Goal: Task Accomplishment & Management: Manage account settings

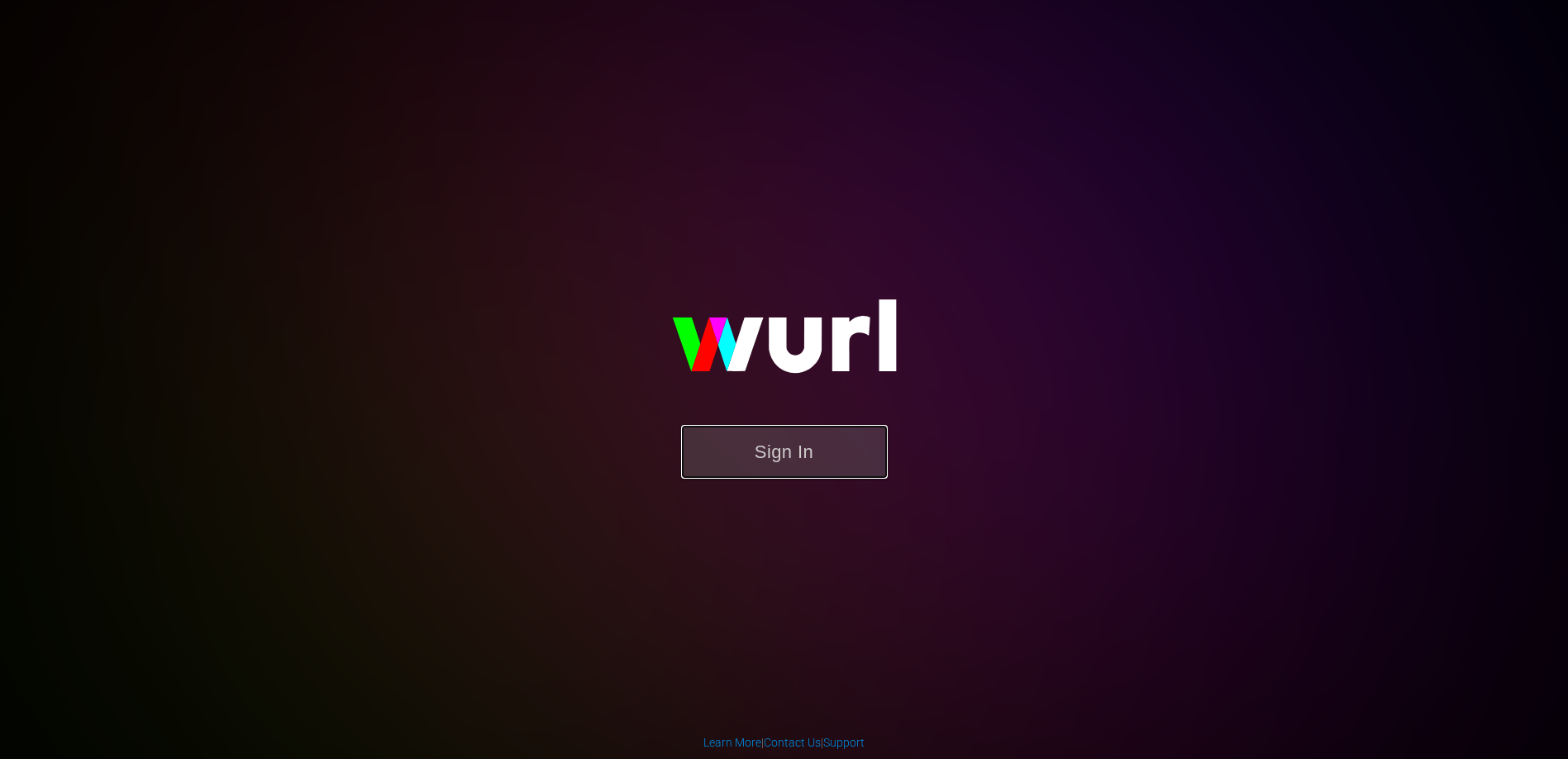
click at [798, 463] on button "Sign In" at bounding box center [784, 451] width 207 height 53
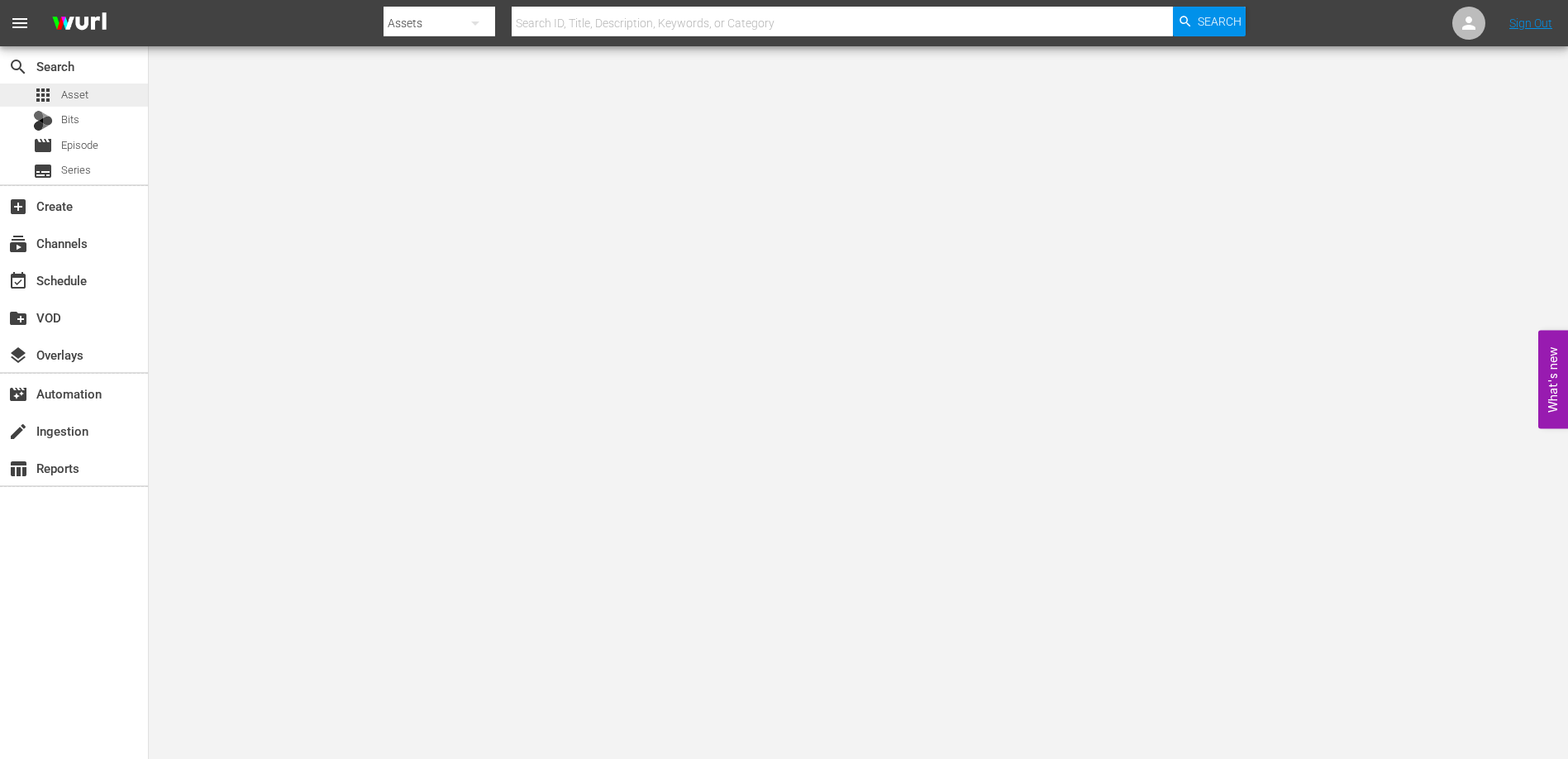
click at [61, 92] on span "Asset" at bounding box center [74, 96] width 27 height 17
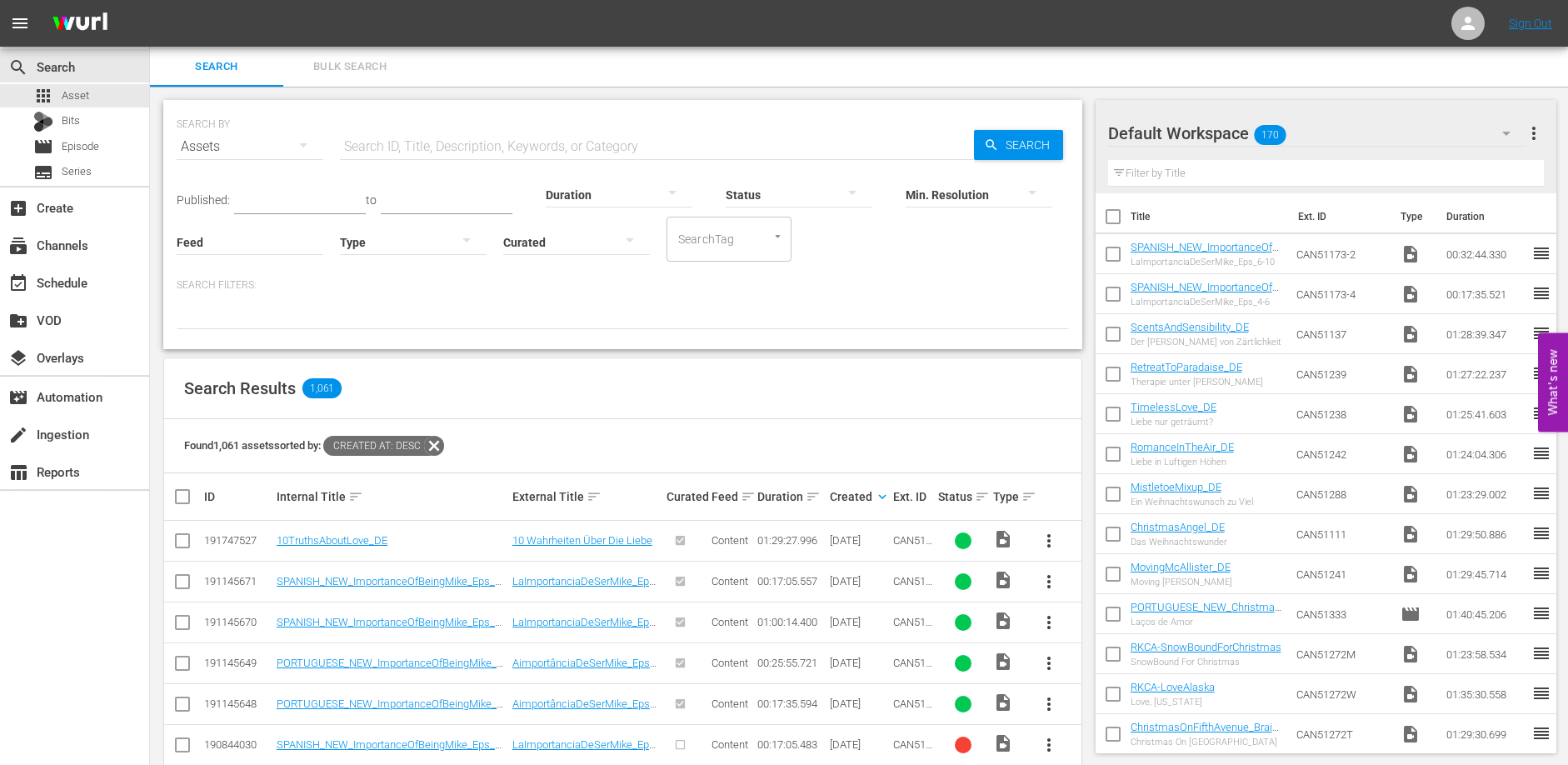
click at [827, 403] on div "Search Results 1,061" at bounding box center [622, 388] width 917 height 60
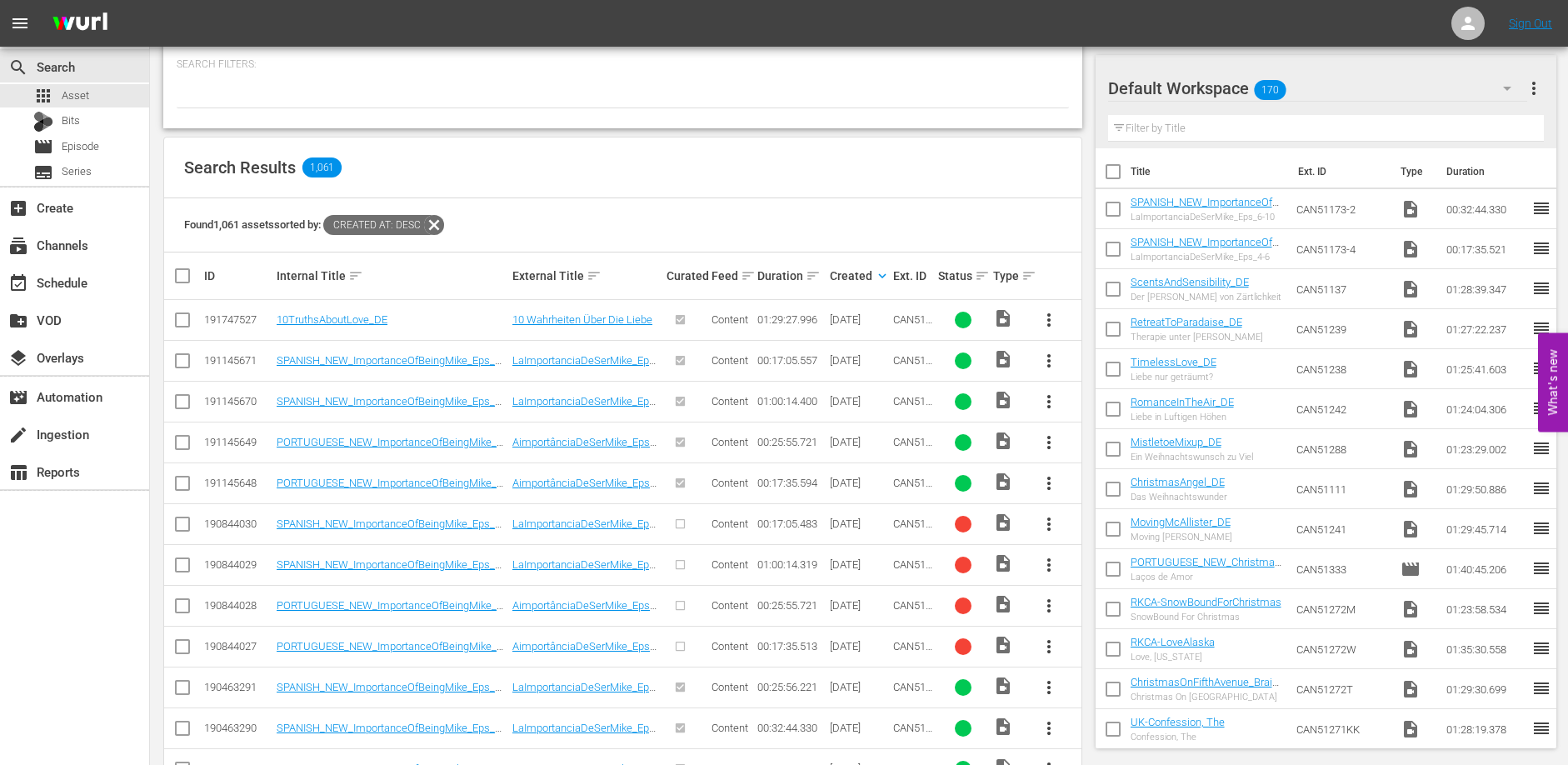
scroll to position [185, 0]
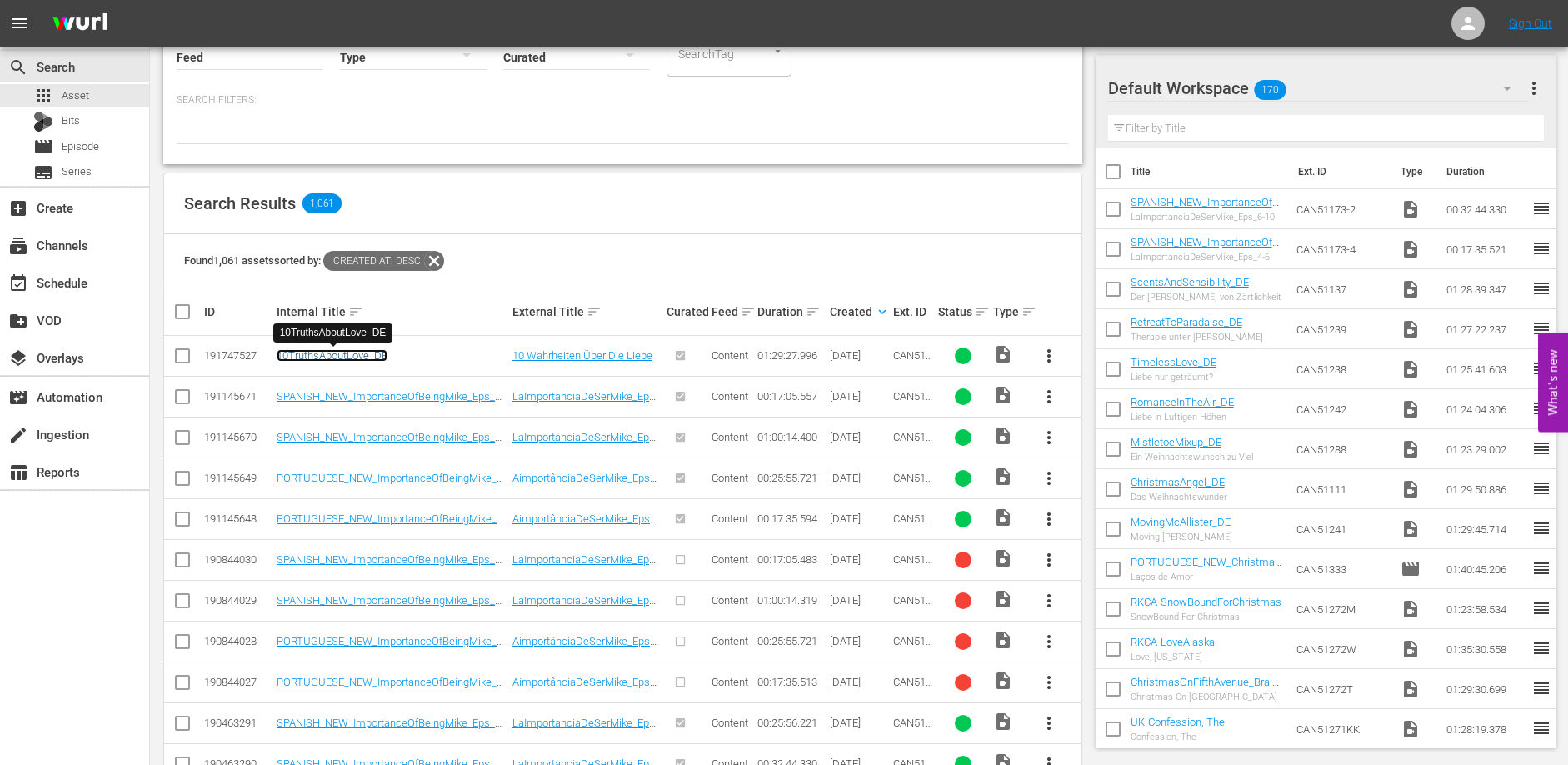
click at [372, 359] on link "10TruthsAboutLove_DE" at bounding box center [332, 355] width 111 height 12
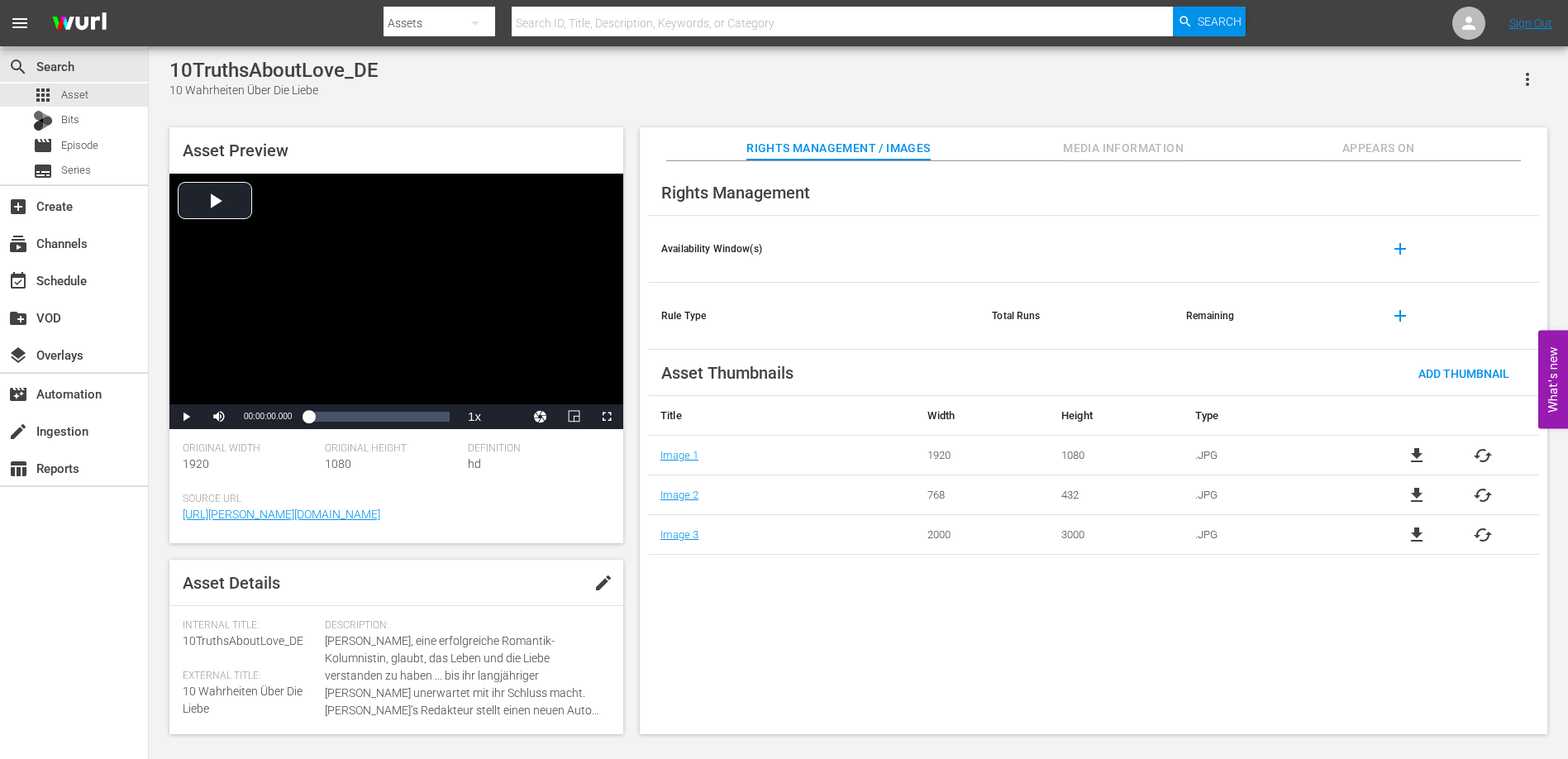
click at [1404, 151] on span "Appears On" at bounding box center [1378, 148] width 124 height 21
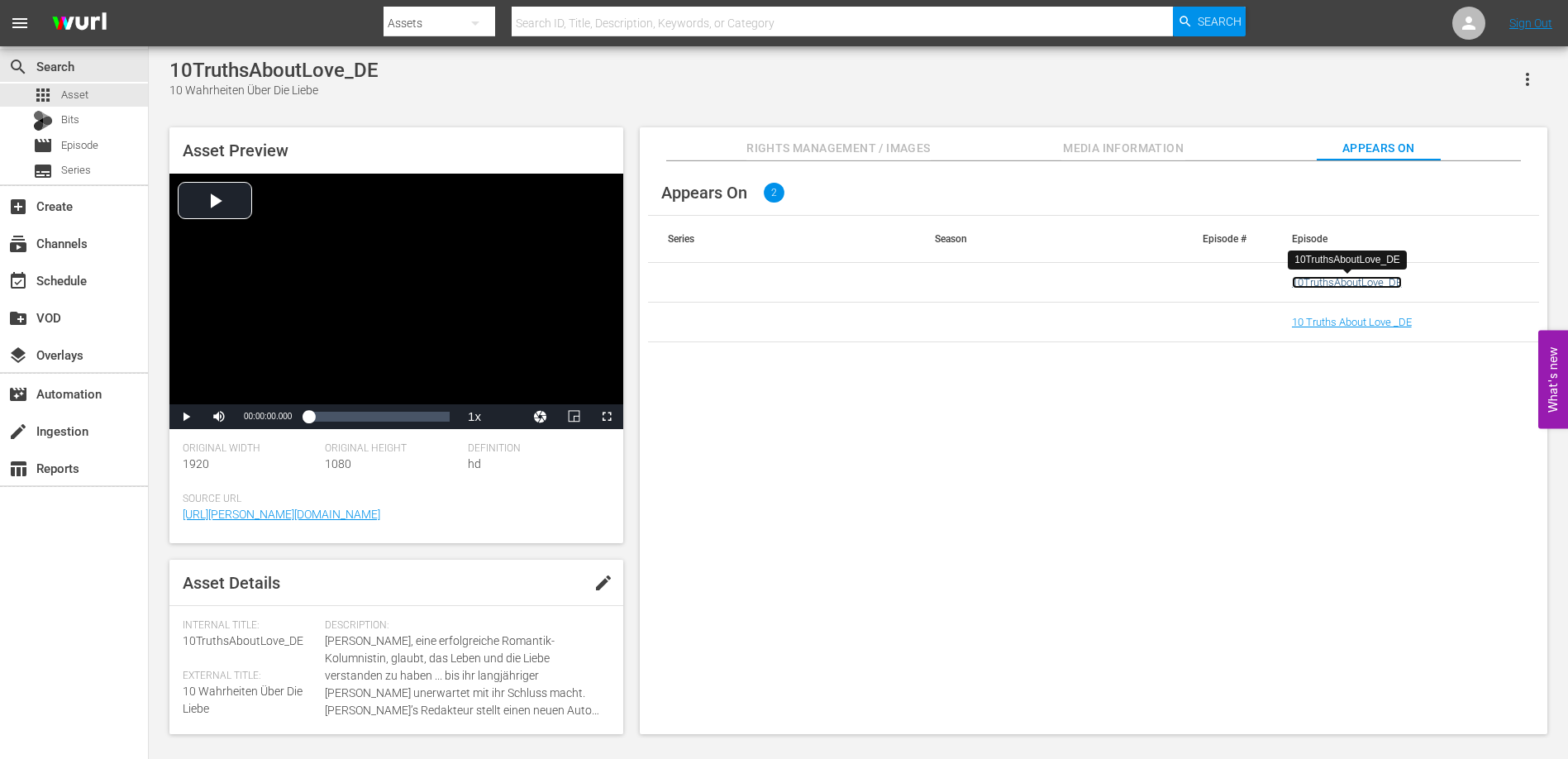
click at [1324, 281] on link "10TruthsAboutLove_DE" at bounding box center [1346, 282] width 110 height 12
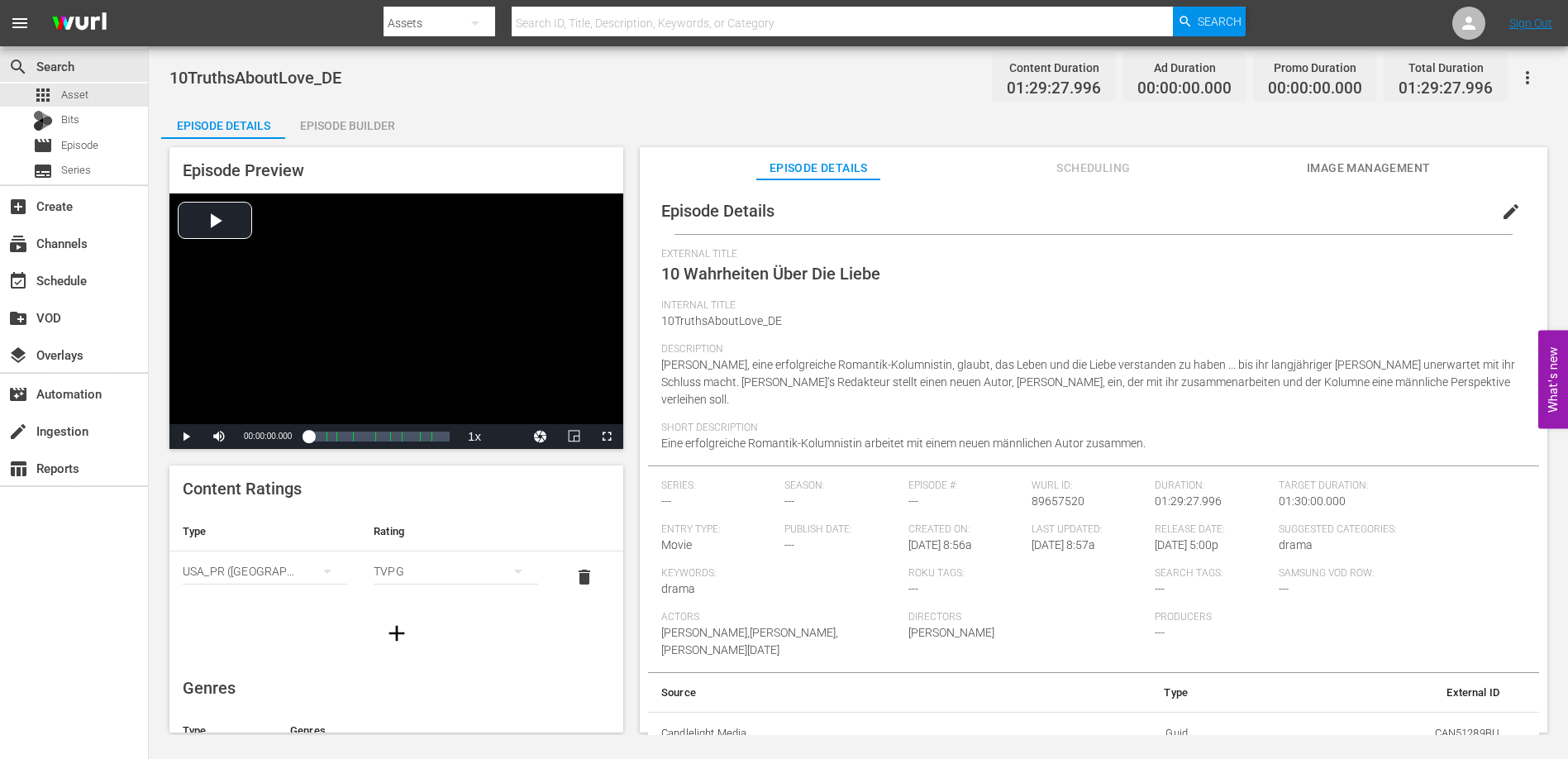
click at [1104, 172] on span "Scheduling" at bounding box center [1093, 169] width 124 height 21
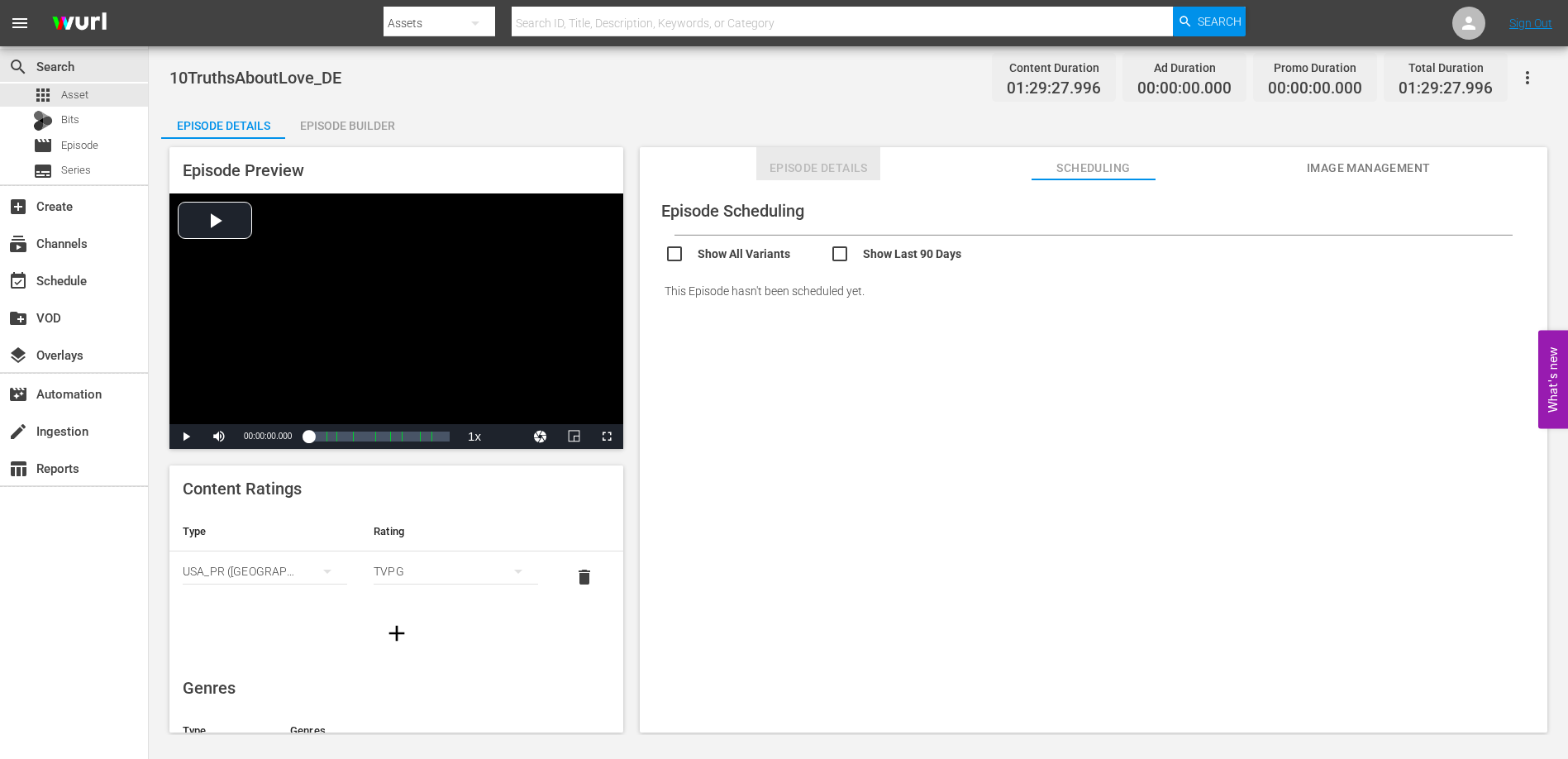
click at [821, 166] on span "Episode Details" at bounding box center [818, 169] width 124 height 21
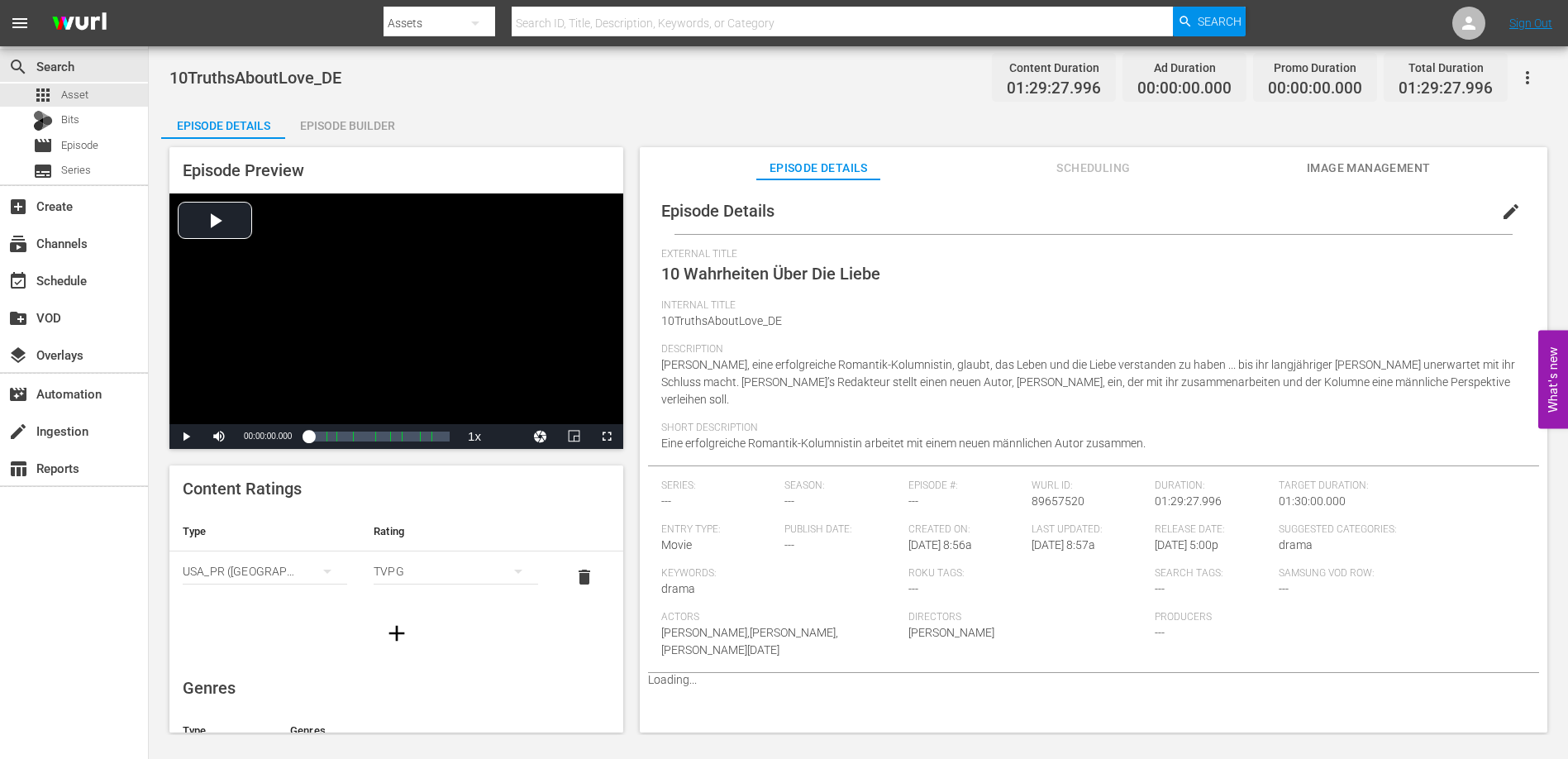
click at [356, 126] on div "Episode Builder" at bounding box center [347, 126] width 124 height 39
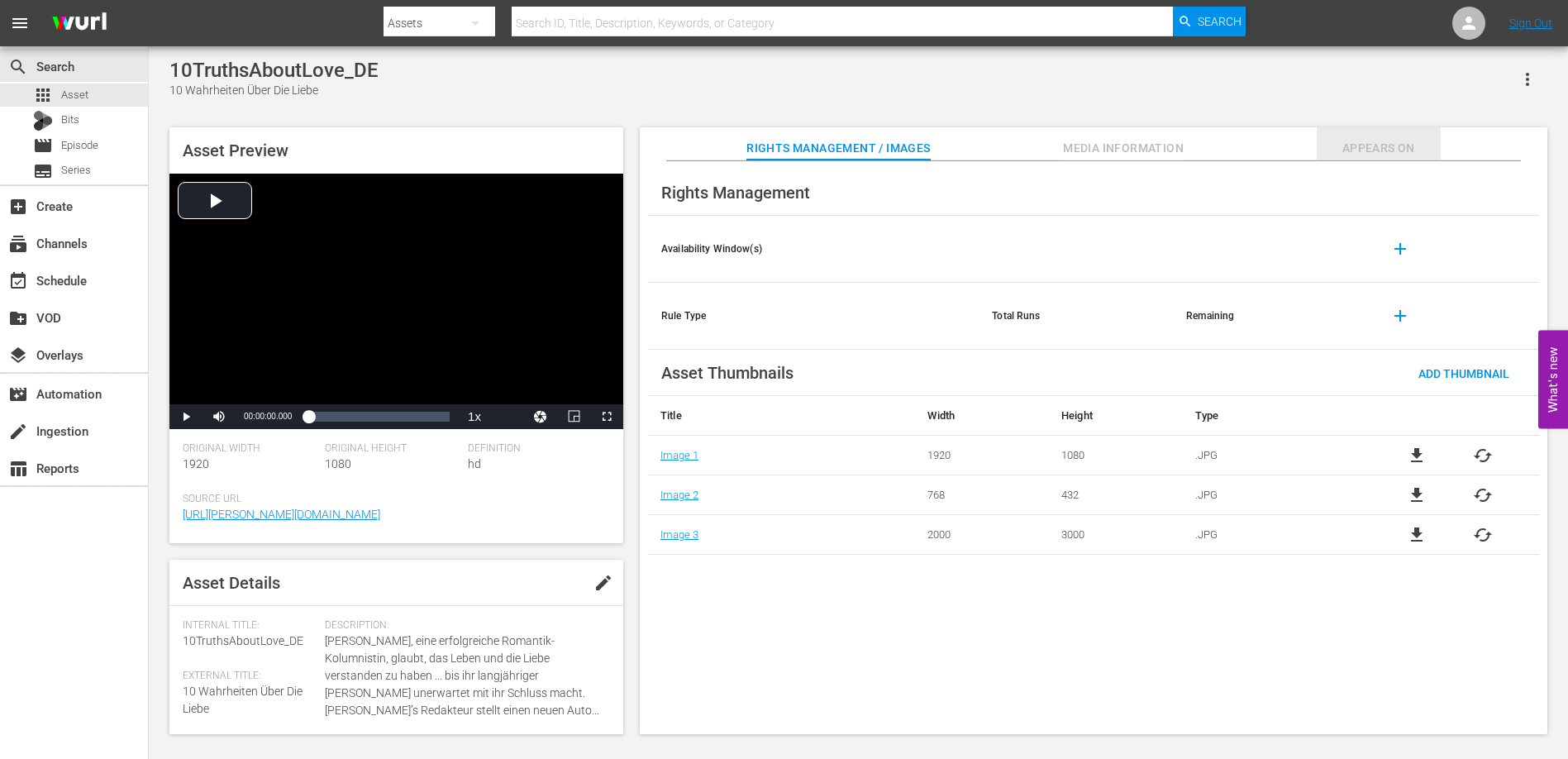
click at [1400, 147] on span "Appears On" at bounding box center [1378, 148] width 124 height 21
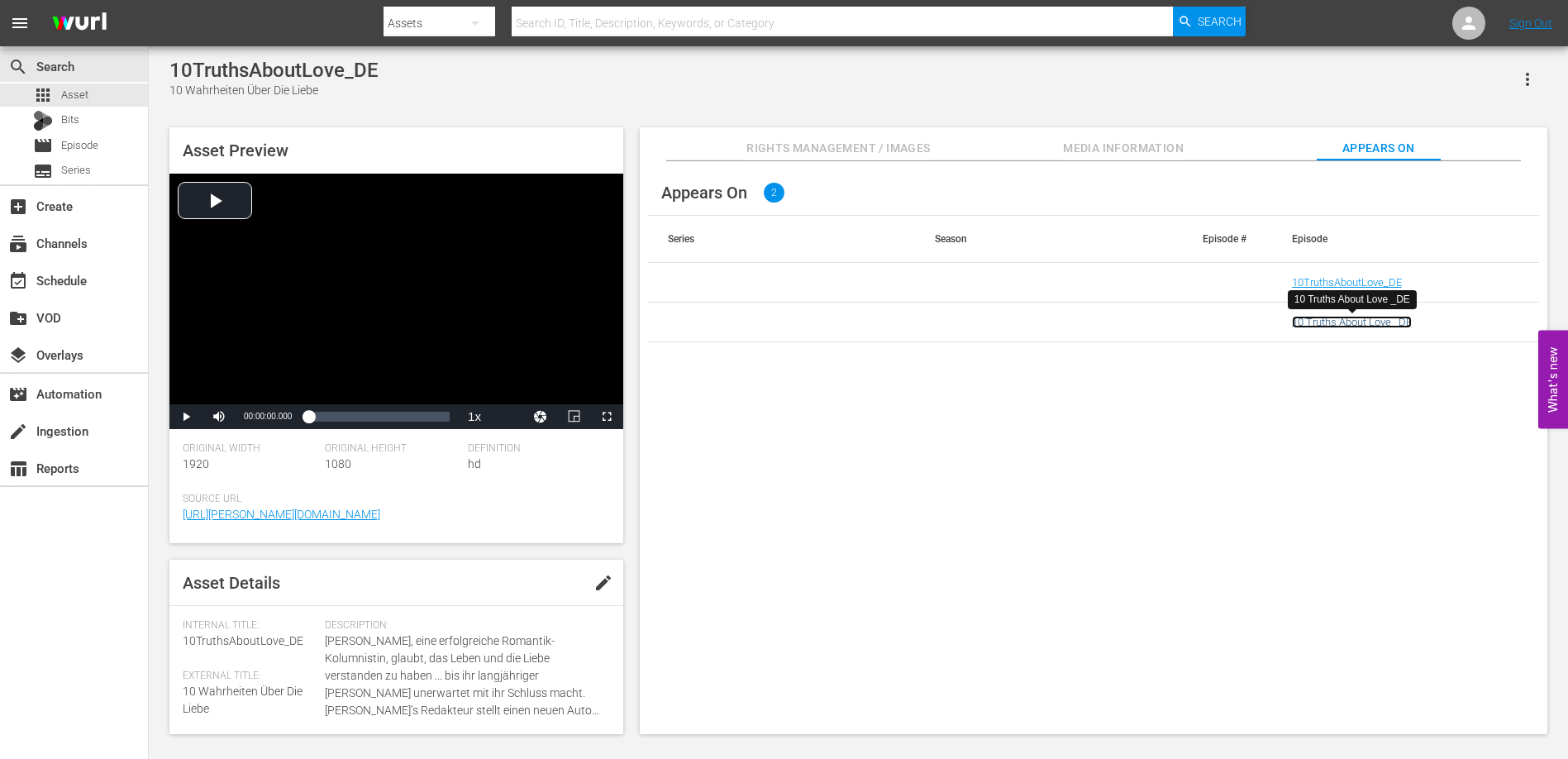
click at [1358, 325] on link "10 Truths About Love _DE" at bounding box center [1352, 321] width 120 height 12
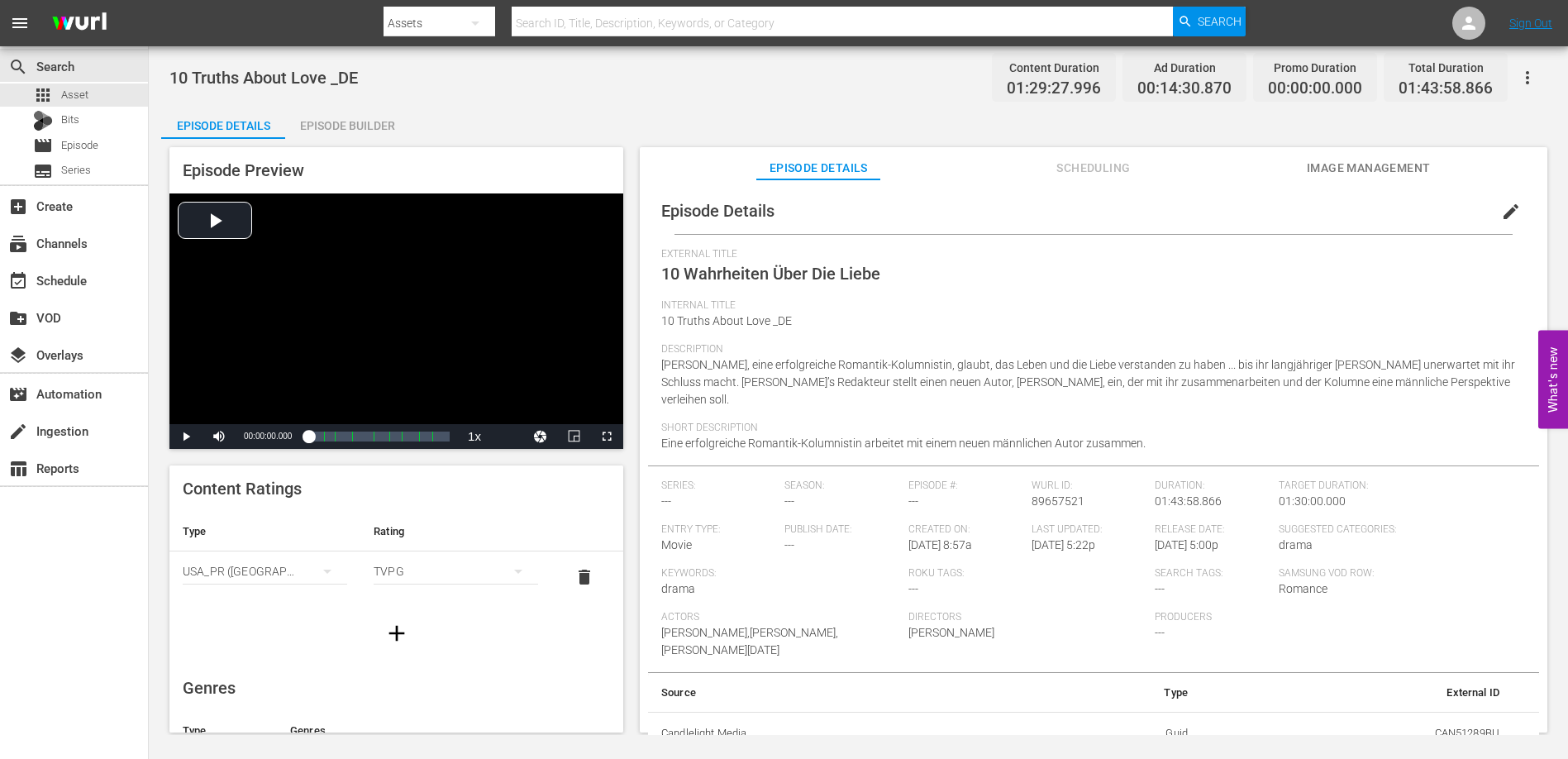
click at [375, 126] on div "Episode Builder" at bounding box center [347, 126] width 124 height 39
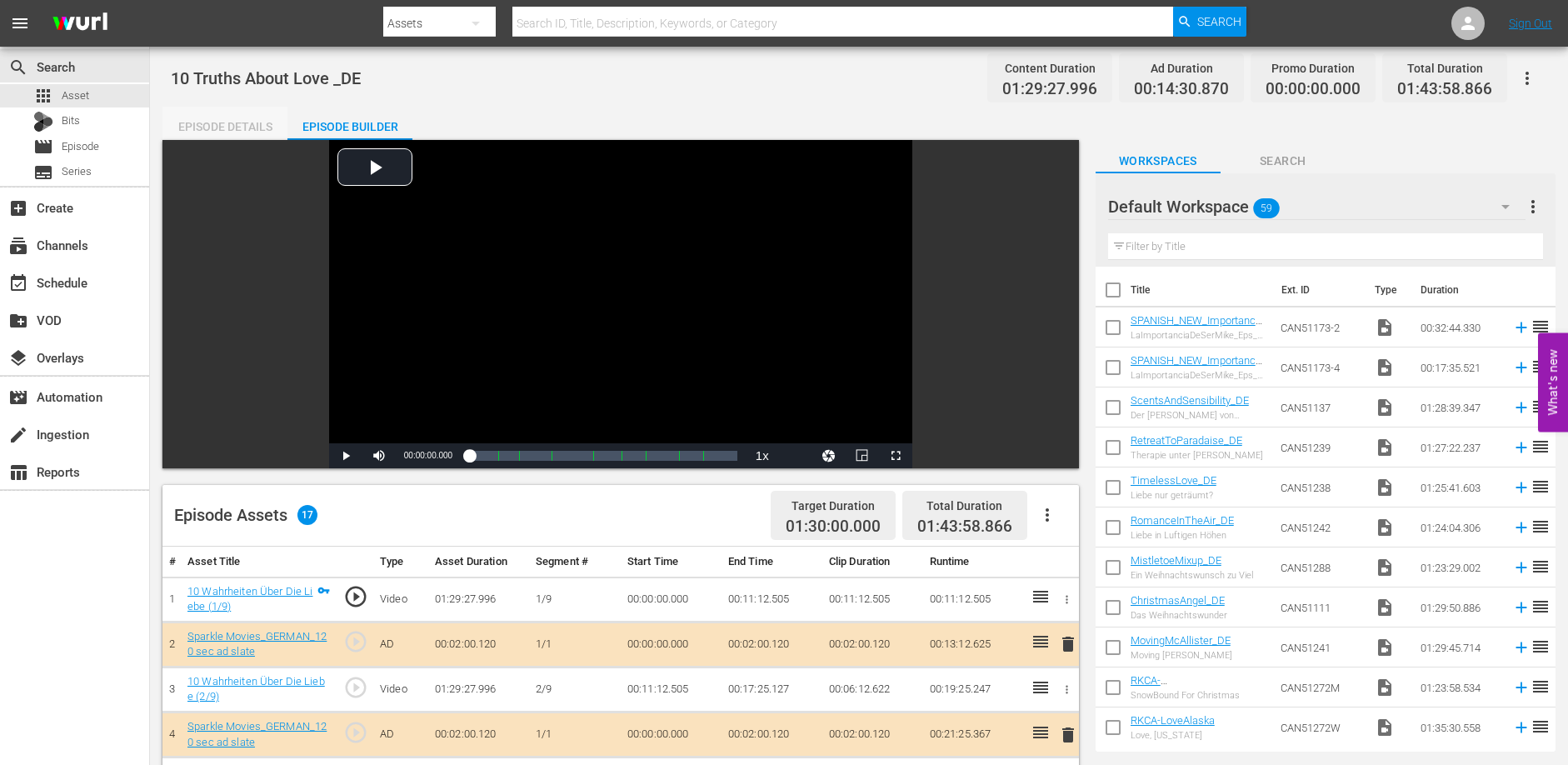
click at [203, 117] on div "Episode Details" at bounding box center [225, 127] width 125 height 40
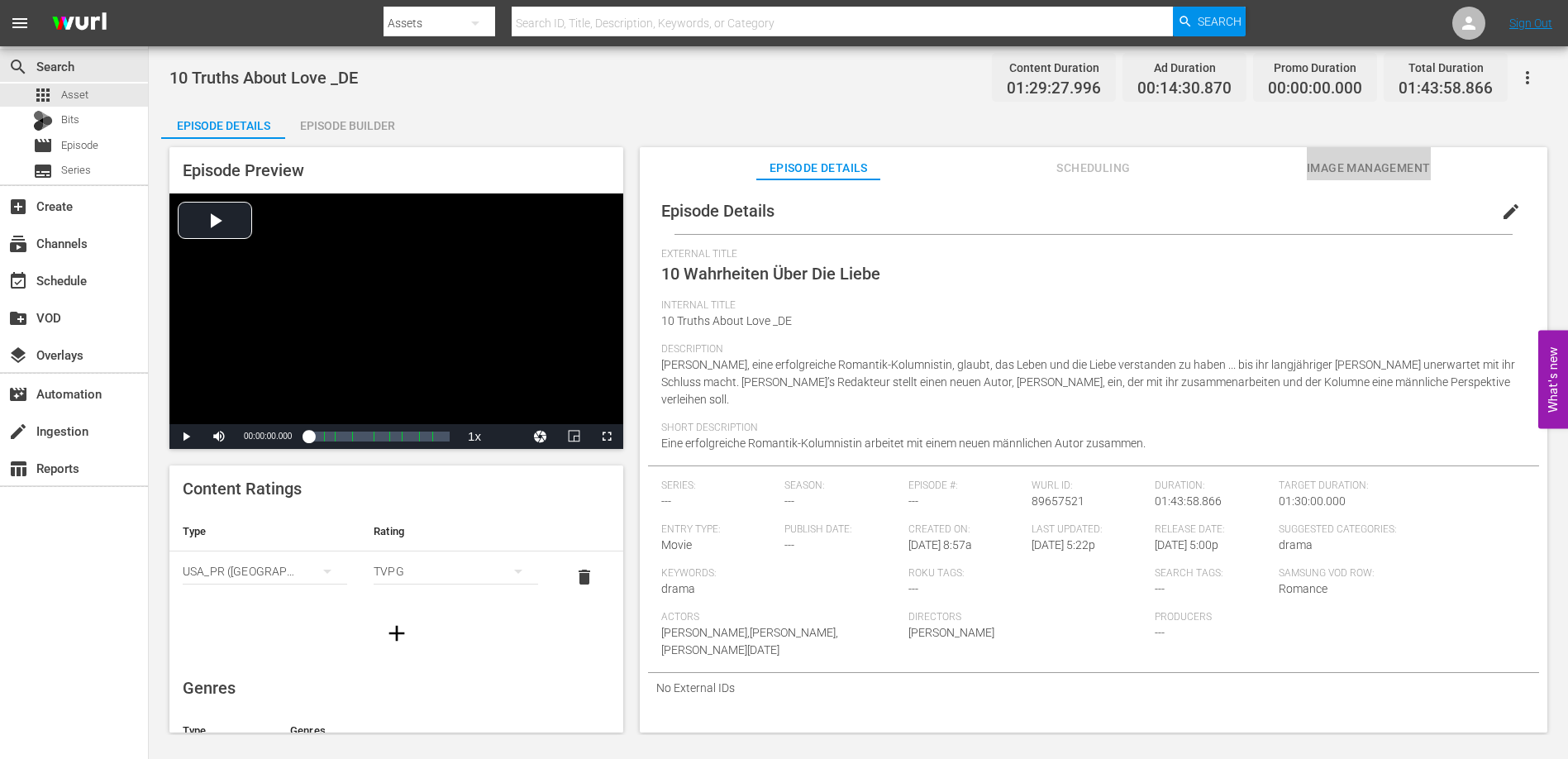
click at [1359, 158] on span "Image Management" at bounding box center [1368, 169] width 124 height 21
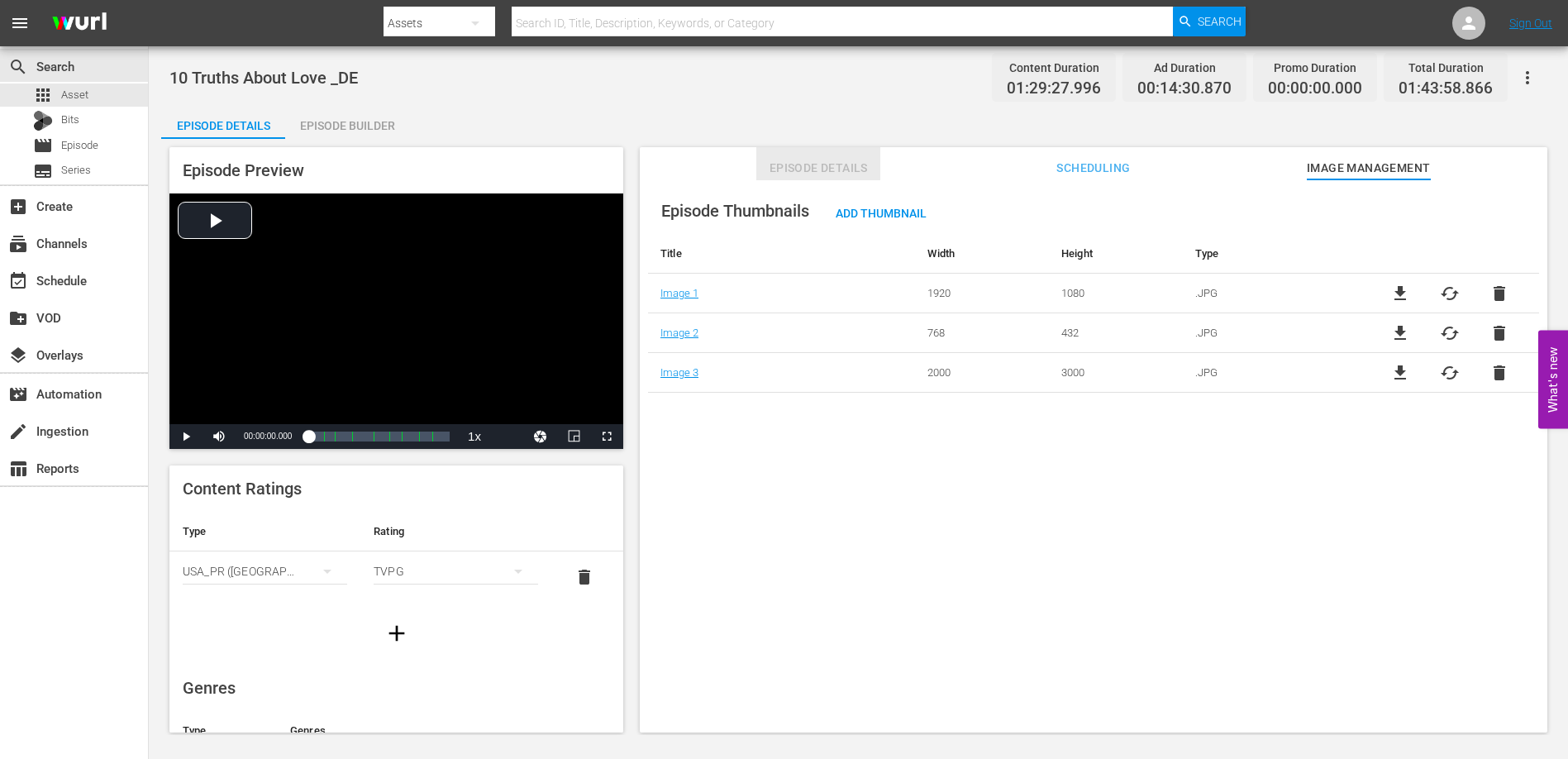
click at [806, 151] on button "Episode Details" at bounding box center [818, 163] width 124 height 33
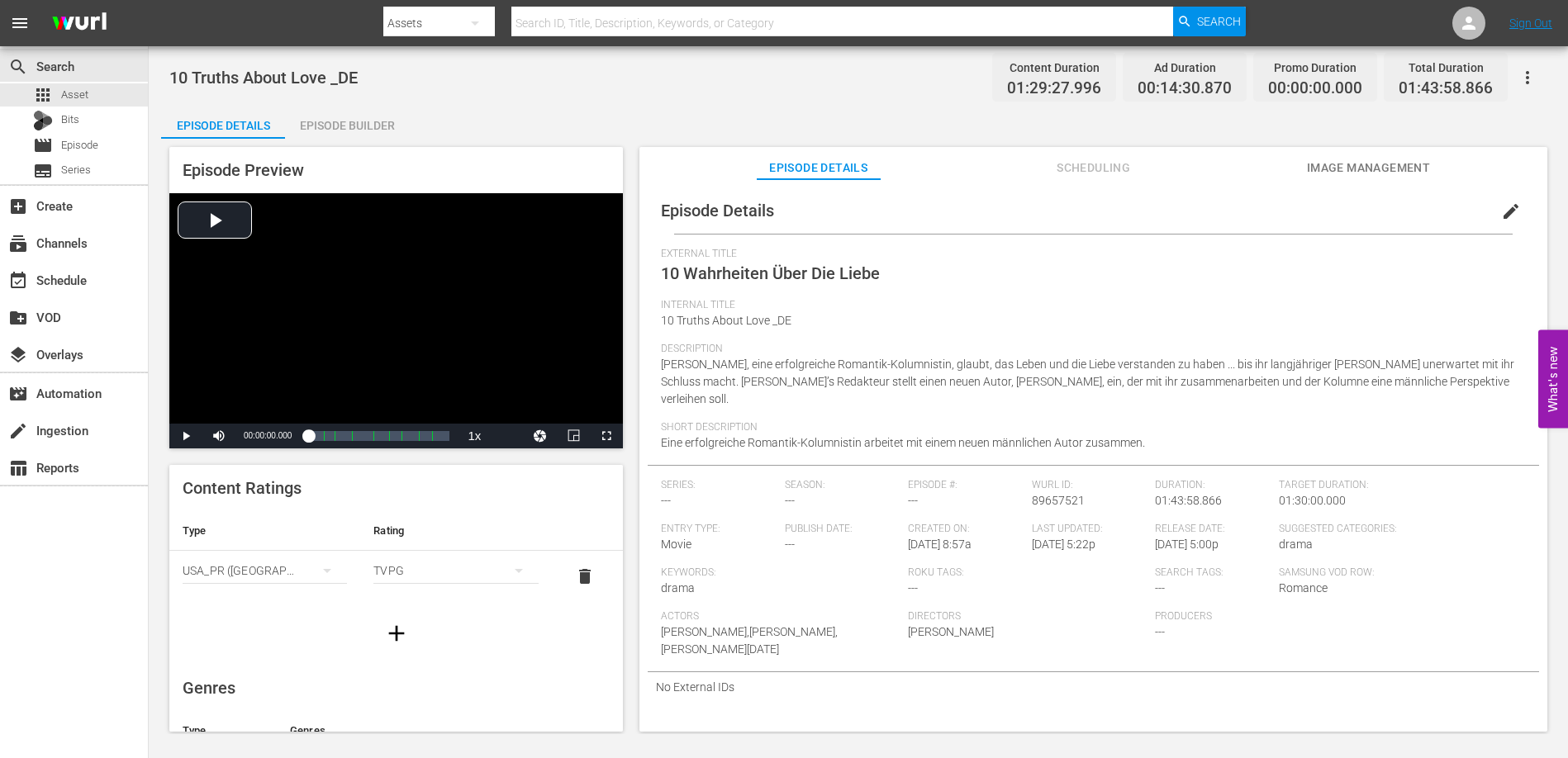
click at [310, 122] on div "Episode Builder" at bounding box center [346, 125] width 124 height 39
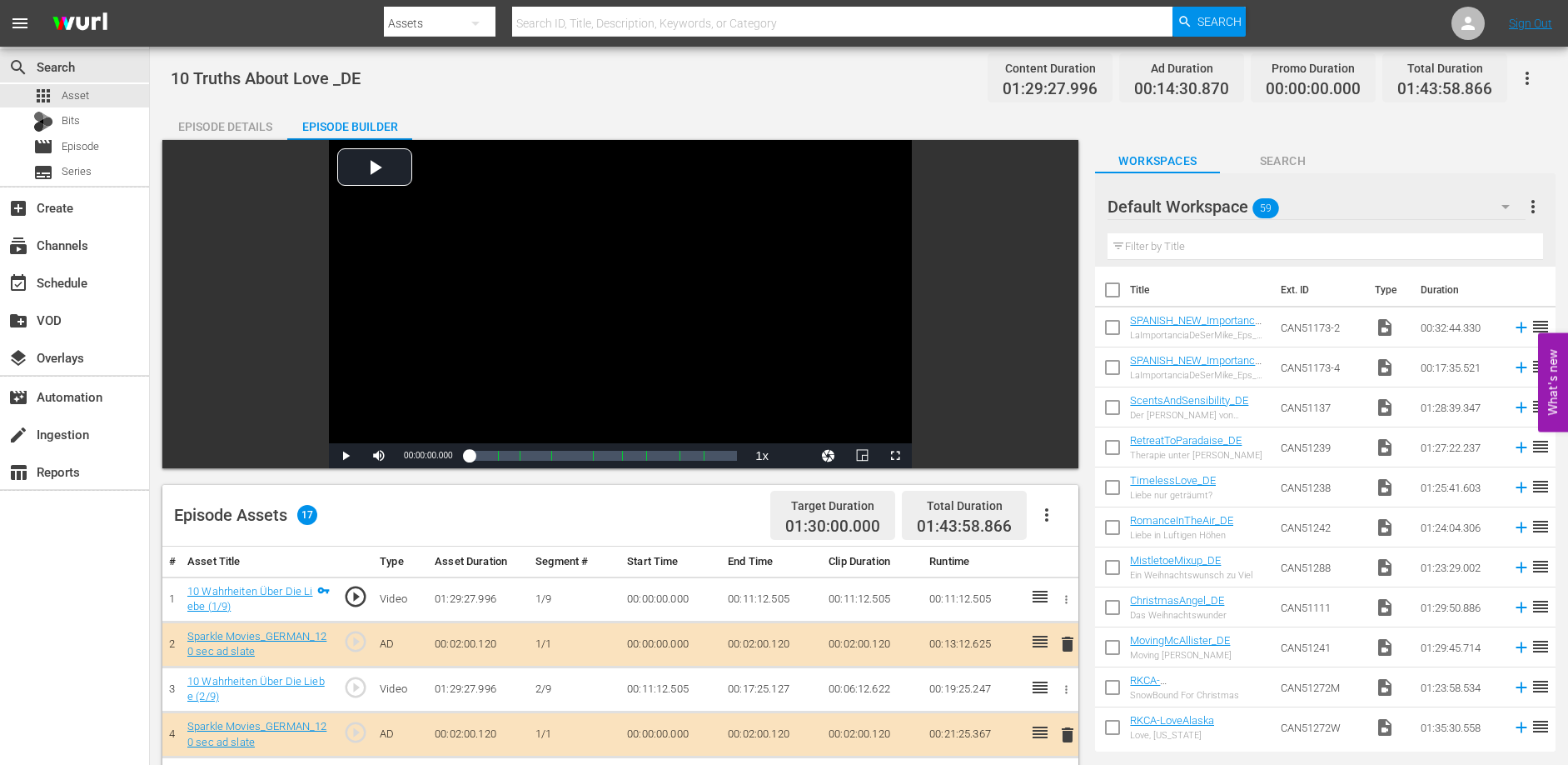
click at [230, 128] on div "Episode Details" at bounding box center [225, 127] width 125 height 40
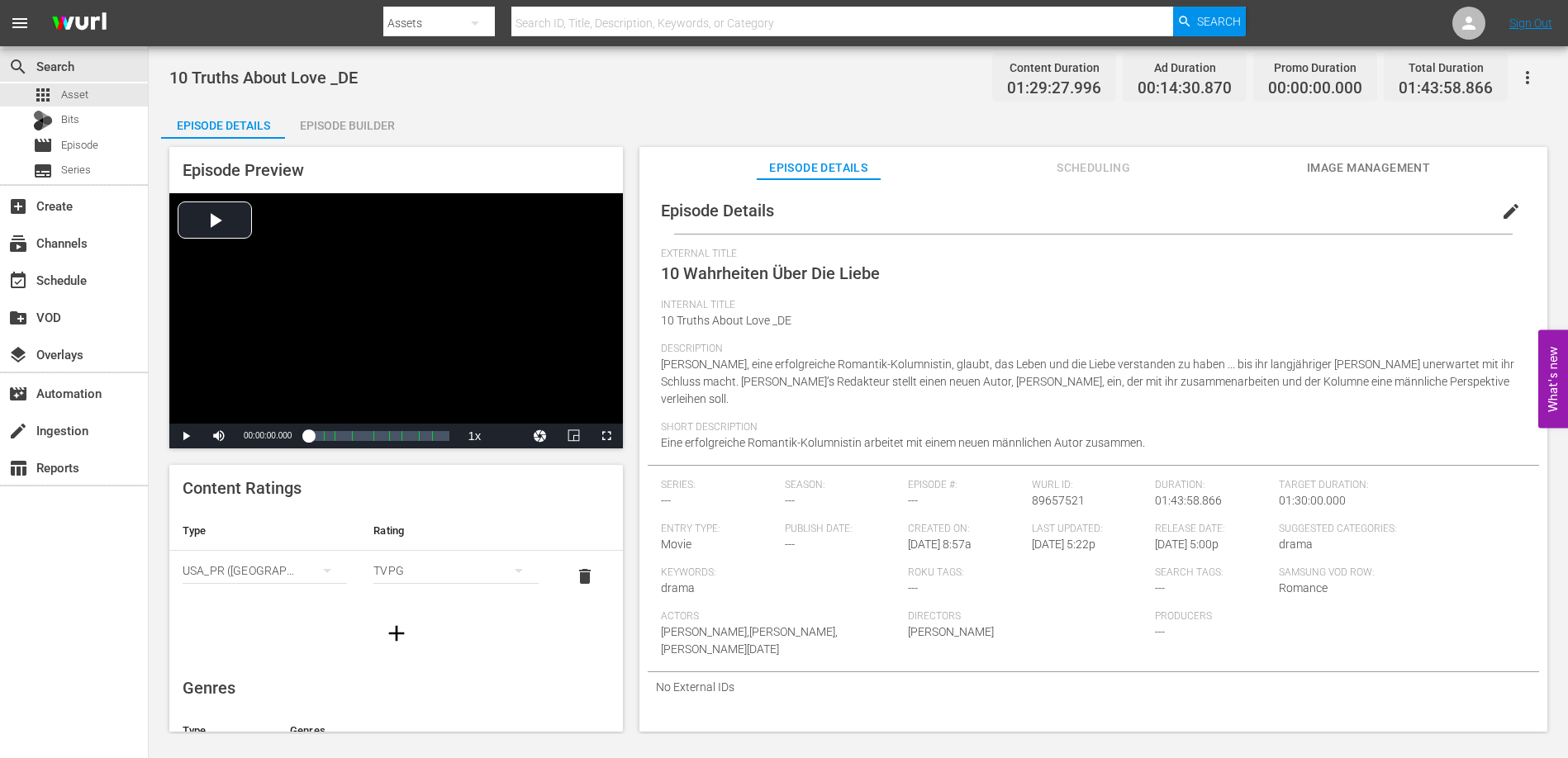
click at [321, 128] on div "Episode Builder" at bounding box center [346, 125] width 124 height 39
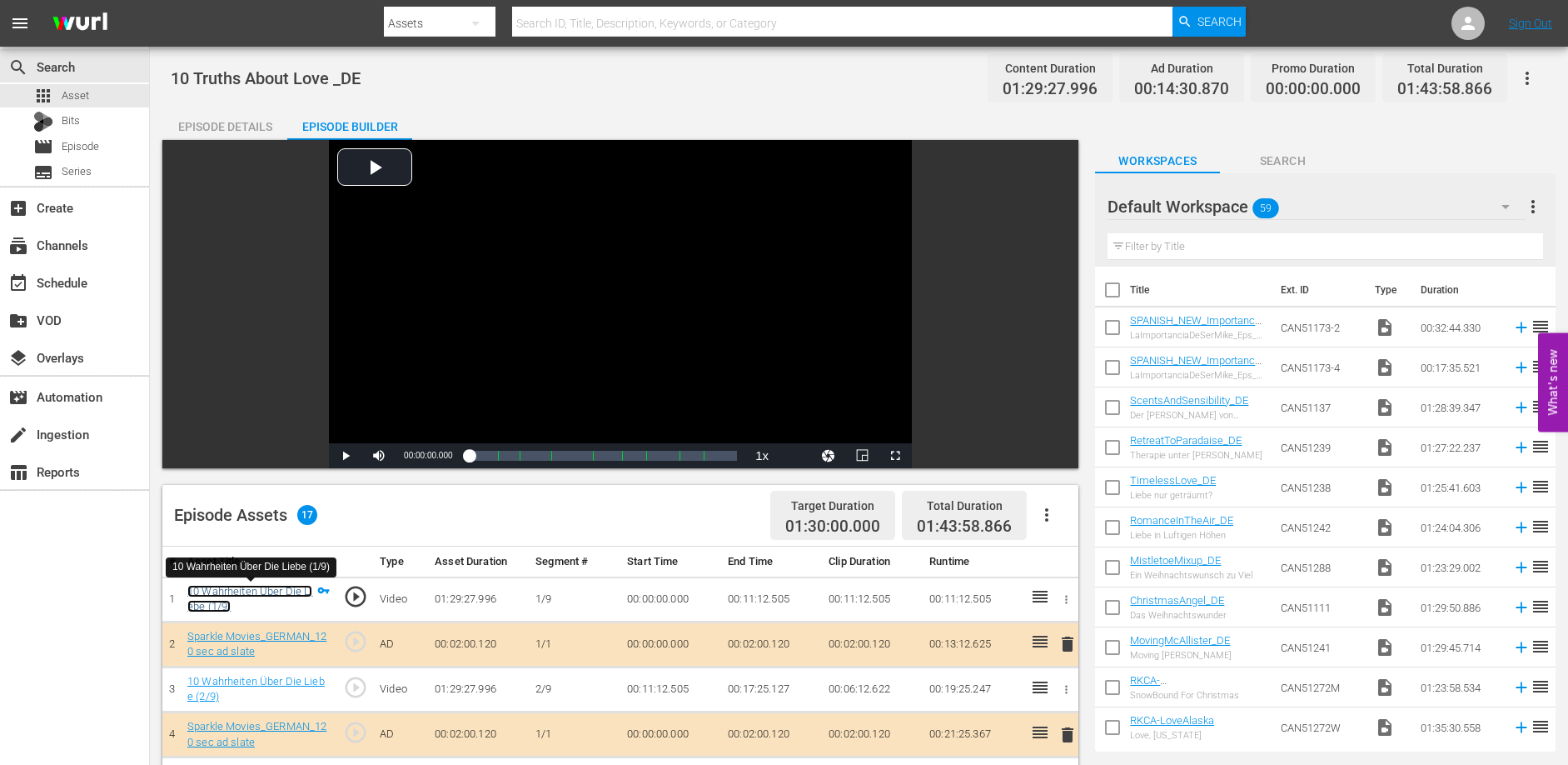
click at [265, 595] on link "10 Wahrheiten Über Die Liebe (1/9)" at bounding box center [250, 599] width 125 height 28
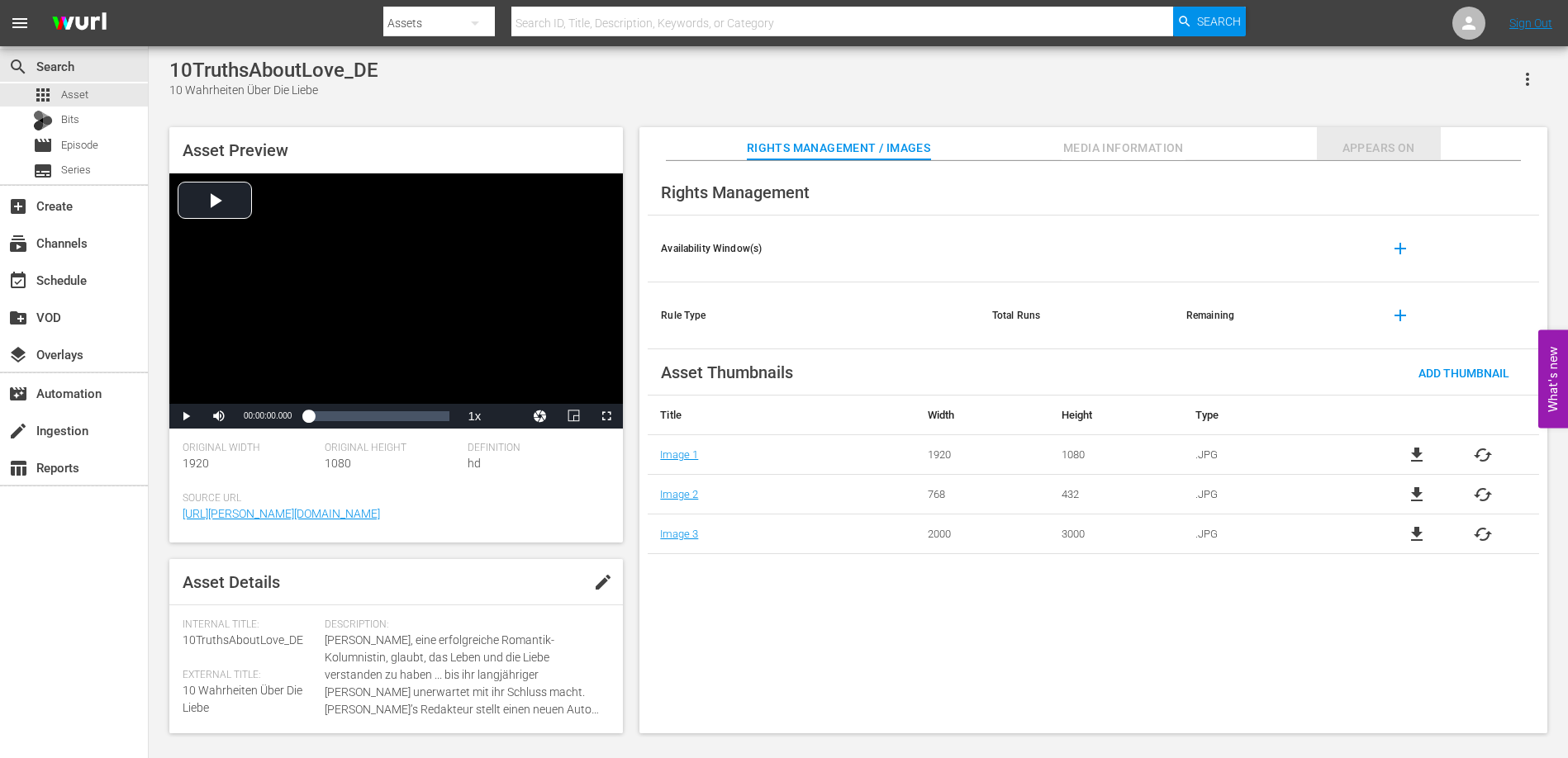
click at [1376, 144] on span "Appears On" at bounding box center [1378, 148] width 124 height 21
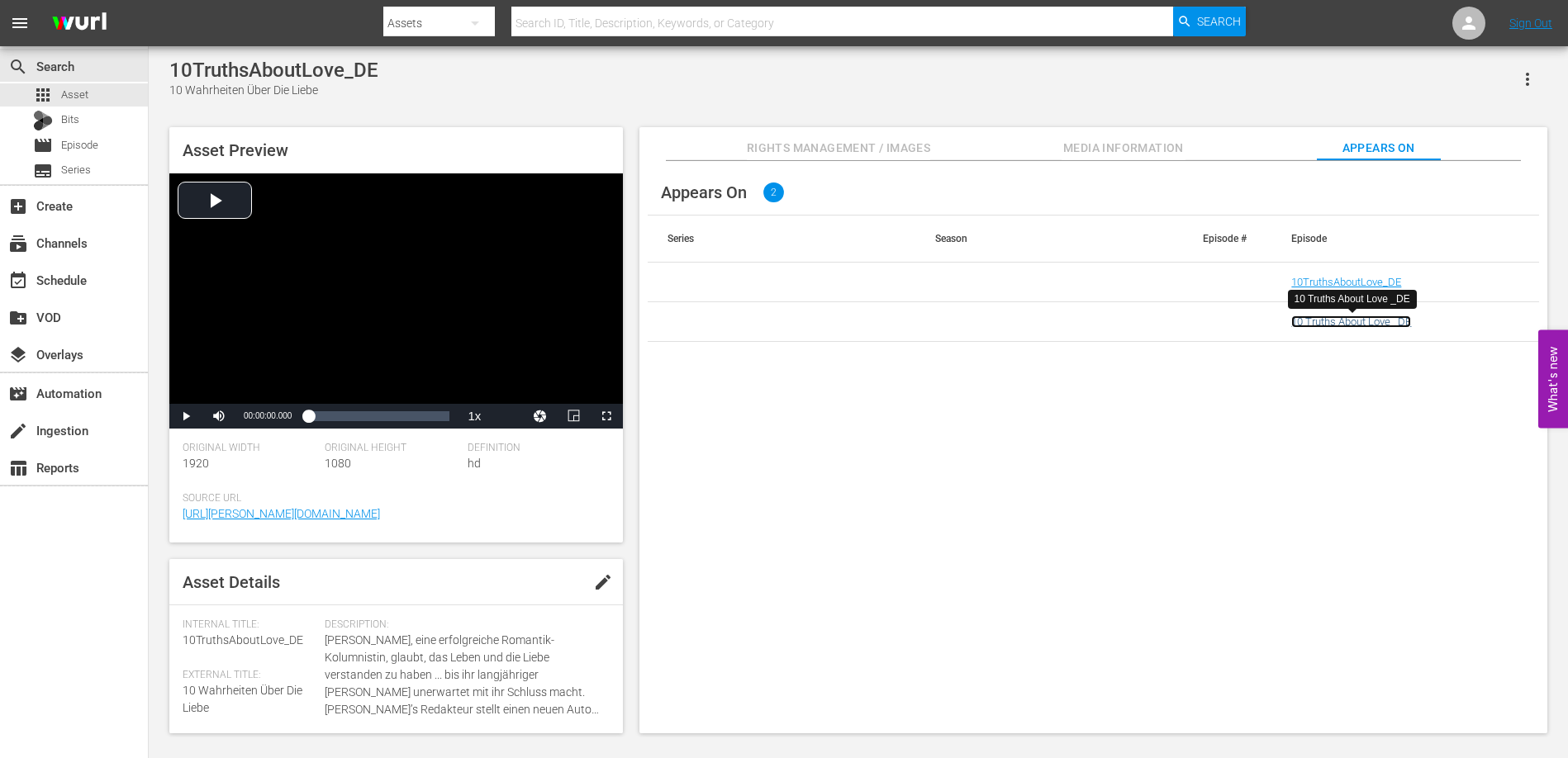
click at [1331, 327] on link "10 Truths About Love _DE" at bounding box center [1351, 321] width 120 height 12
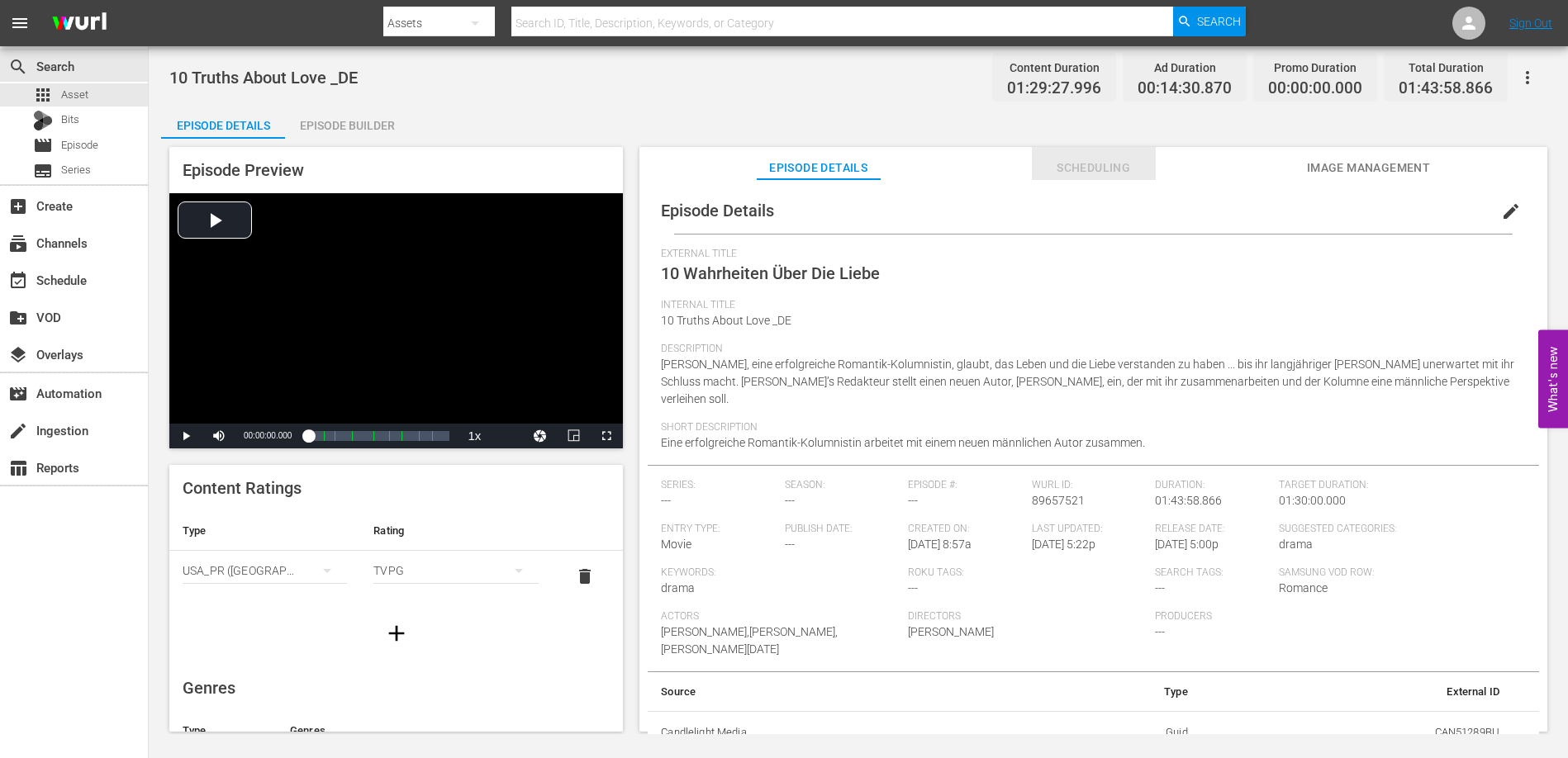
click at [1094, 153] on button "Scheduling" at bounding box center [1093, 163] width 124 height 33
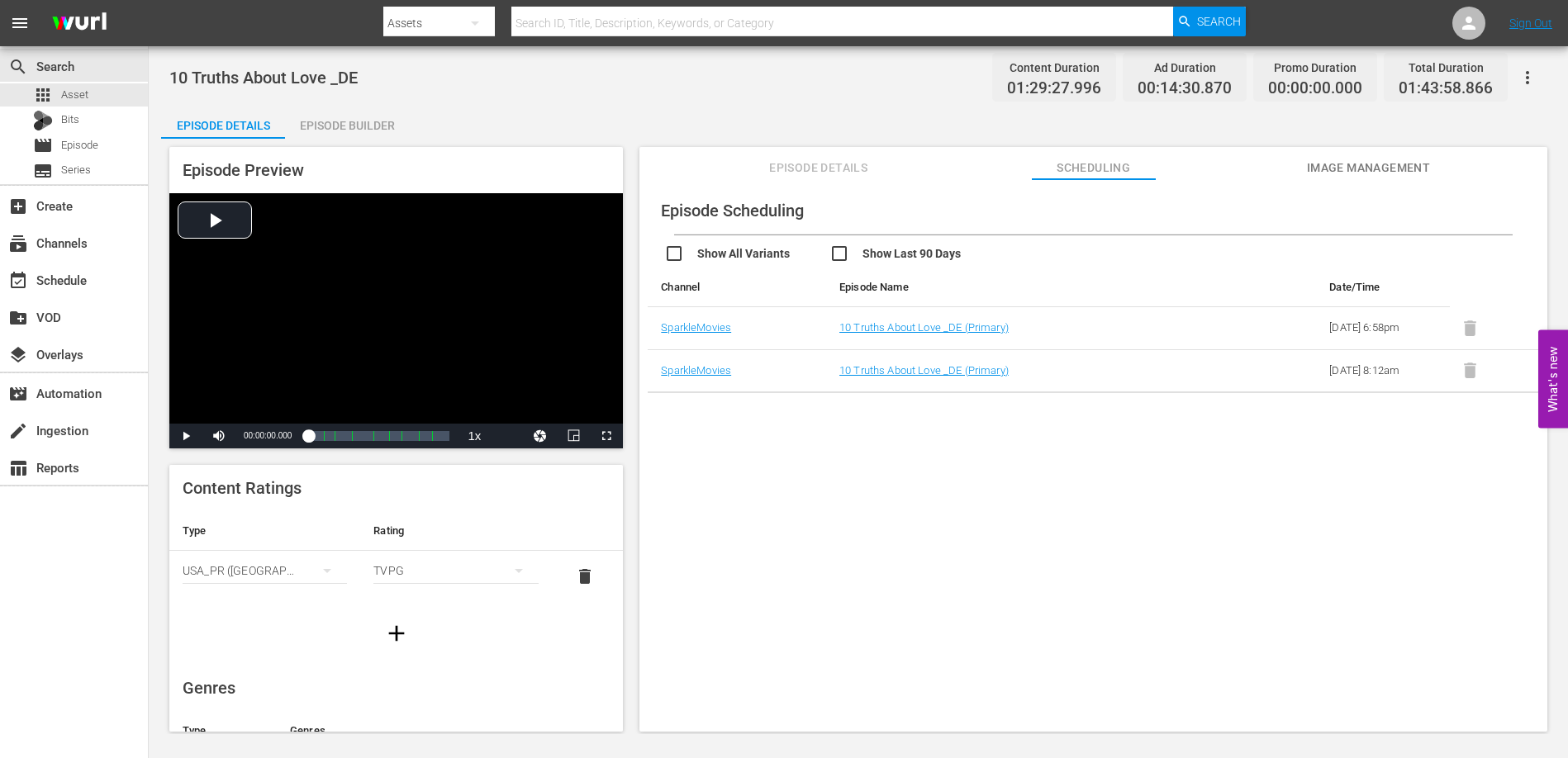
click at [828, 168] on span "Episode Details" at bounding box center [818, 168] width 124 height 21
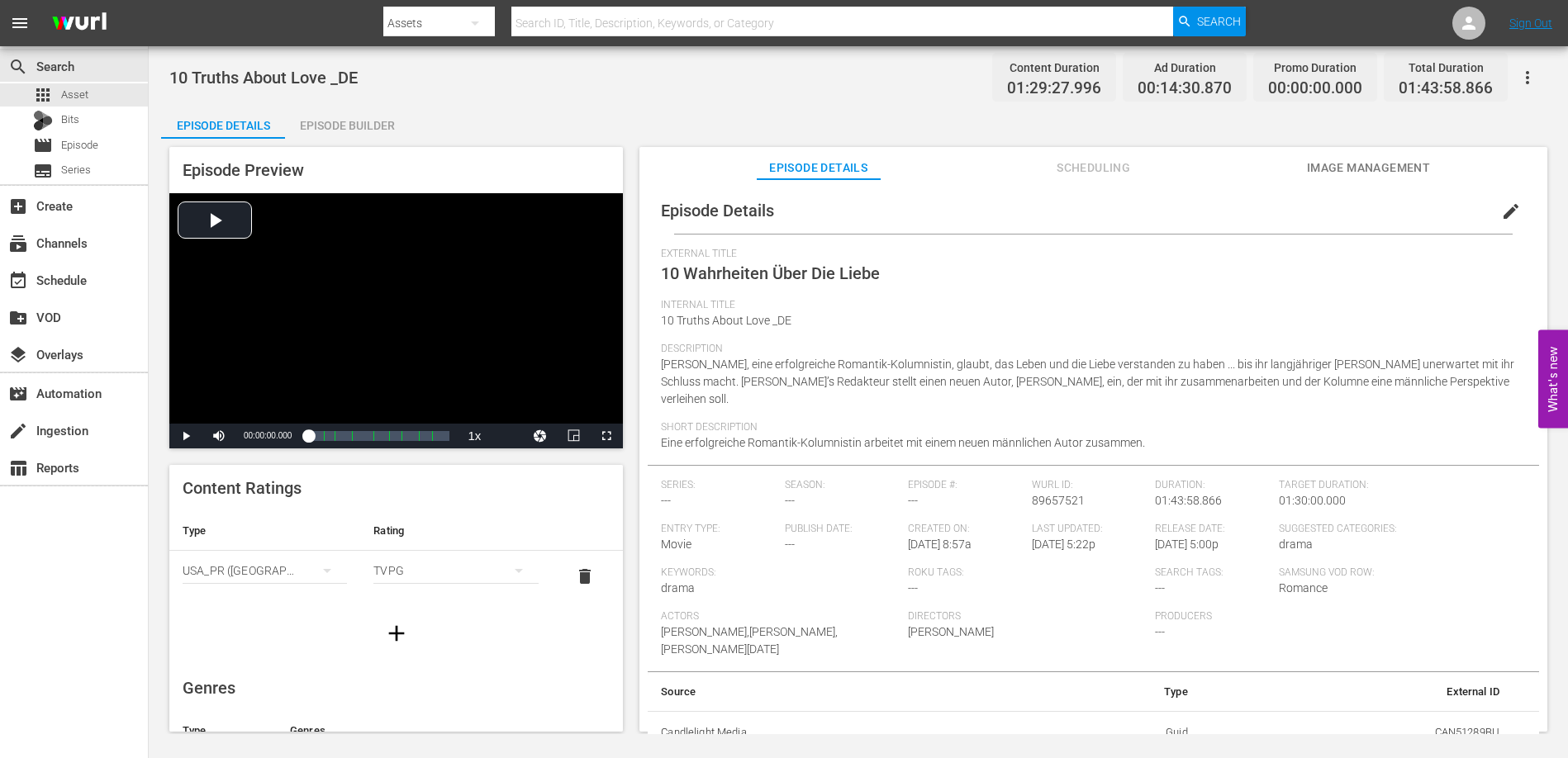
click at [204, 128] on div "Episode Details" at bounding box center [223, 125] width 124 height 39
click at [312, 124] on div "Episode Builder" at bounding box center [346, 125] width 124 height 39
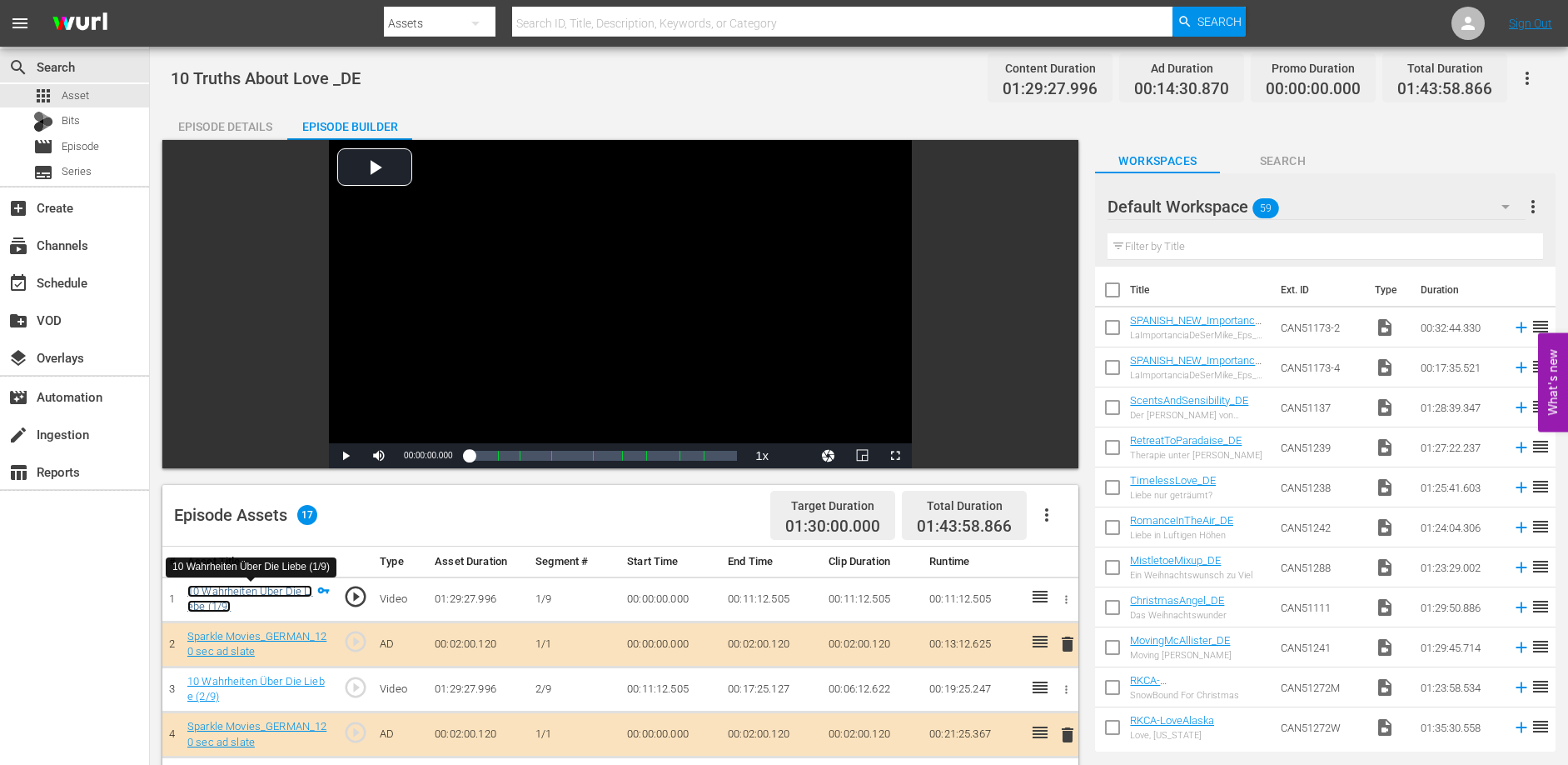
click at [284, 591] on link "10 Wahrheiten Über Die Liebe (1/9)" at bounding box center [250, 599] width 125 height 28
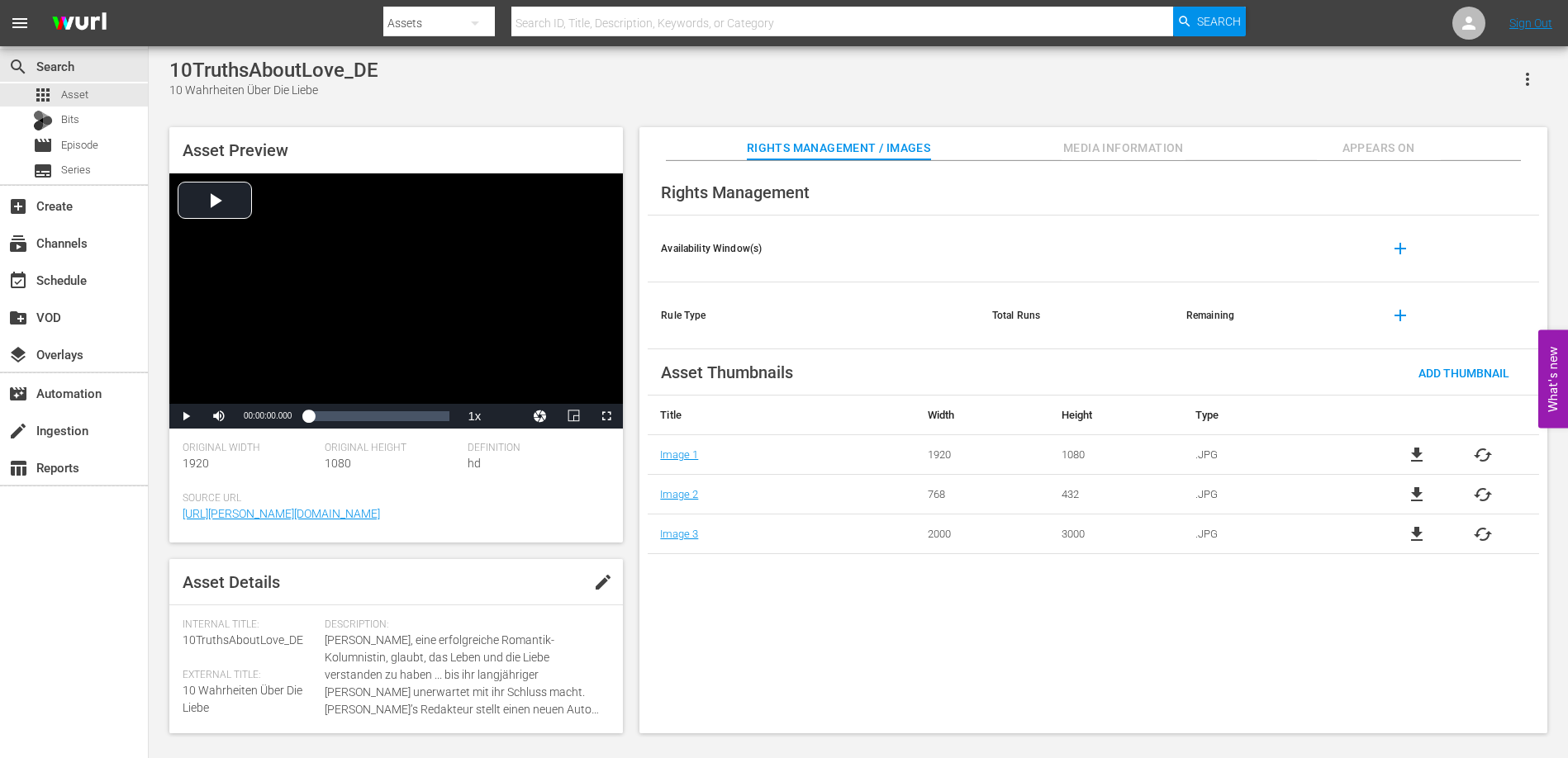
click at [1372, 161] on div "Rights Management Availability Window(s) add Rule Type Total Runs Remaining add…" at bounding box center [1093, 447] width 908 height 573
click at [1374, 154] on span "Appears On" at bounding box center [1378, 148] width 124 height 21
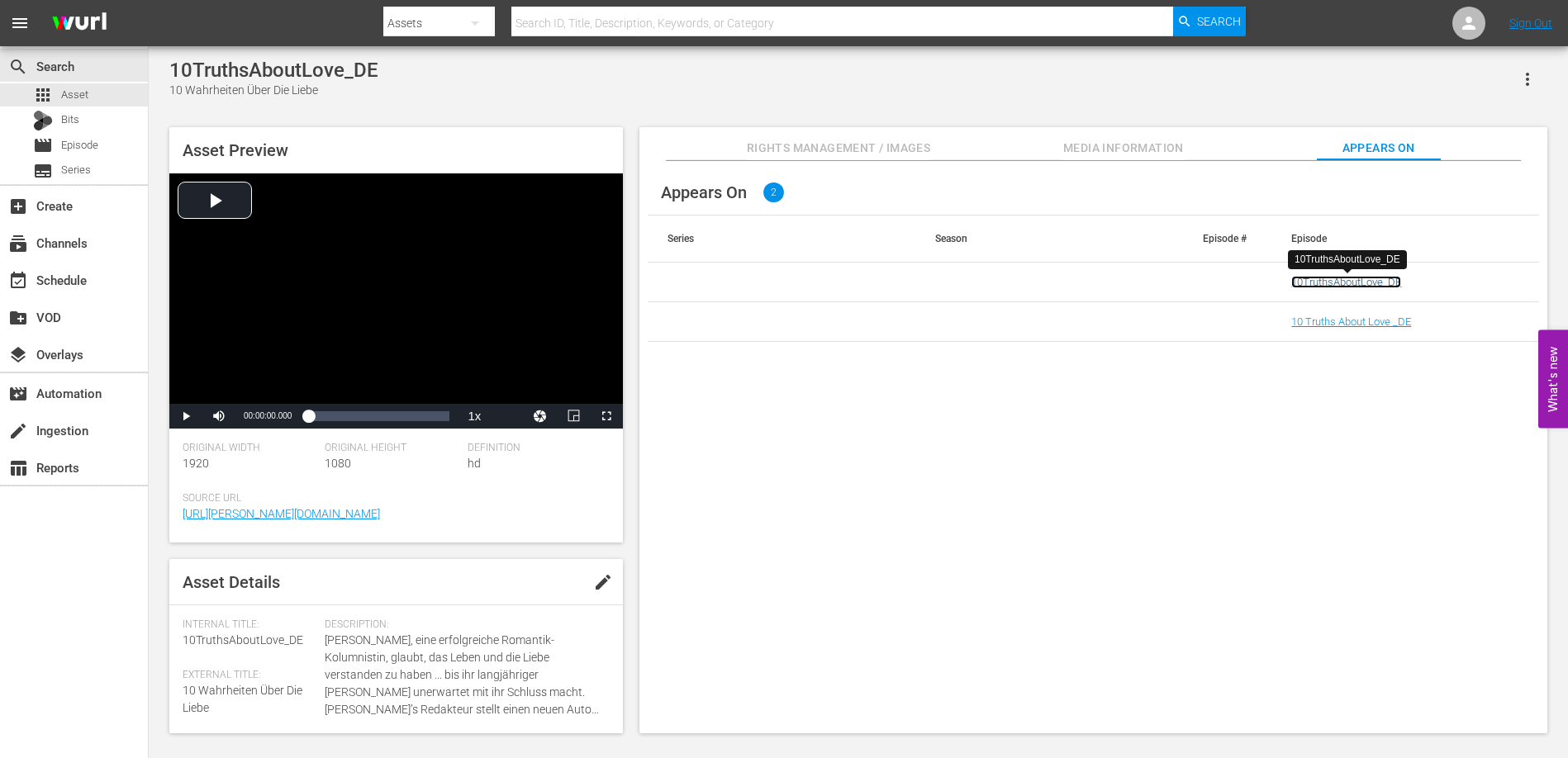
click at [1340, 284] on link "10TruthsAboutLove_DE" at bounding box center [1345, 282] width 110 height 12
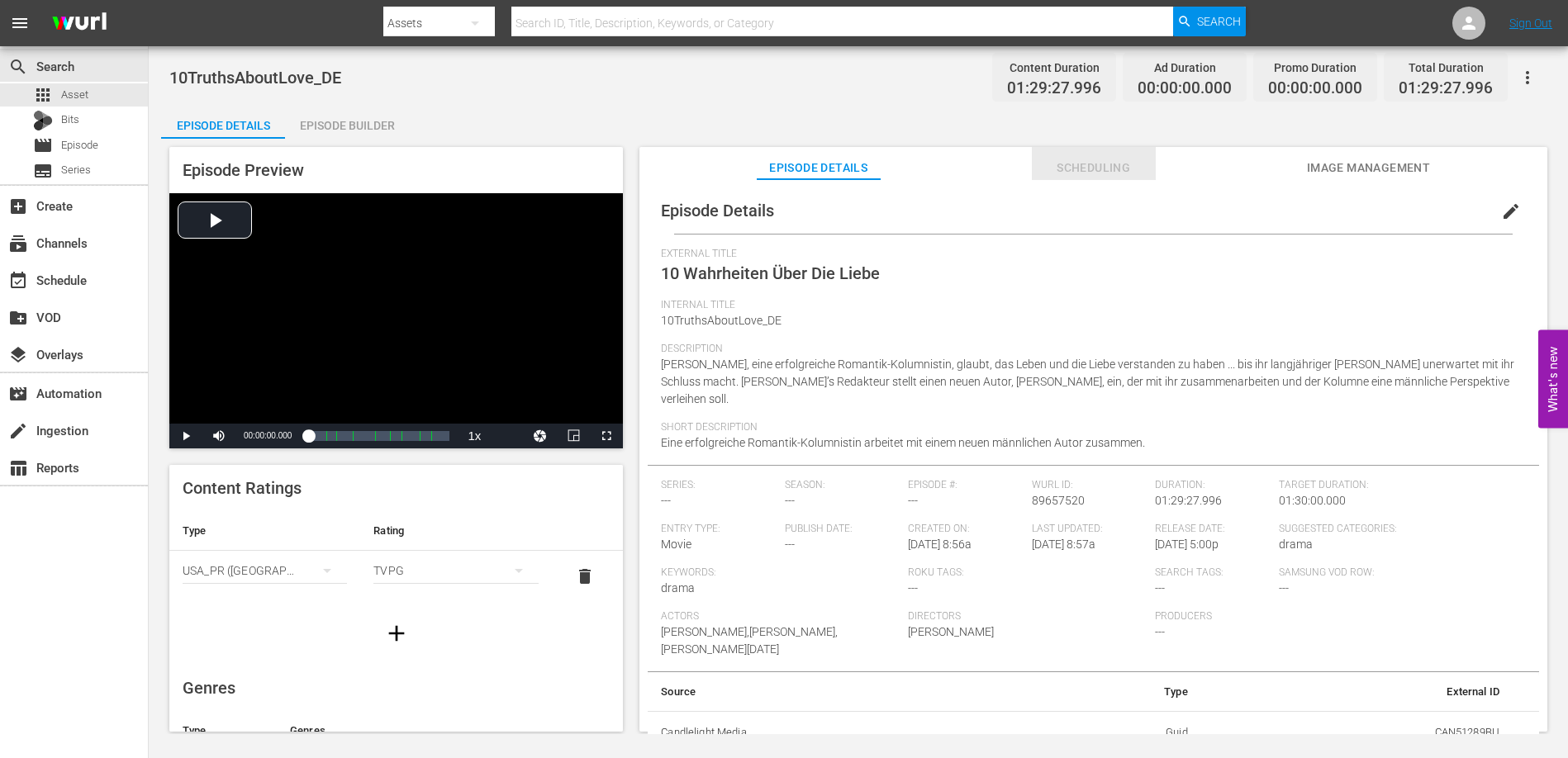
click at [1097, 168] on span "Scheduling" at bounding box center [1093, 168] width 124 height 21
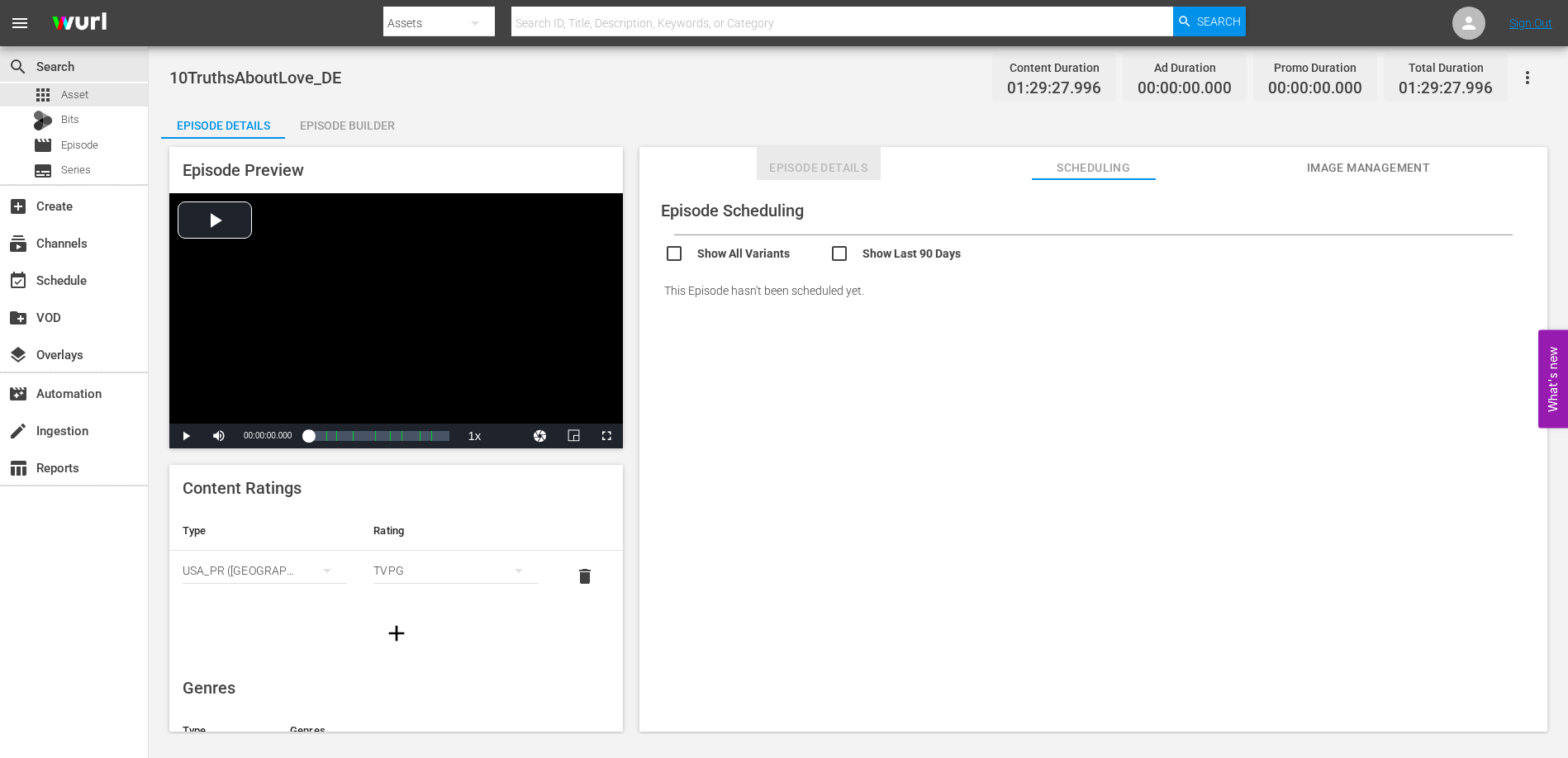
click at [799, 168] on span "Episode Details" at bounding box center [818, 168] width 124 height 21
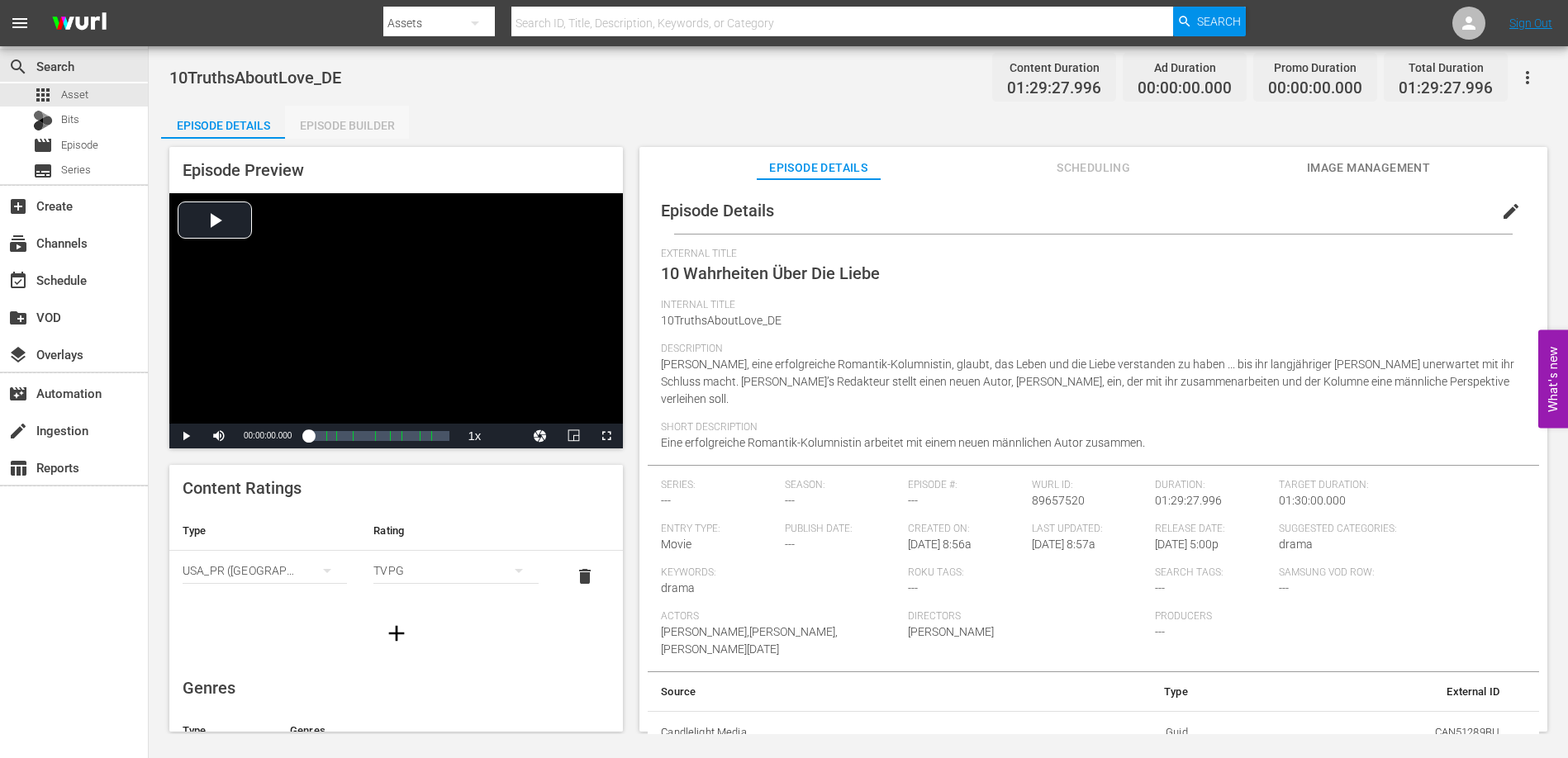
click at [354, 116] on div "Episode Builder" at bounding box center [346, 125] width 124 height 39
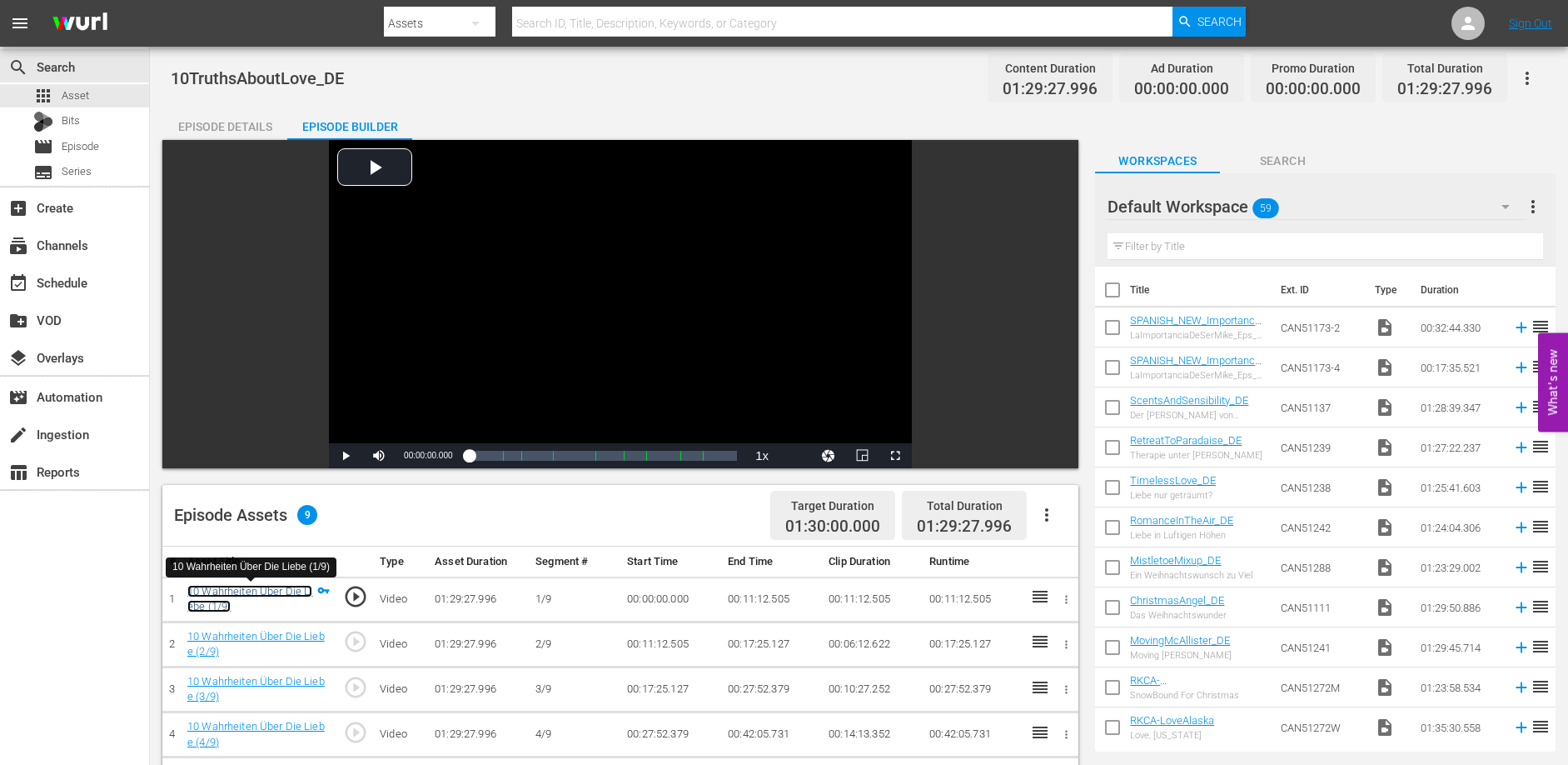
click at [277, 595] on link "10 Wahrheiten Über Die Liebe (1/9)" at bounding box center [250, 599] width 125 height 28
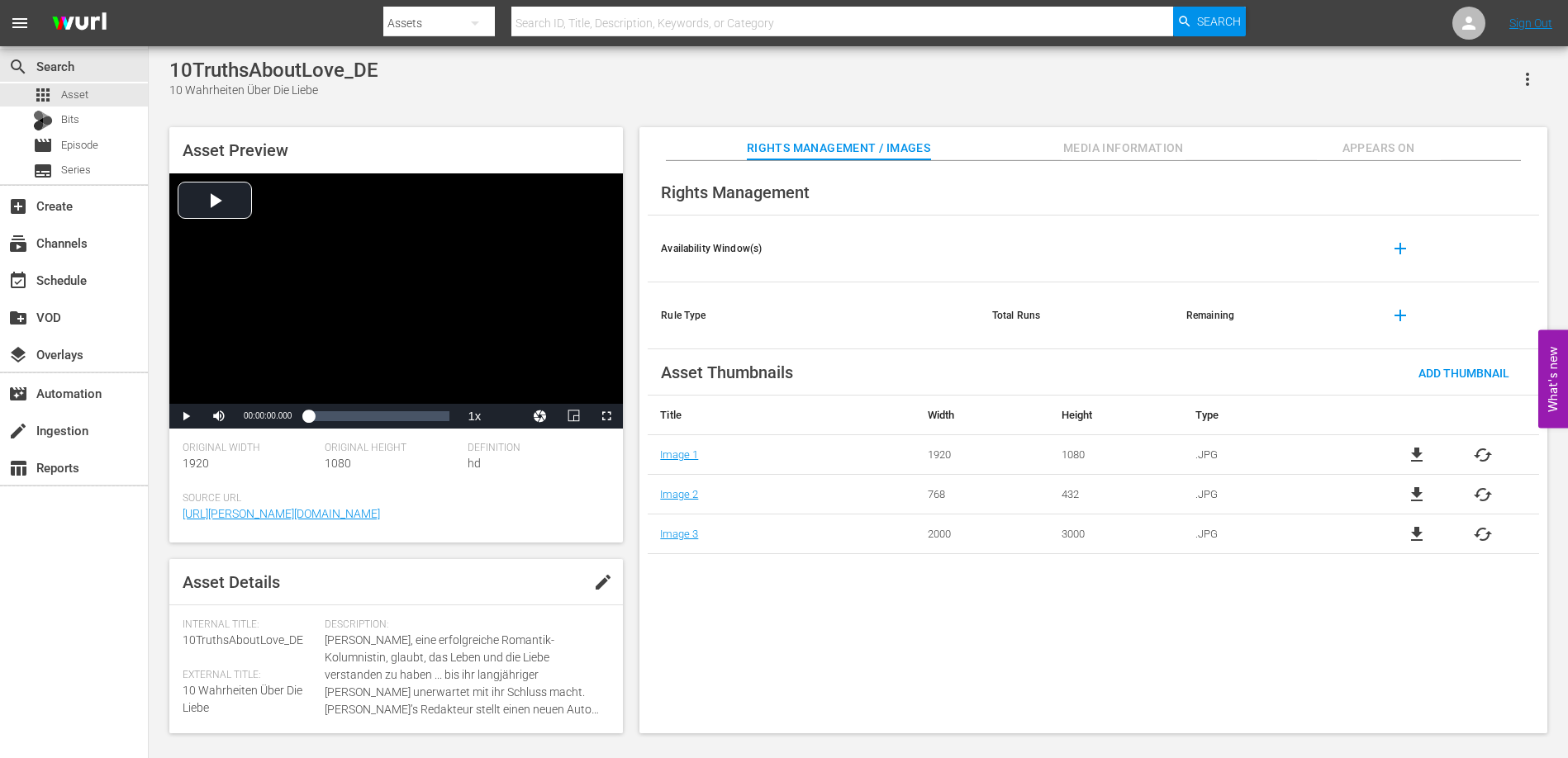
click at [1420, 142] on span "Appears On" at bounding box center [1378, 148] width 124 height 21
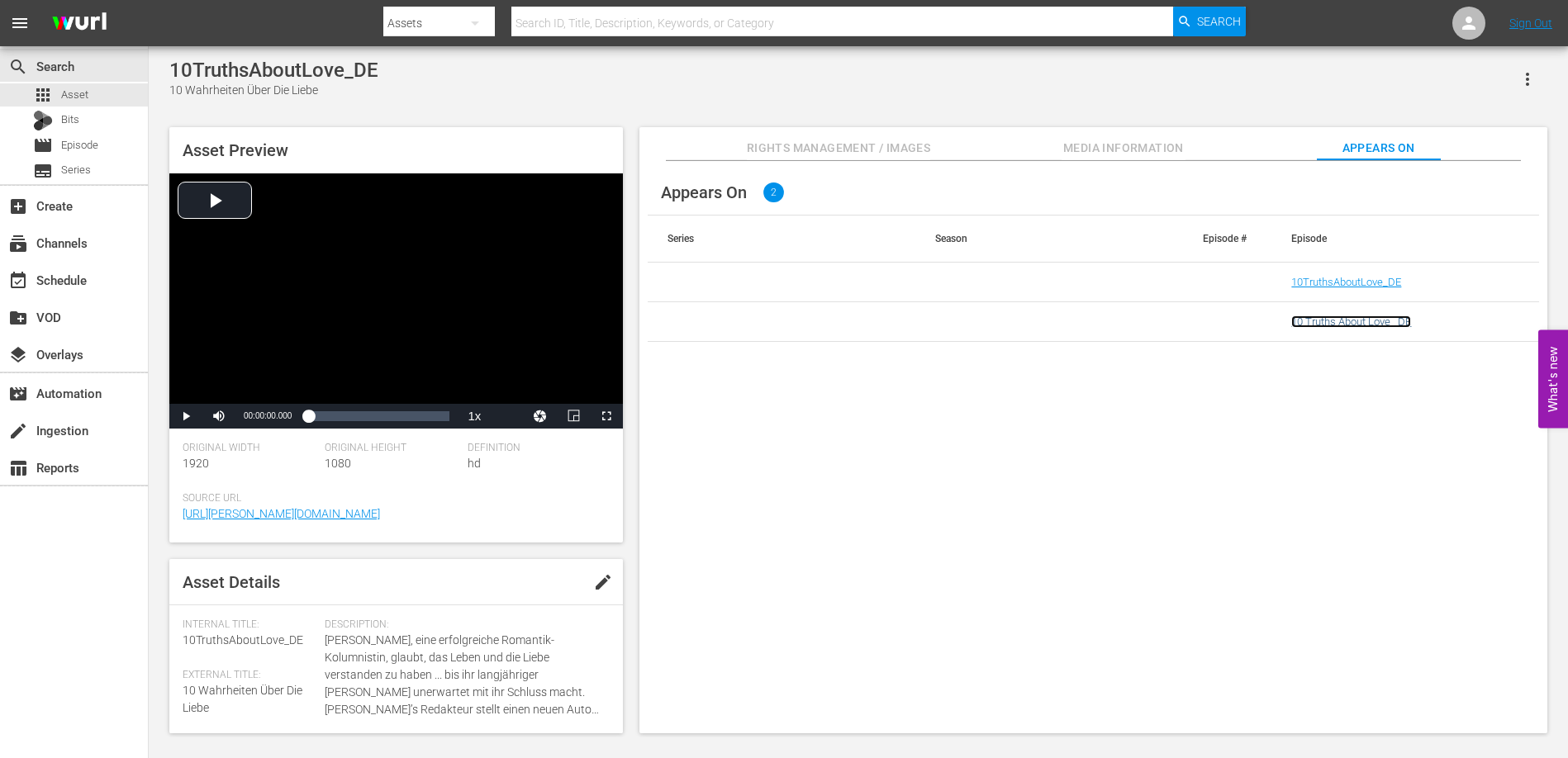
click at [1373, 325] on link "10 Truths About Love _DE" at bounding box center [1351, 321] width 120 height 12
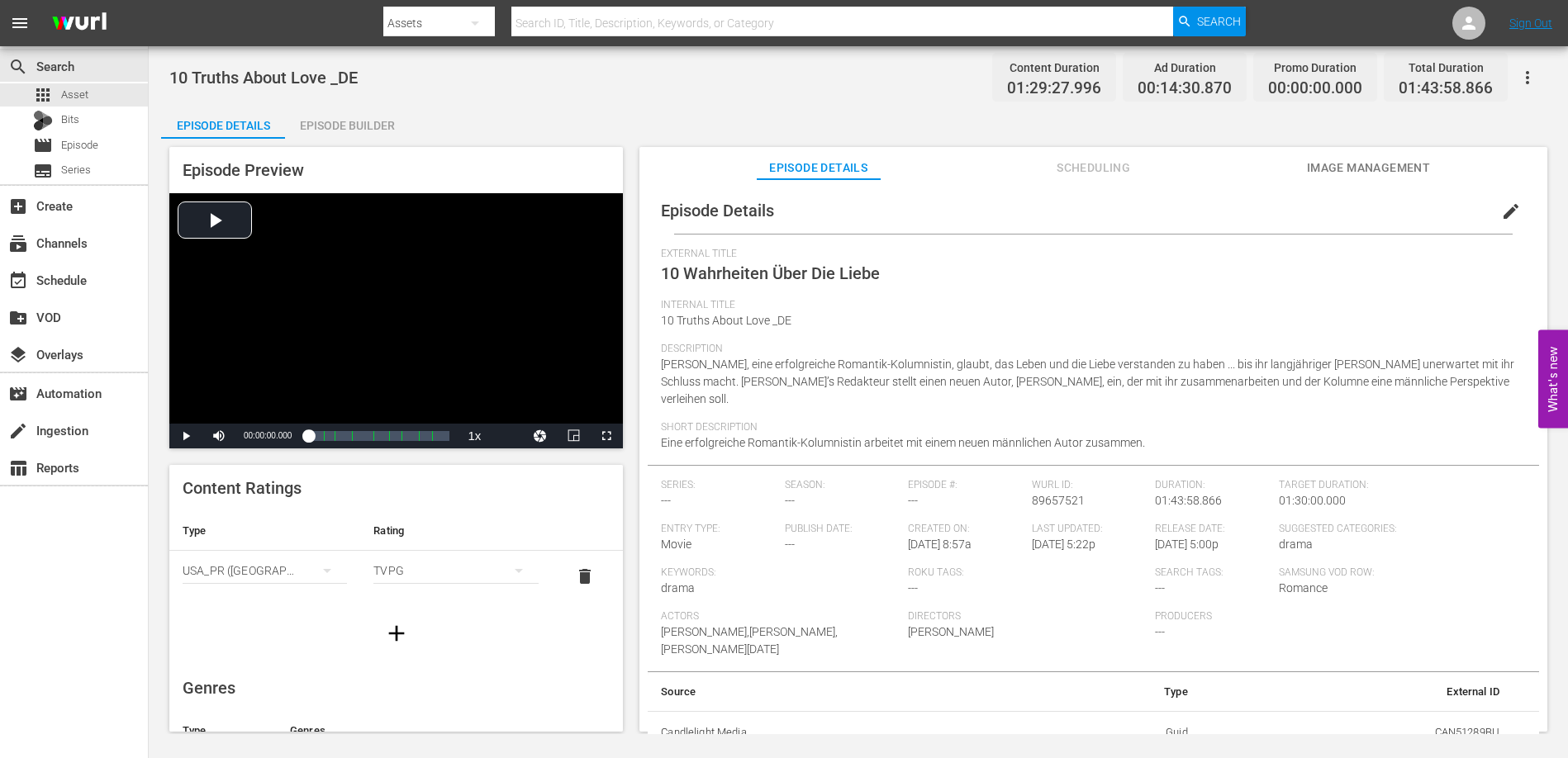
click at [1134, 166] on span "Scheduling" at bounding box center [1093, 168] width 124 height 21
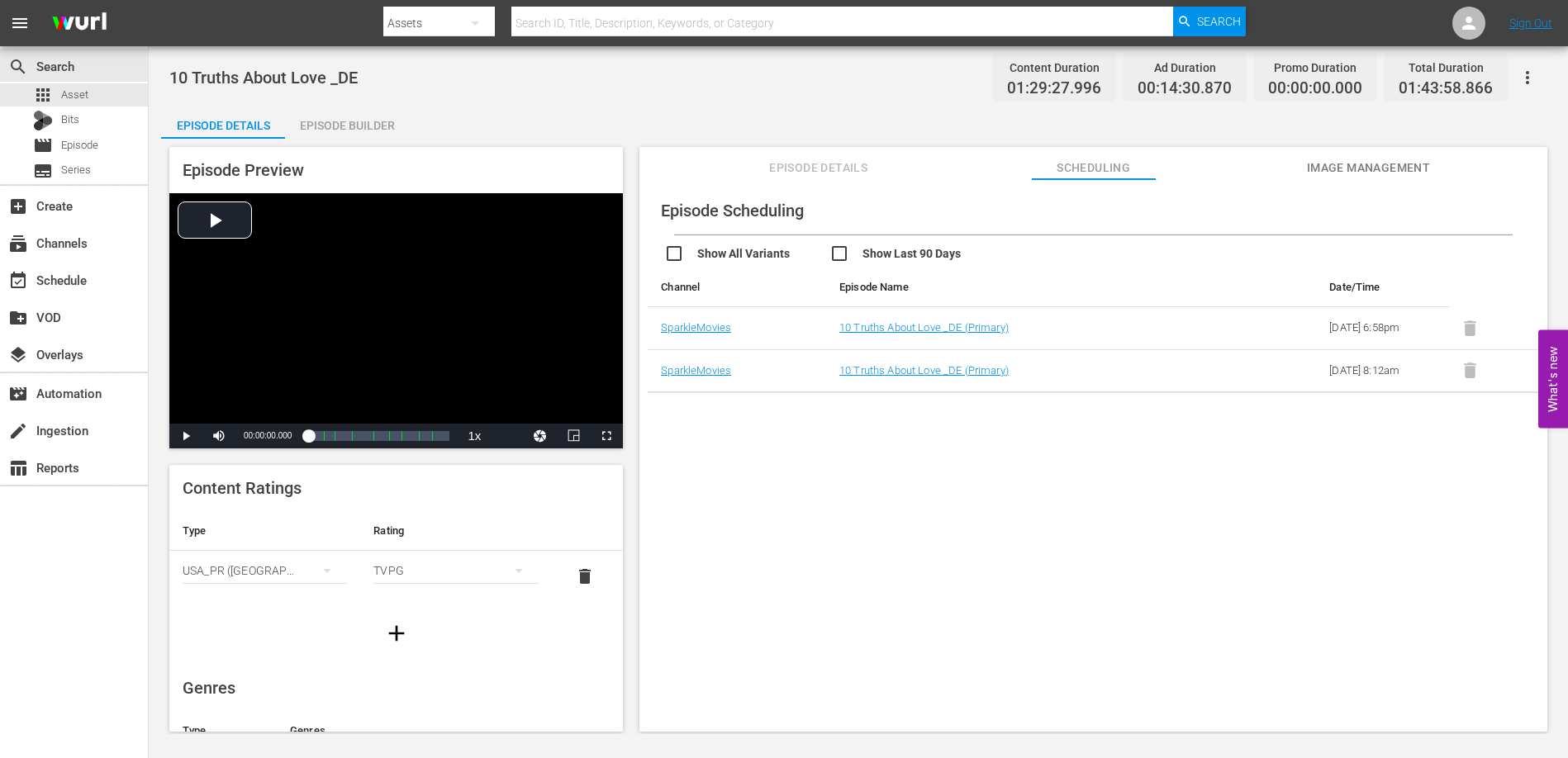
click at [800, 168] on span "Episode Details" at bounding box center [818, 168] width 124 height 21
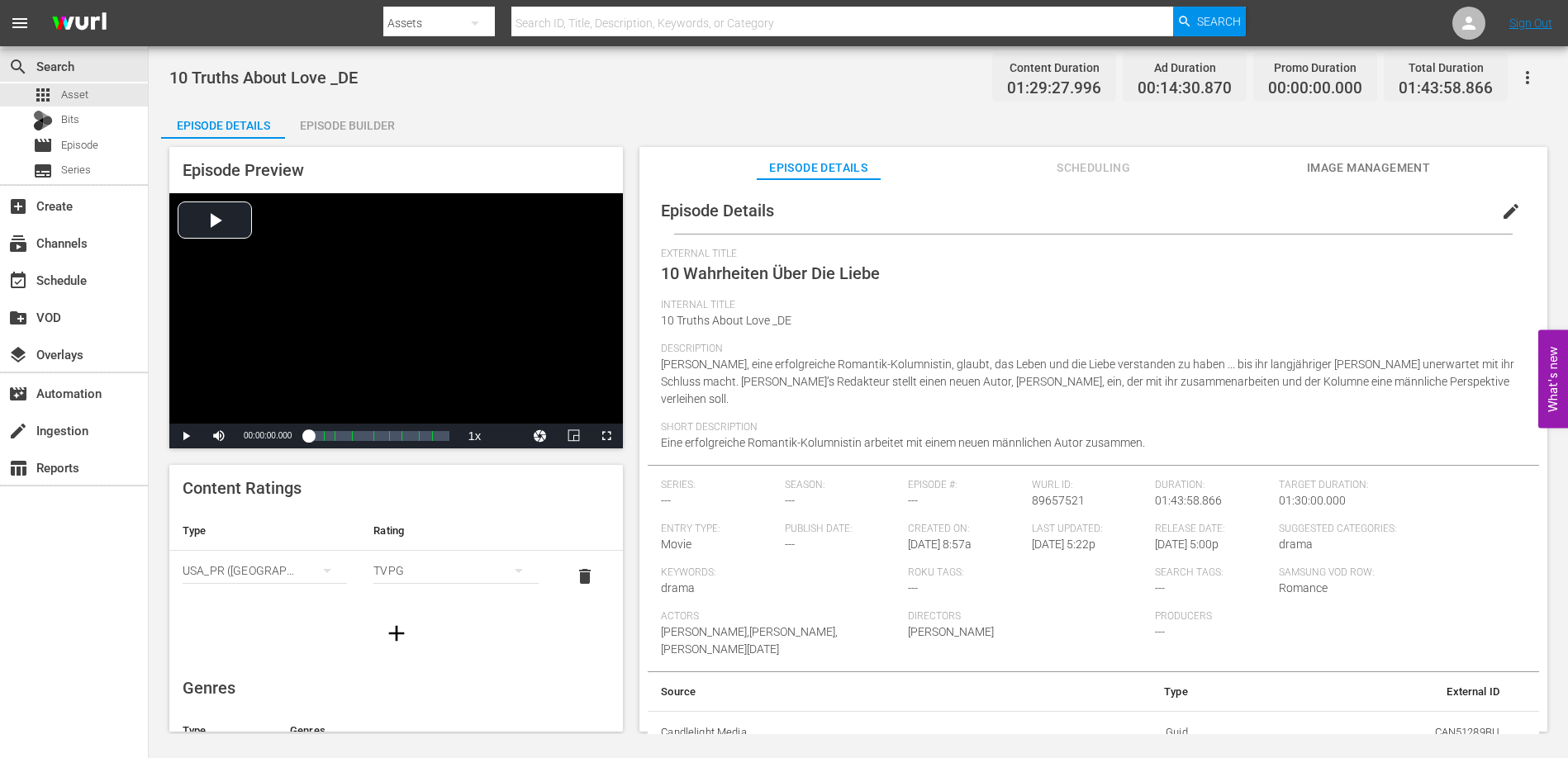
click at [1055, 158] on span "Scheduling" at bounding box center [1093, 168] width 124 height 21
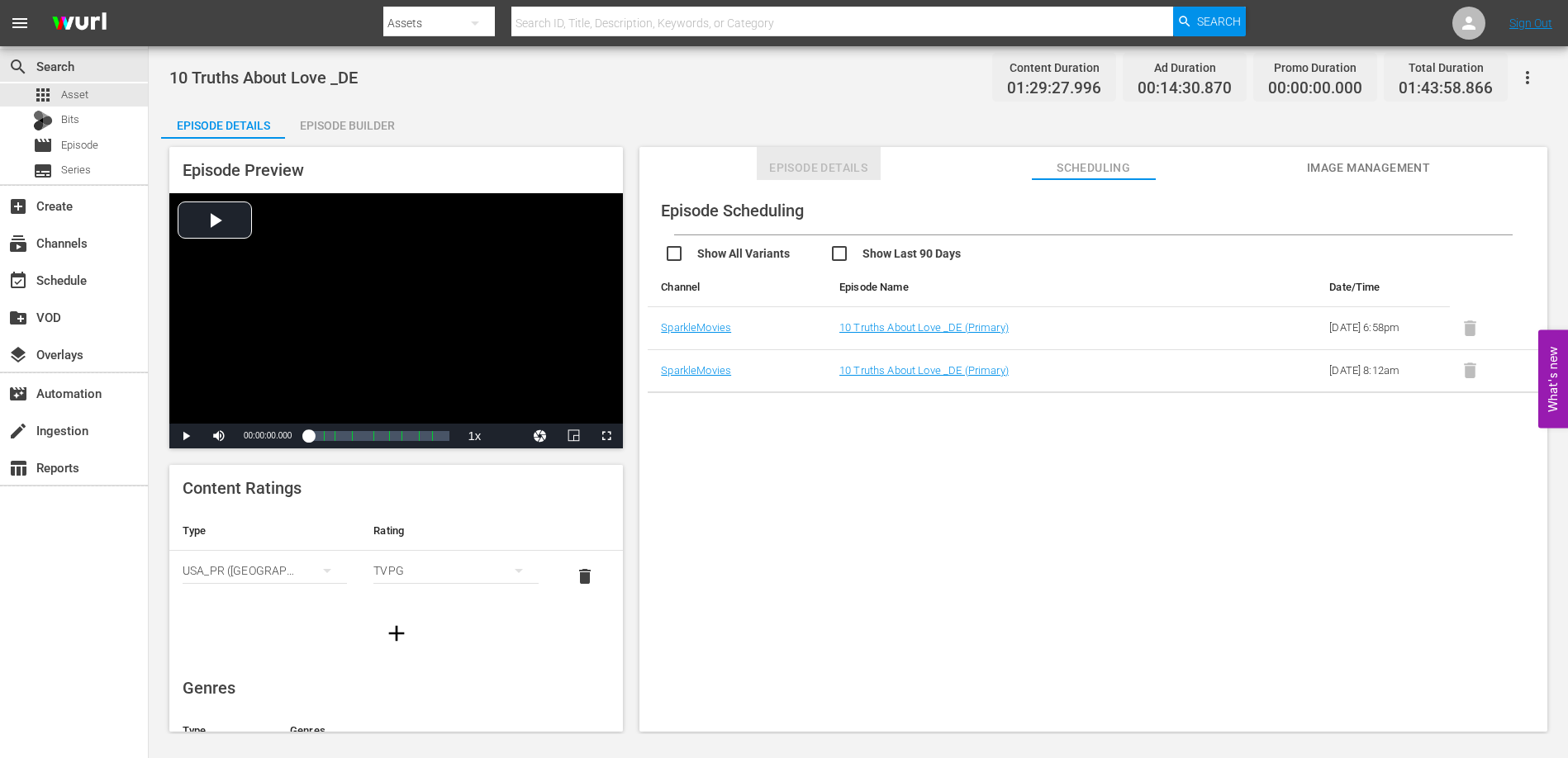
click at [831, 166] on span "Episode Details" at bounding box center [818, 168] width 124 height 21
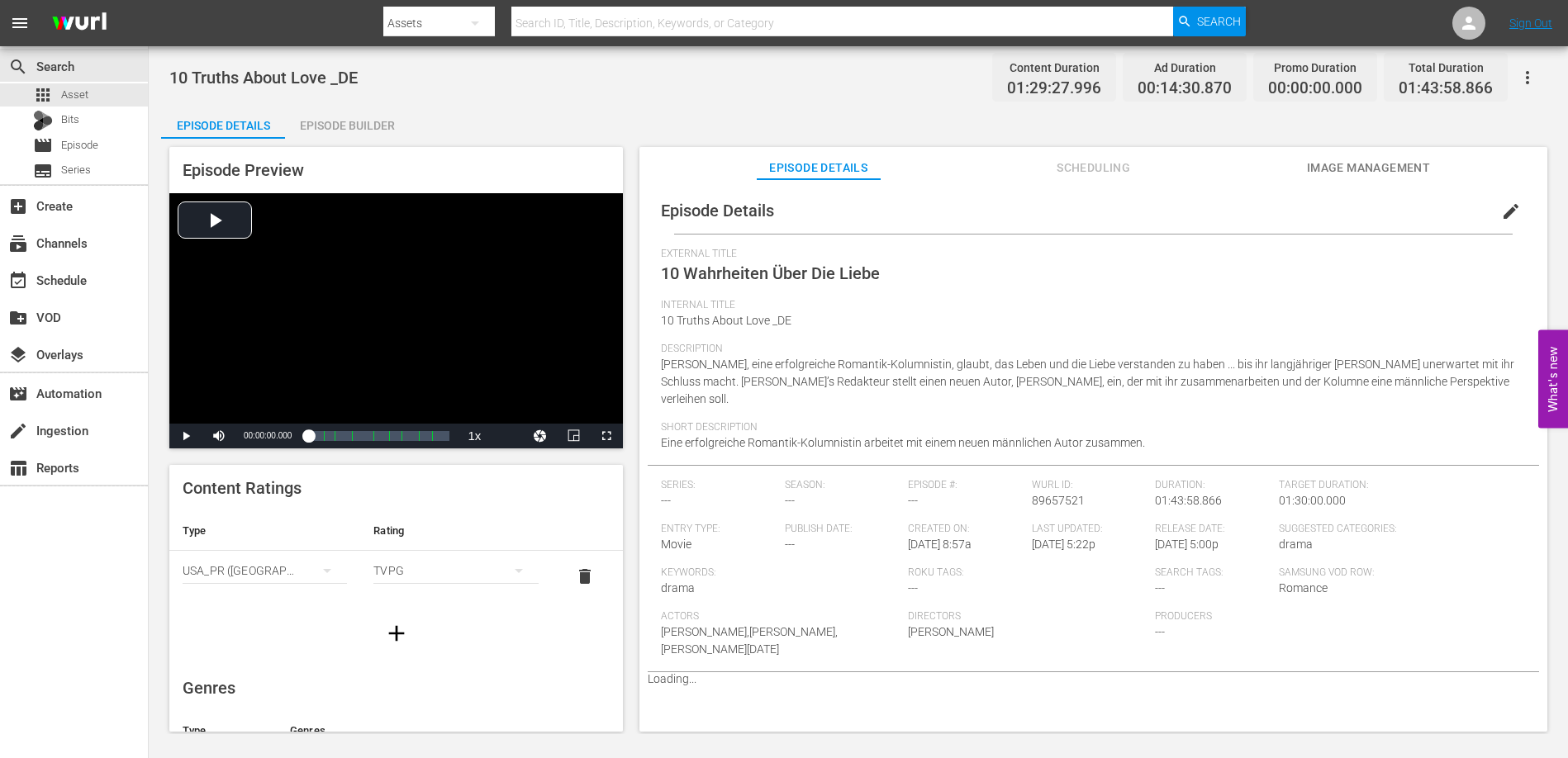
click at [294, 117] on div "Episode Builder" at bounding box center [346, 125] width 124 height 39
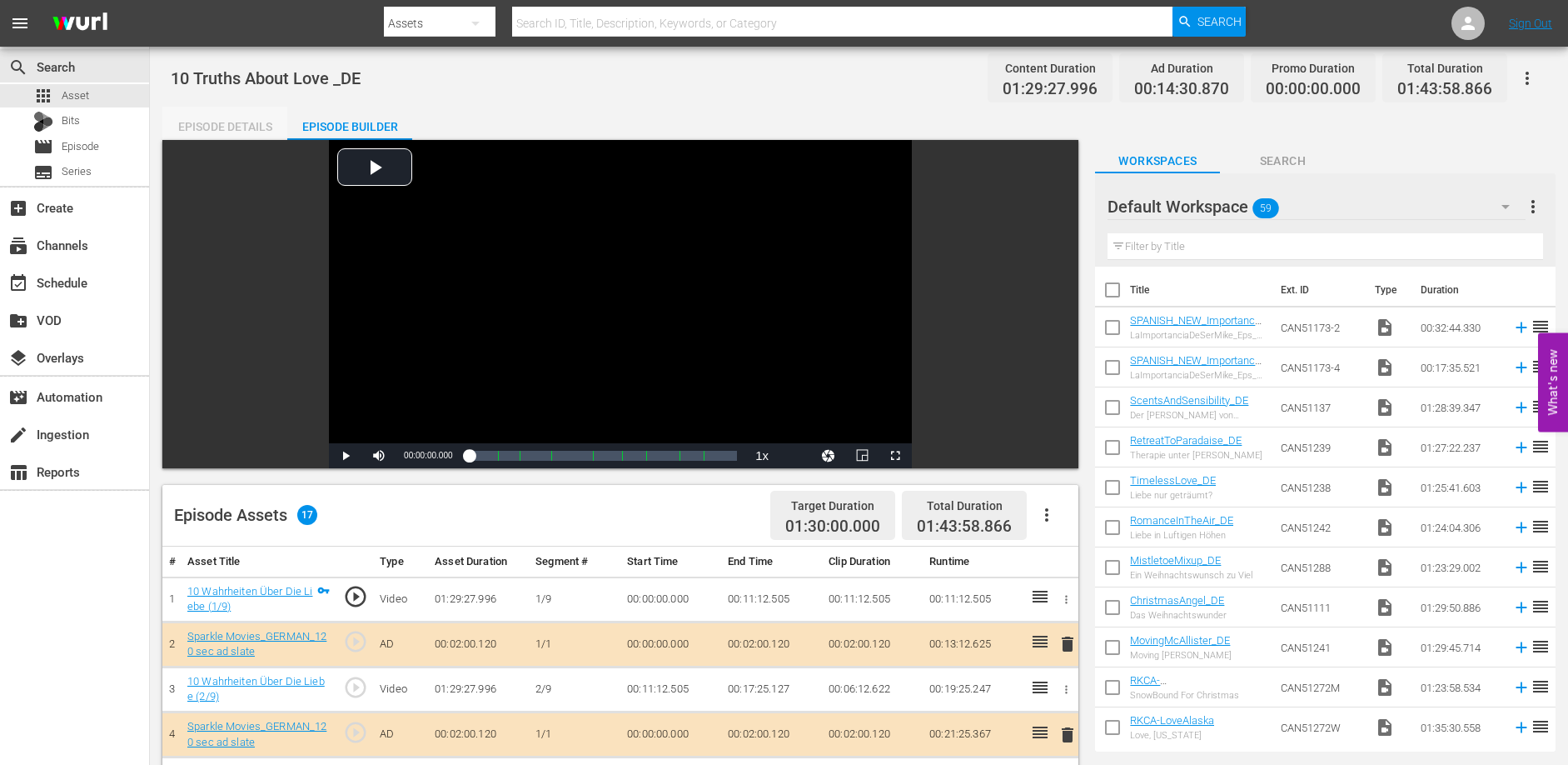
click at [190, 112] on div "Episode Details" at bounding box center [225, 127] width 125 height 40
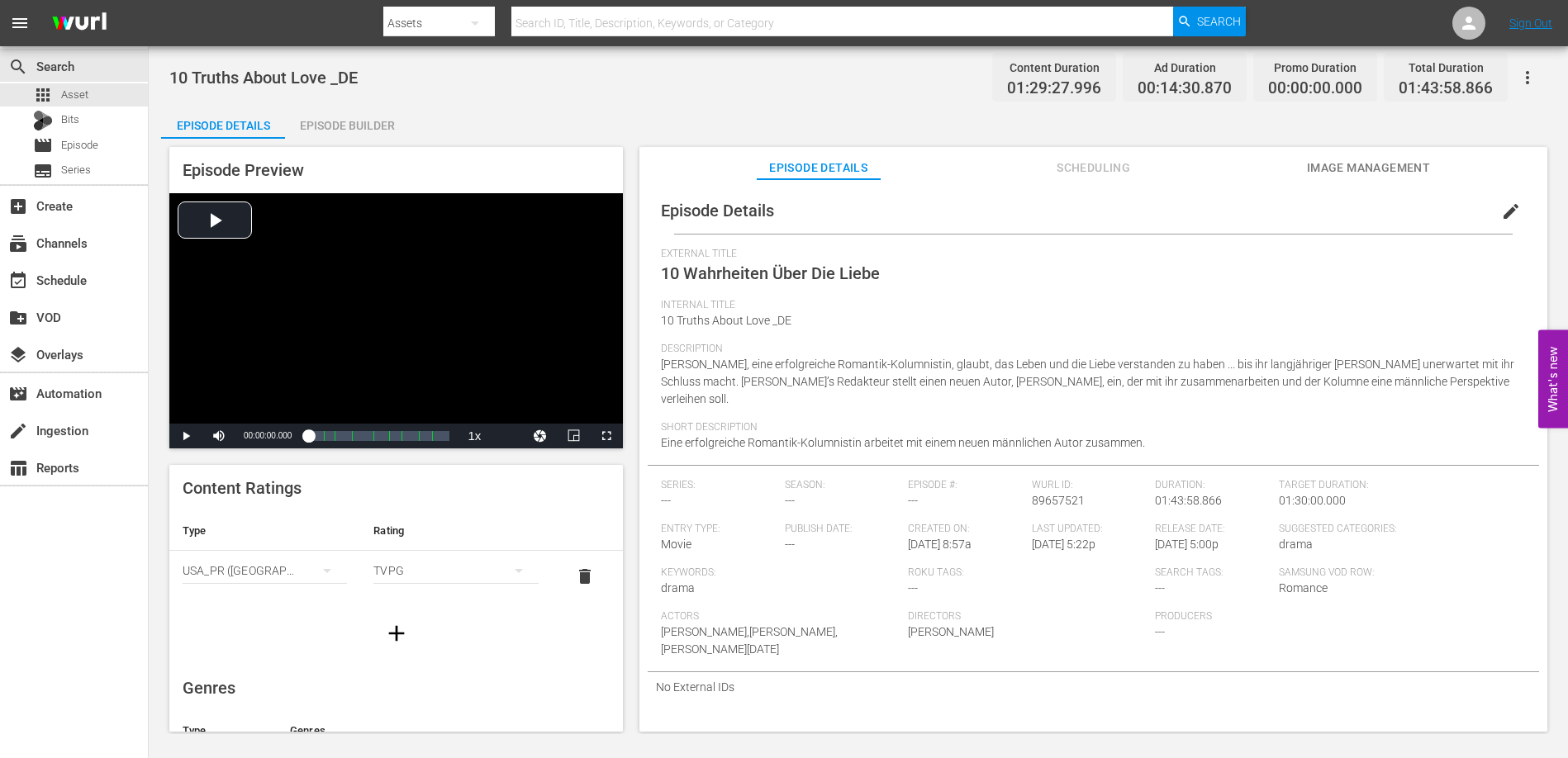
click at [1098, 158] on span "Scheduling" at bounding box center [1093, 168] width 124 height 21
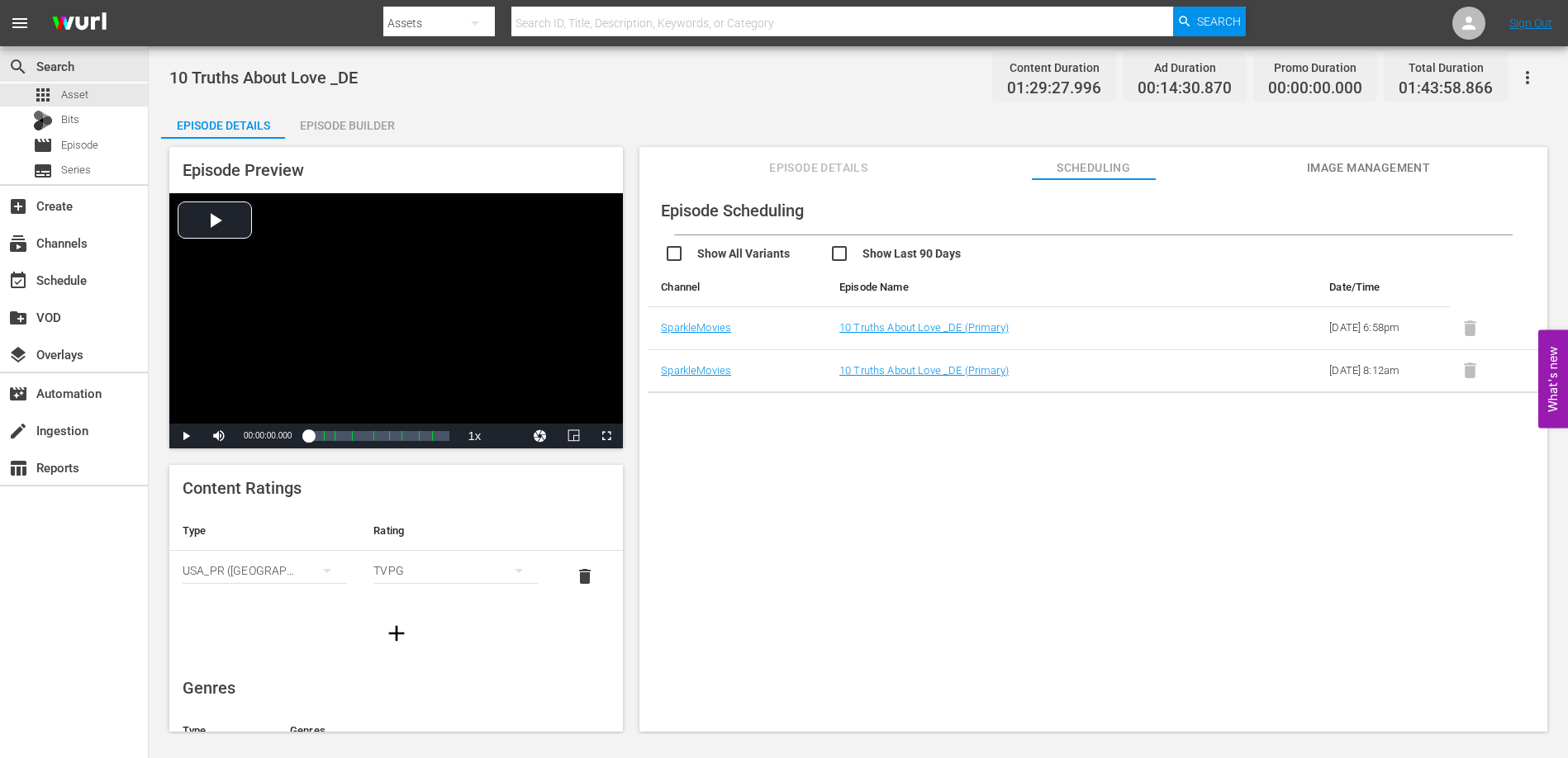
click at [827, 159] on span "Episode Details" at bounding box center [818, 168] width 124 height 21
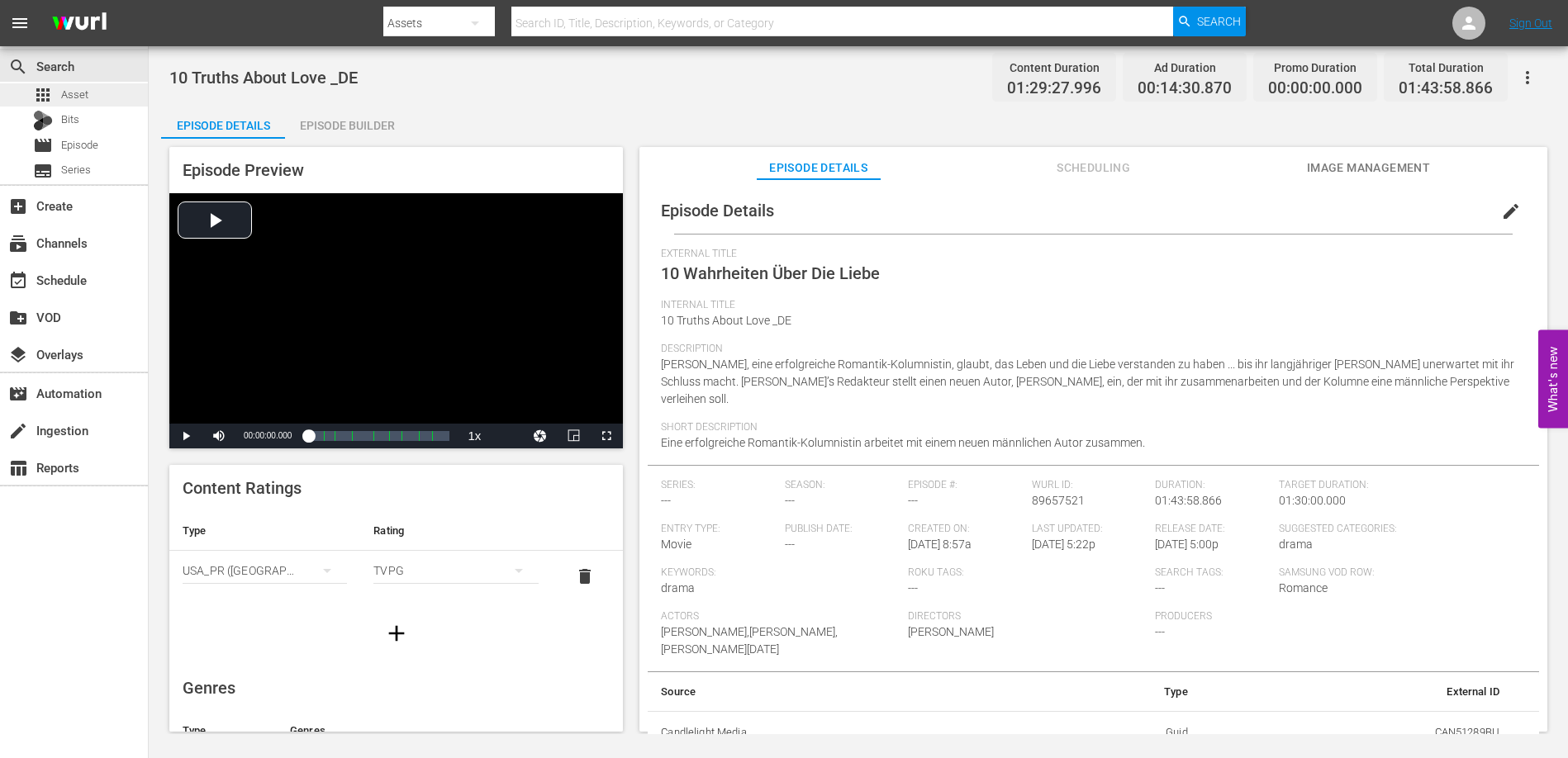
click at [56, 89] on div "apps Asset" at bounding box center [60, 95] width 55 height 23
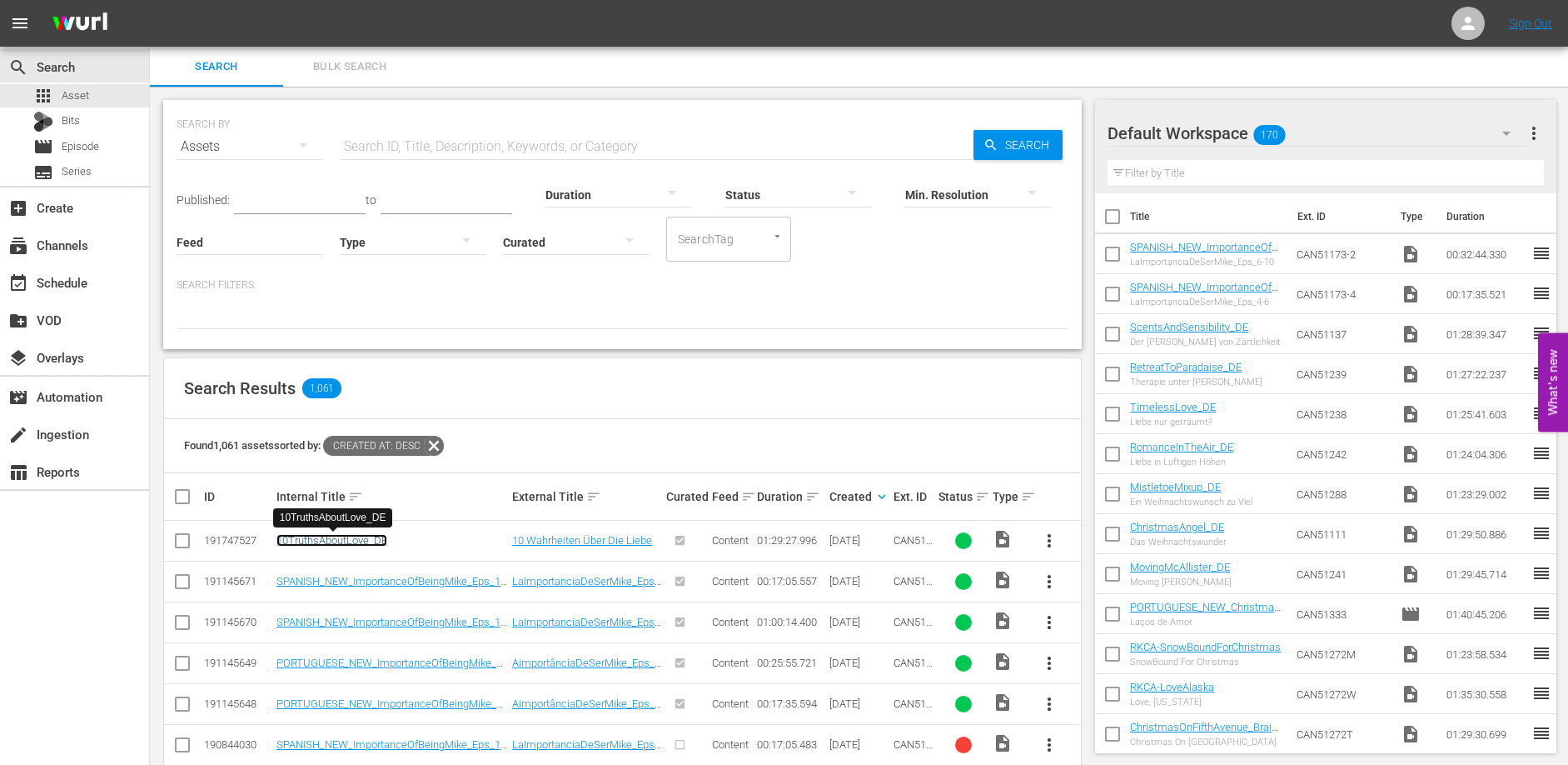
click at [374, 537] on link "10TruthsAboutLove_DE" at bounding box center [331, 540] width 110 height 12
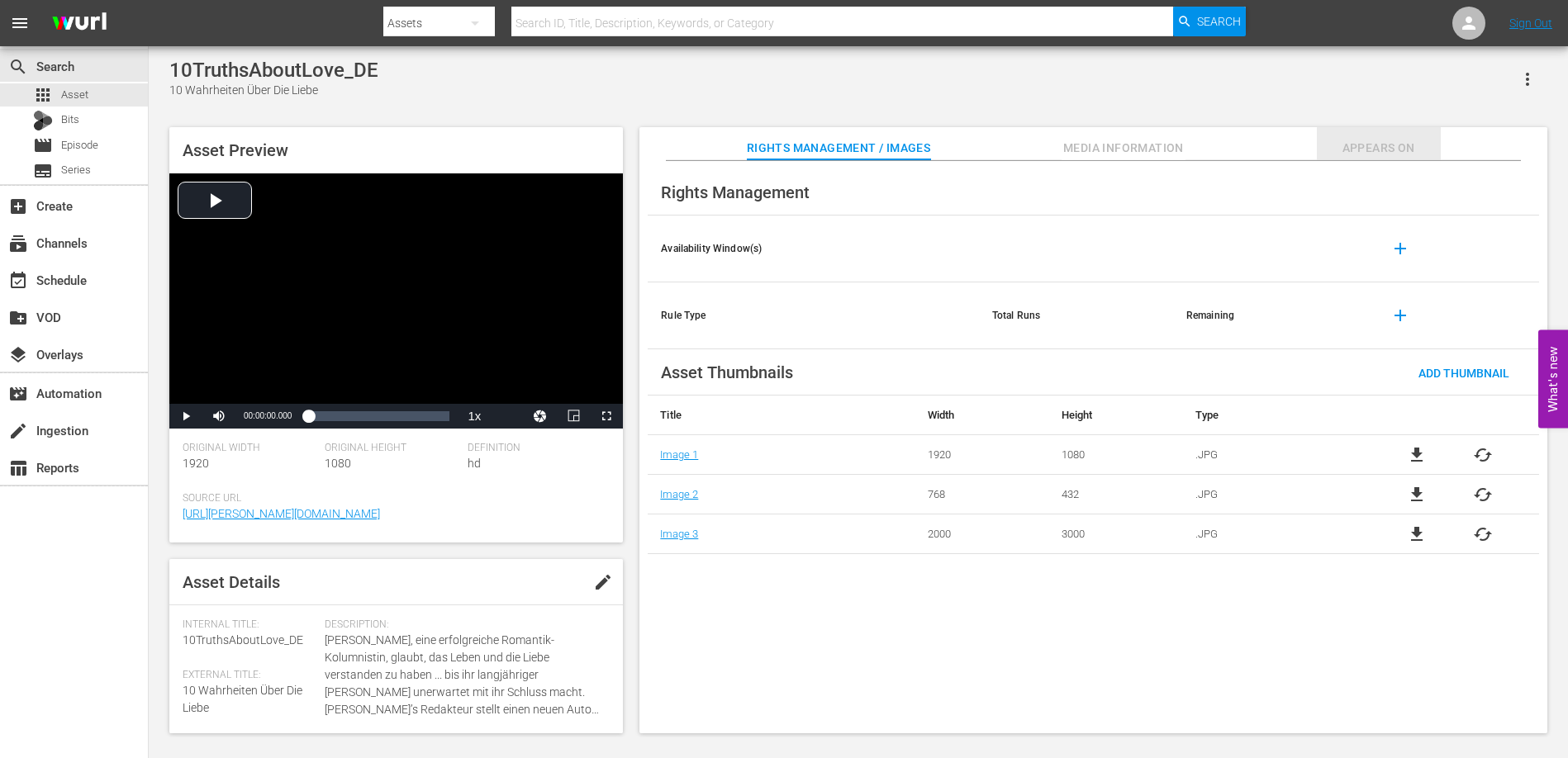
click at [1384, 153] on span "Appears On" at bounding box center [1378, 148] width 124 height 21
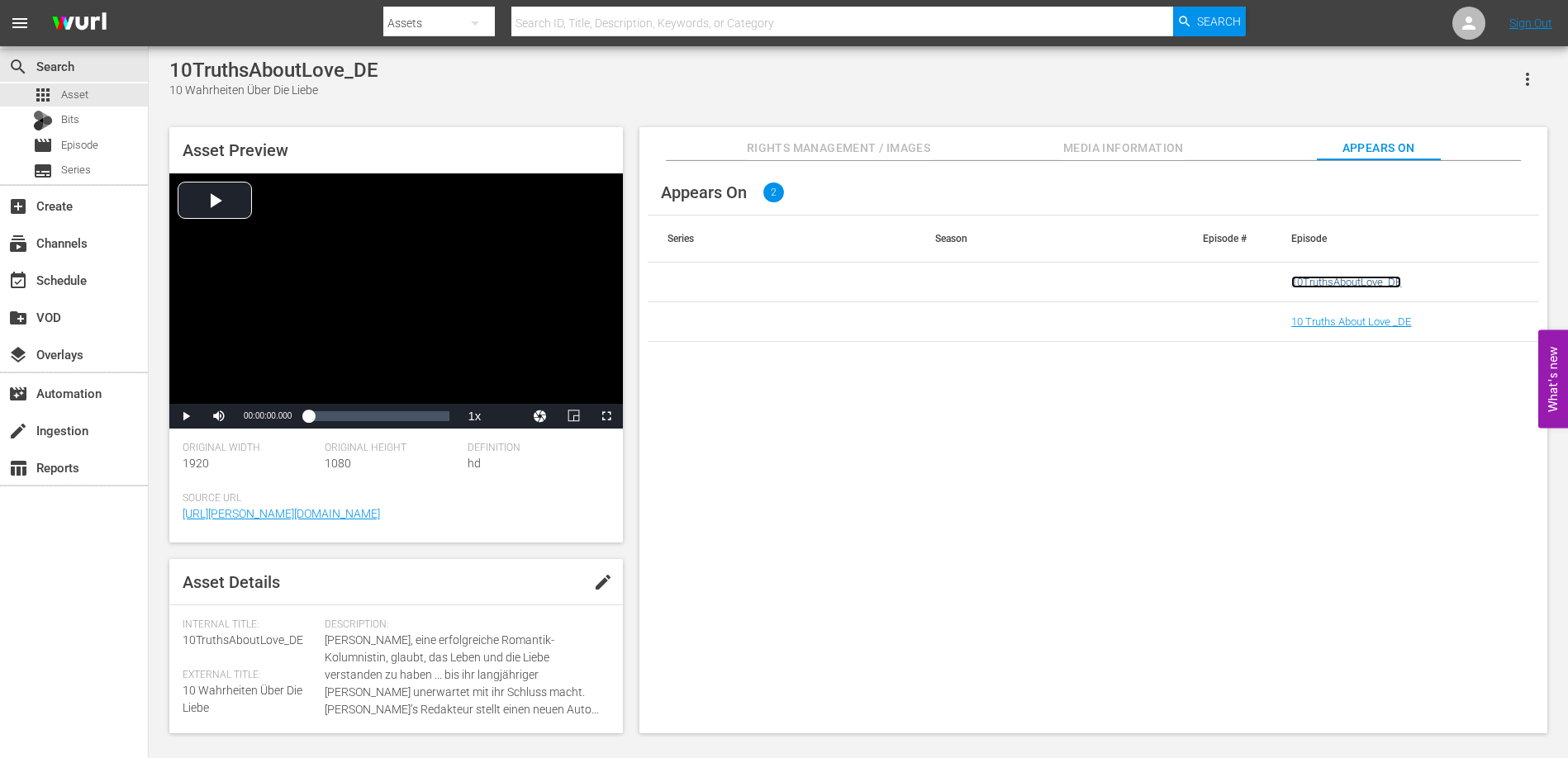
click at [1357, 284] on link "10TruthsAboutLove_DE" at bounding box center [1345, 282] width 110 height 12
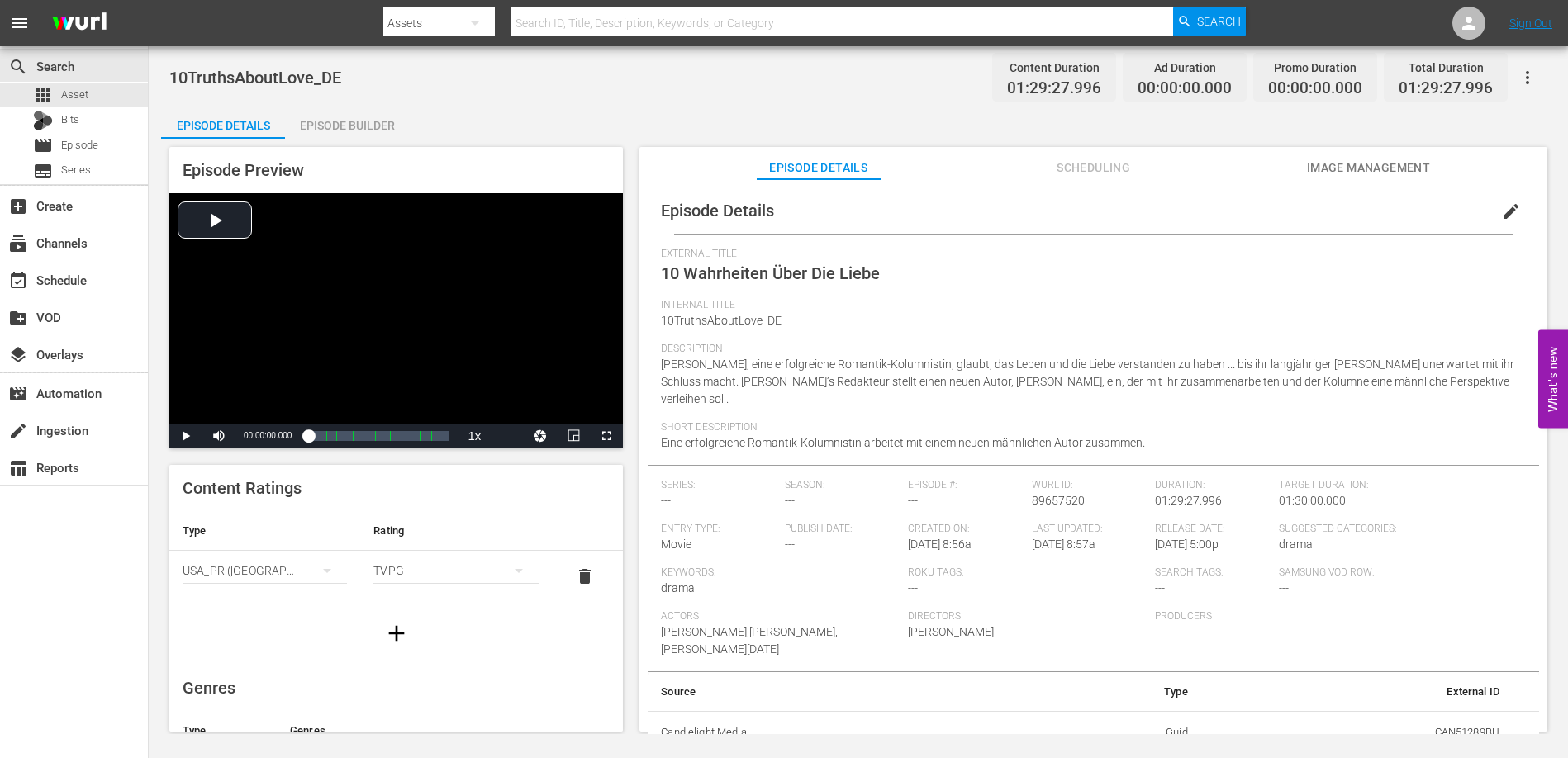
click at [1090, 167] on span "Scheduling" at bounding box center [1093, 168] width 124 height 21
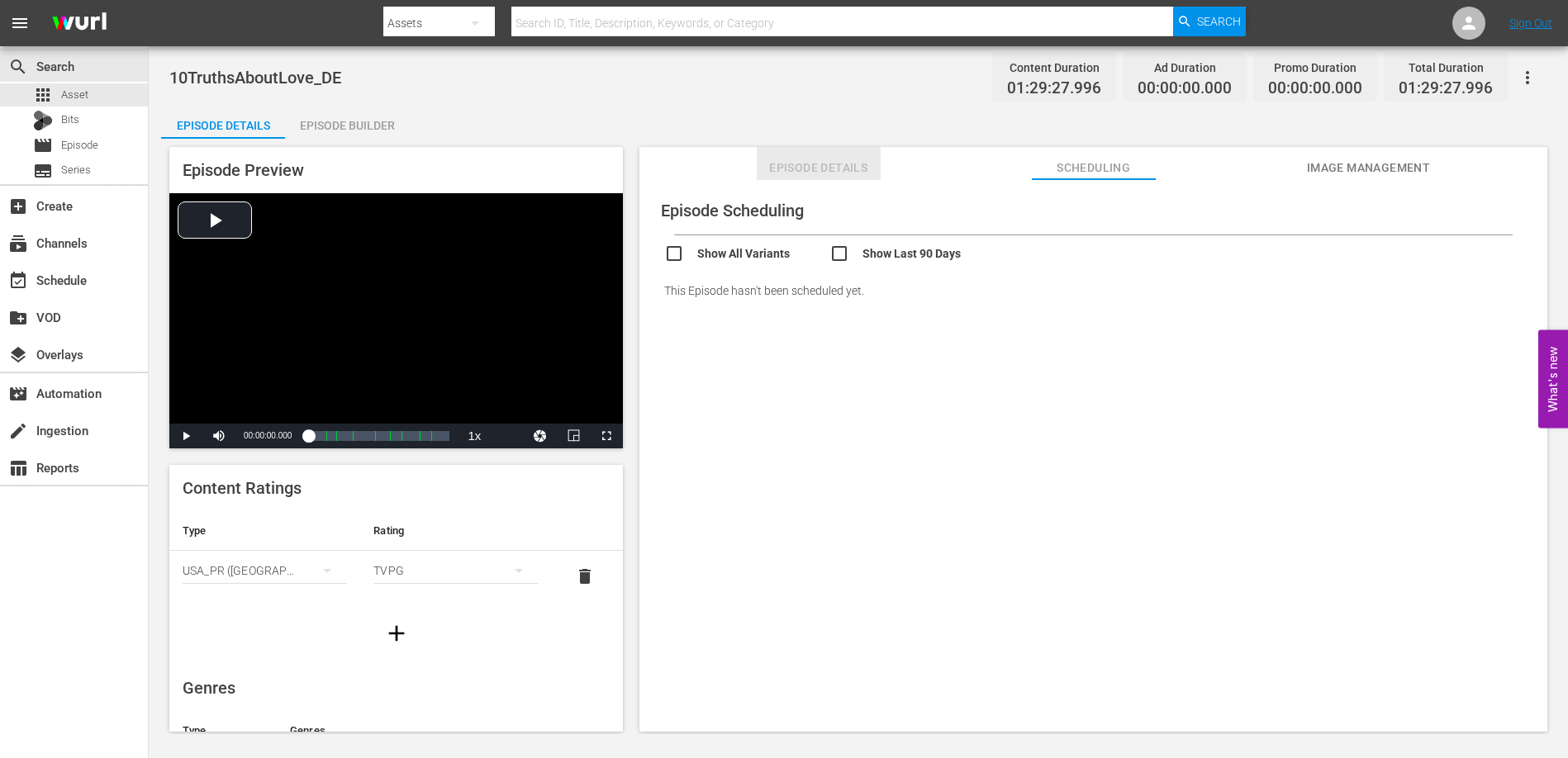
click at [814, 166] on span "Episode Details" at bounding box center [818, 168] width 124 height 21
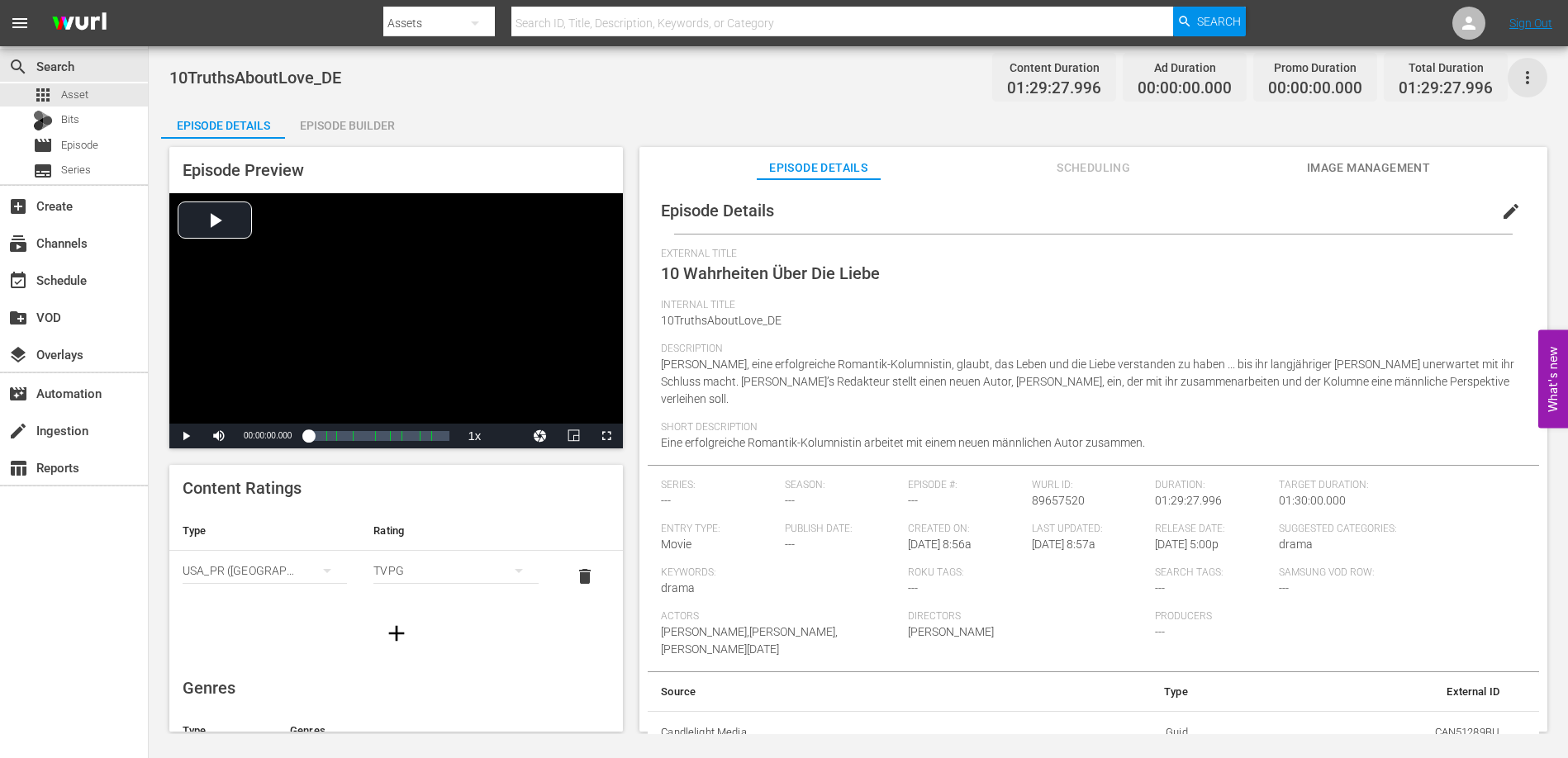
click at [1531, 69] on icon "button" at bounding box center [1527, 77] width 20 height 20
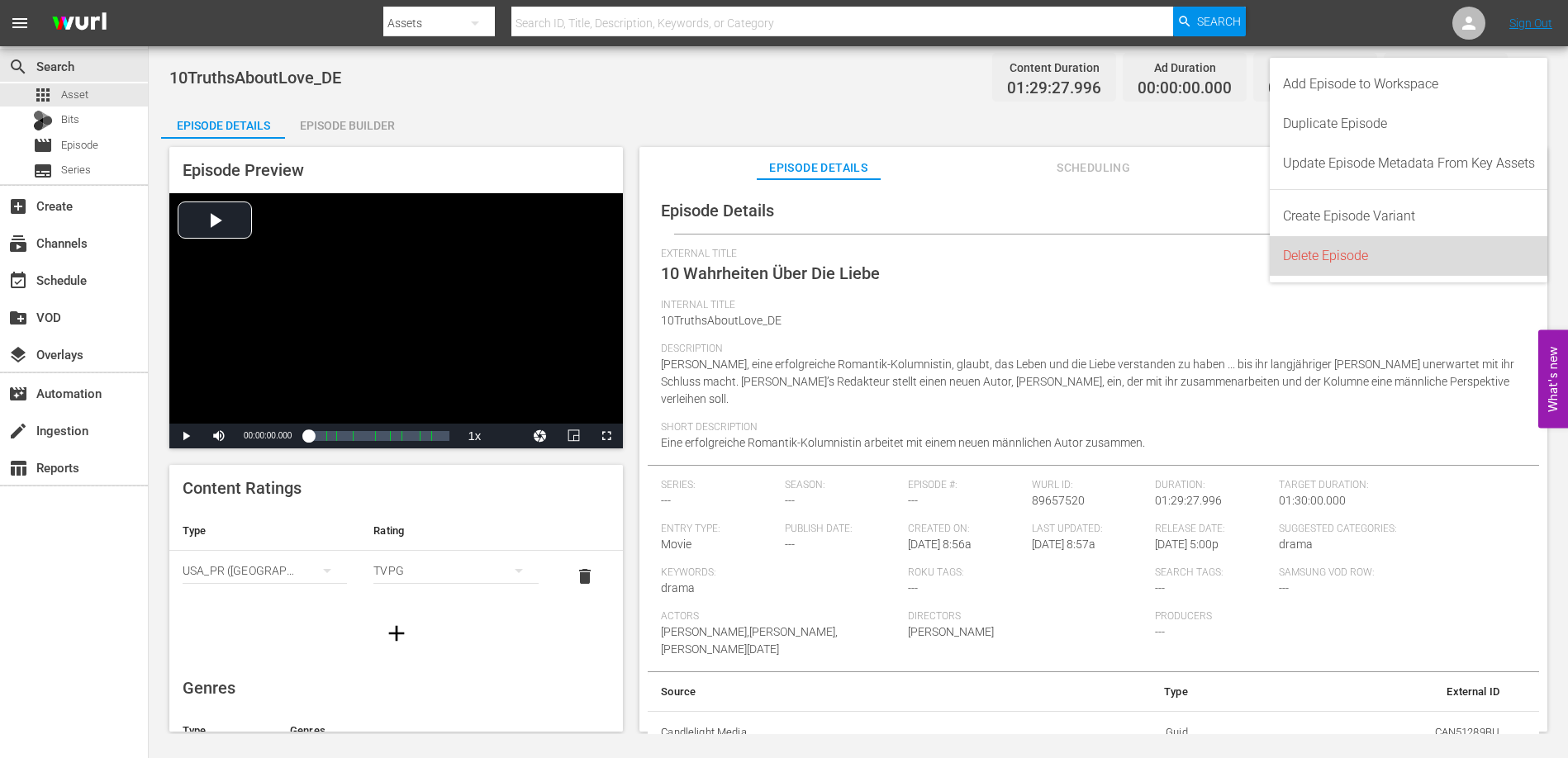
click at [1333, 255] on div "Delete Episode" at bounding box center [1408, 255] width 252 height 39
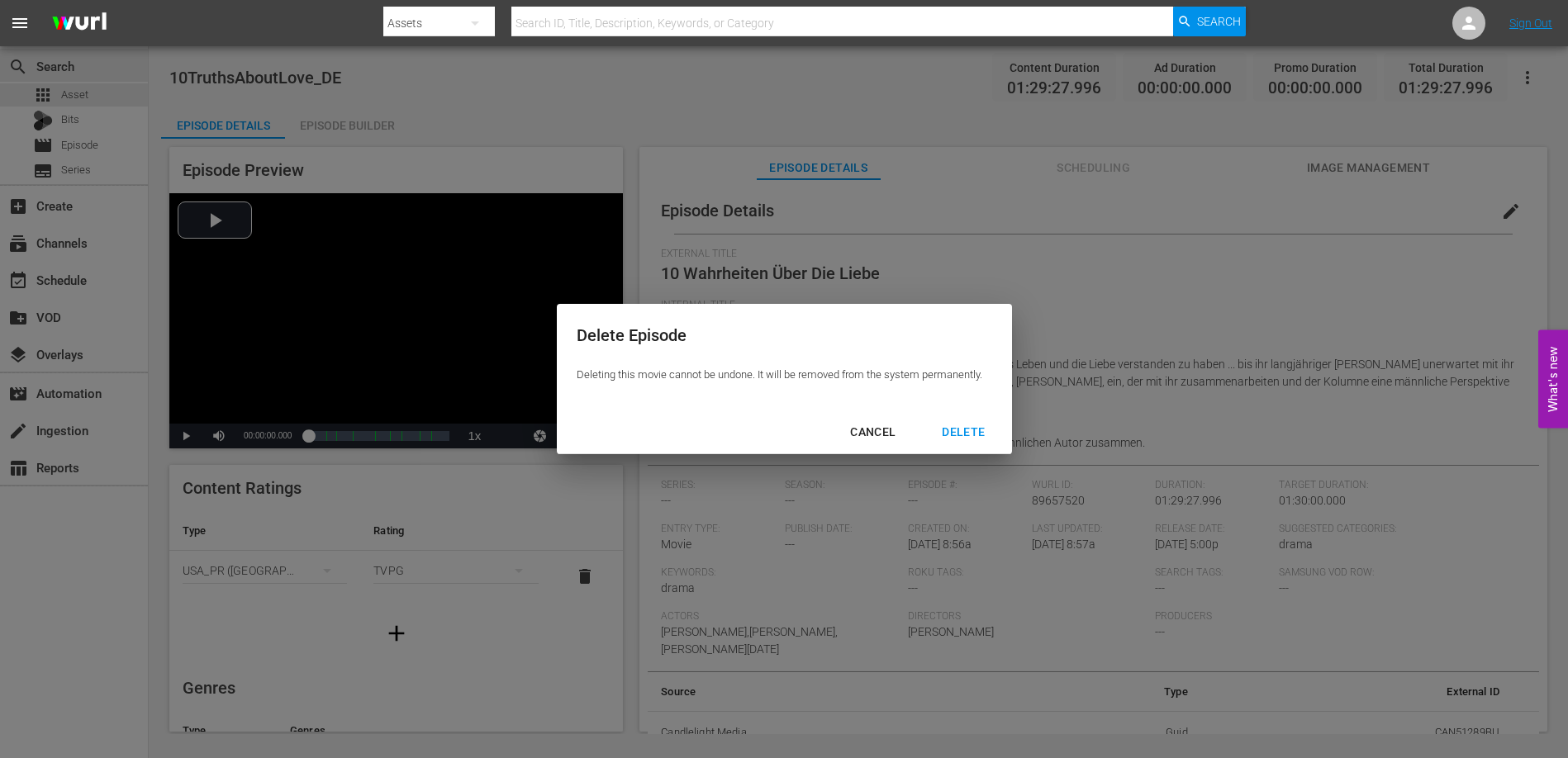
click at [957, 429] on div "DELETE" at bounding box center [963, 432] width 69 height 21
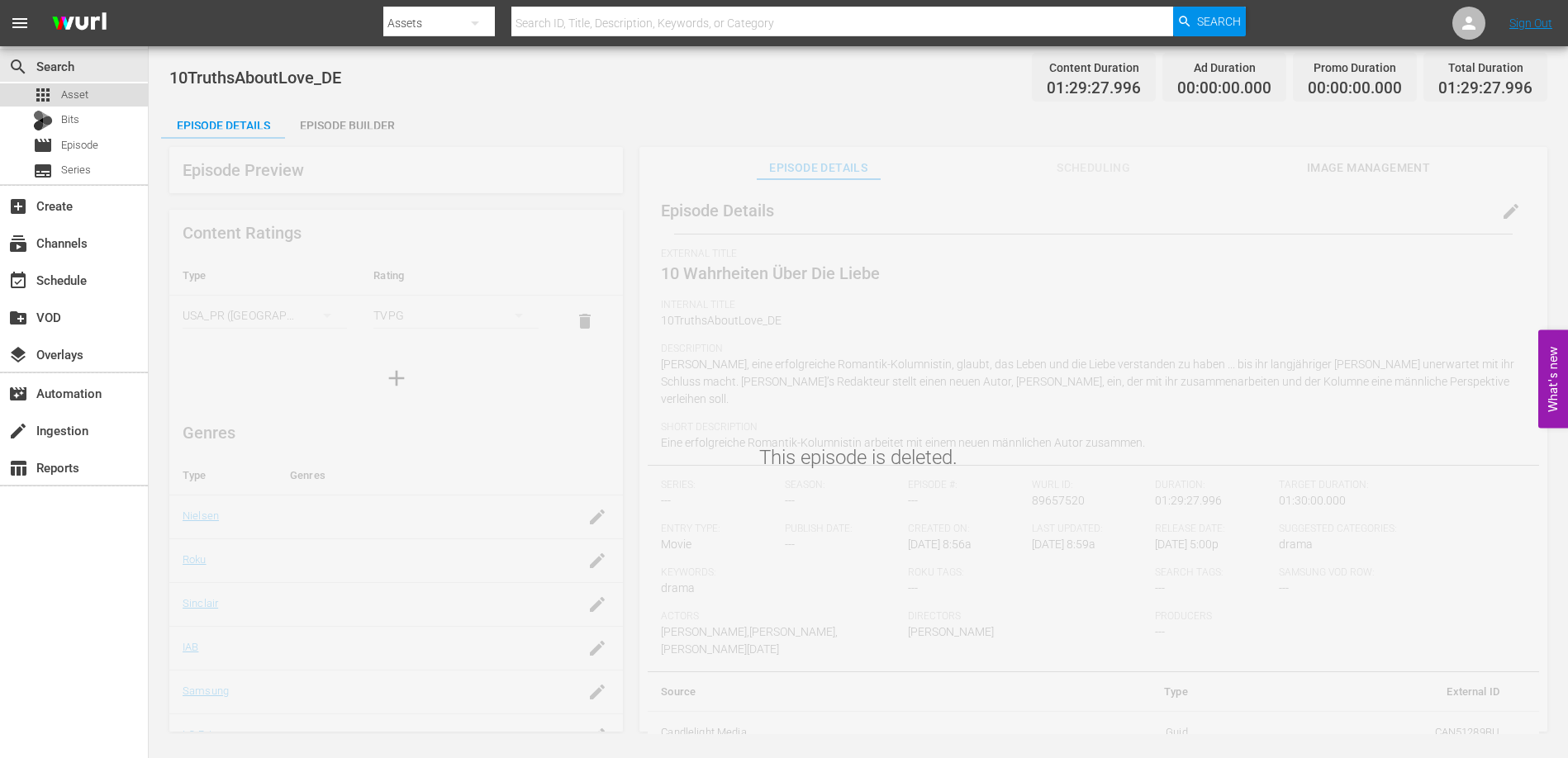
click at [72, 95] on span "Asset" at bounding box center [74, 95] width 27 height 17
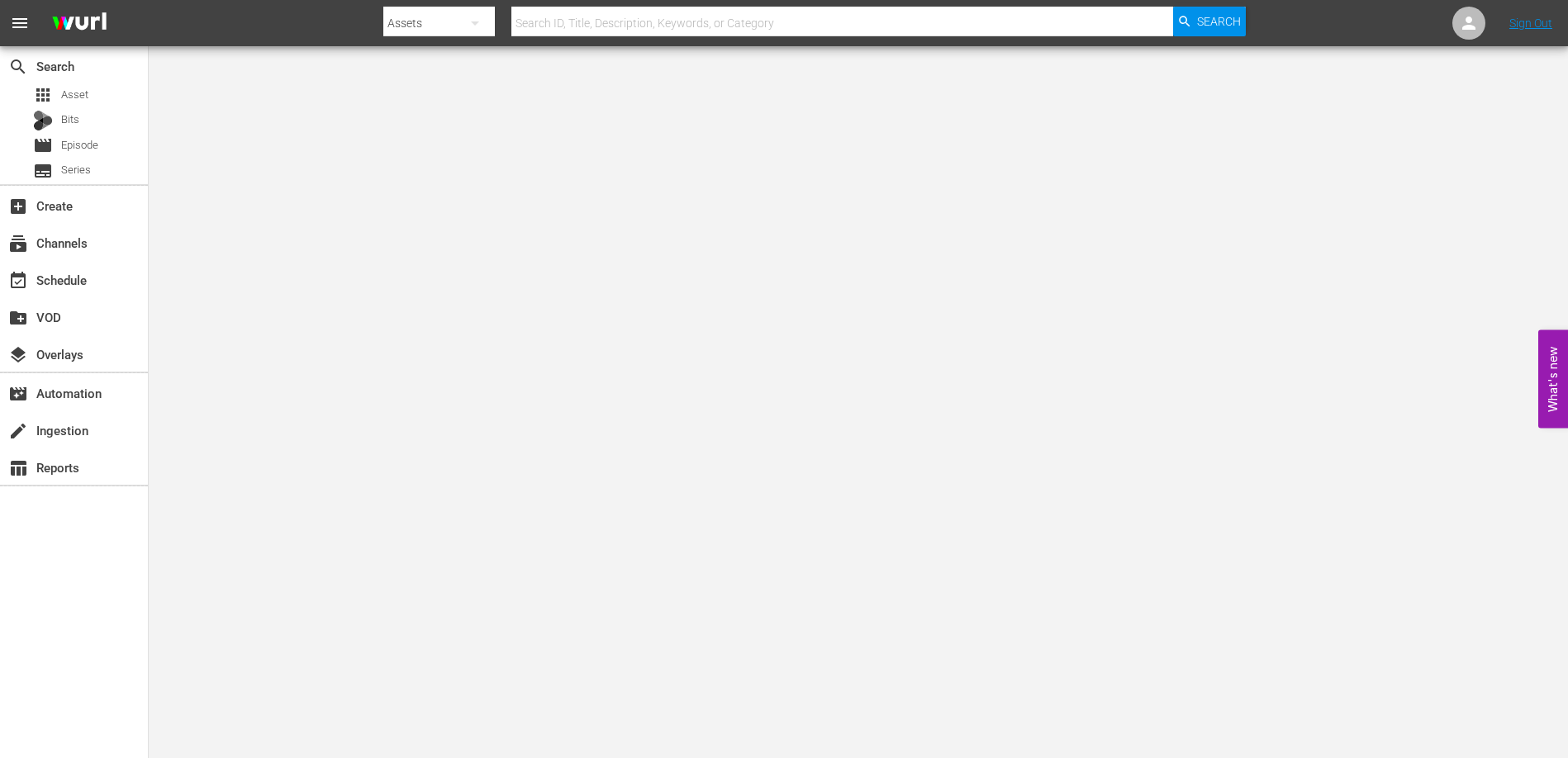
click at [582, 22] on input "text" at bounding box center [842, 23] width 662 height 39
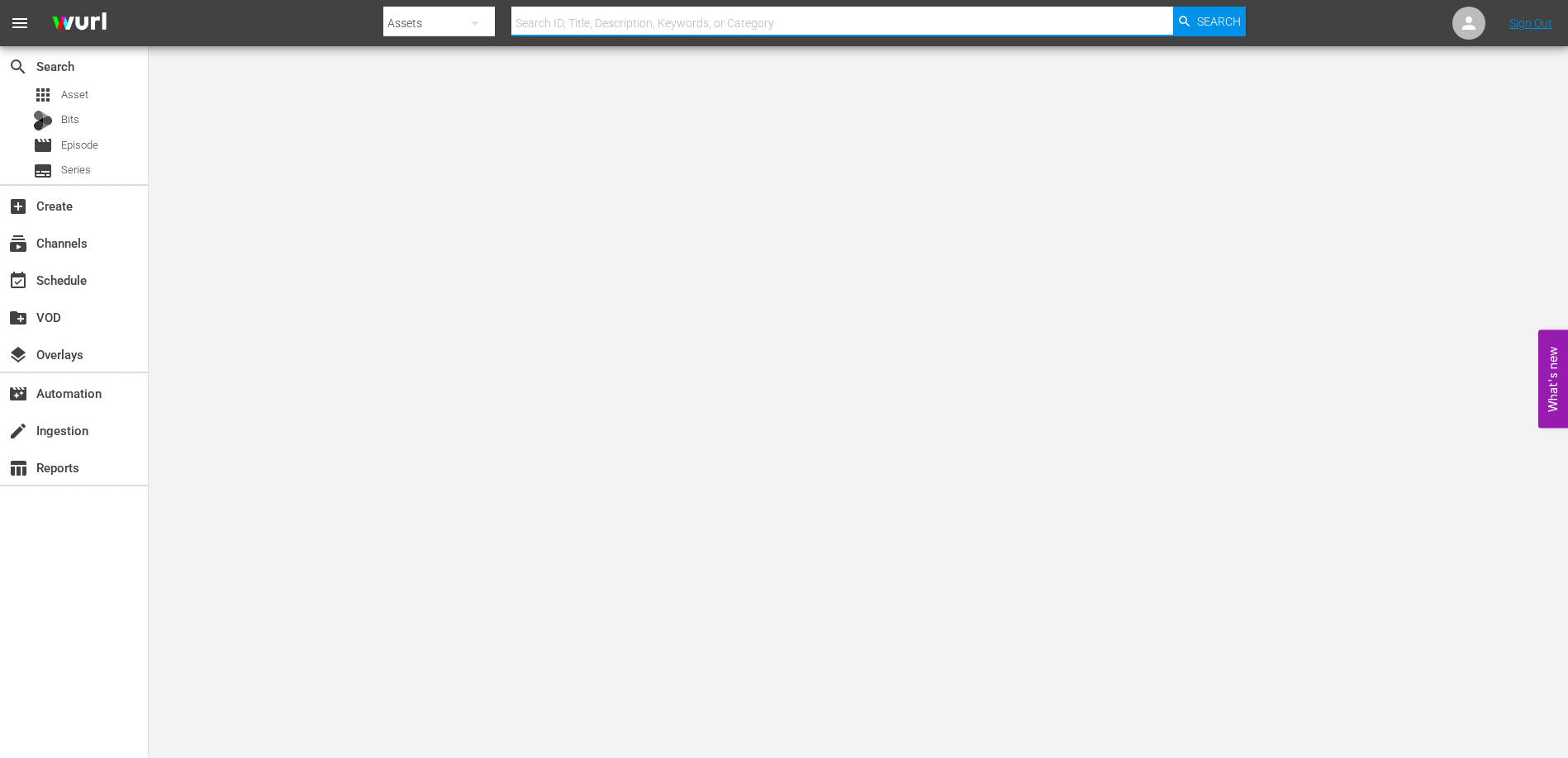
paste input "US-16854099-5928503-5917346"
type input "US-16854099-5928503-5917346"
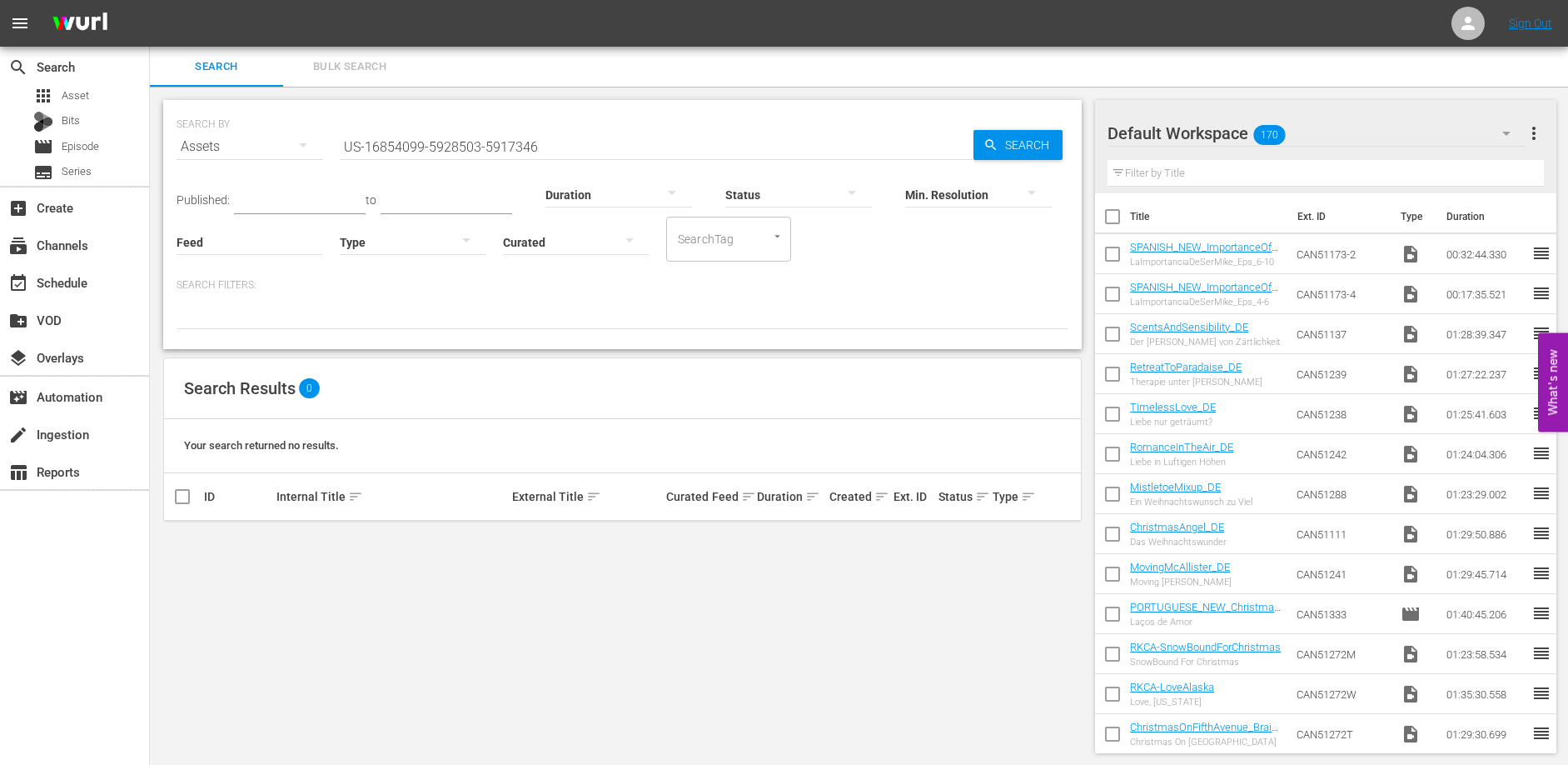
click at [367, 147] on input "US-16854099-5928503-5917346" at bounding box center [656, 146] width 633 height 40
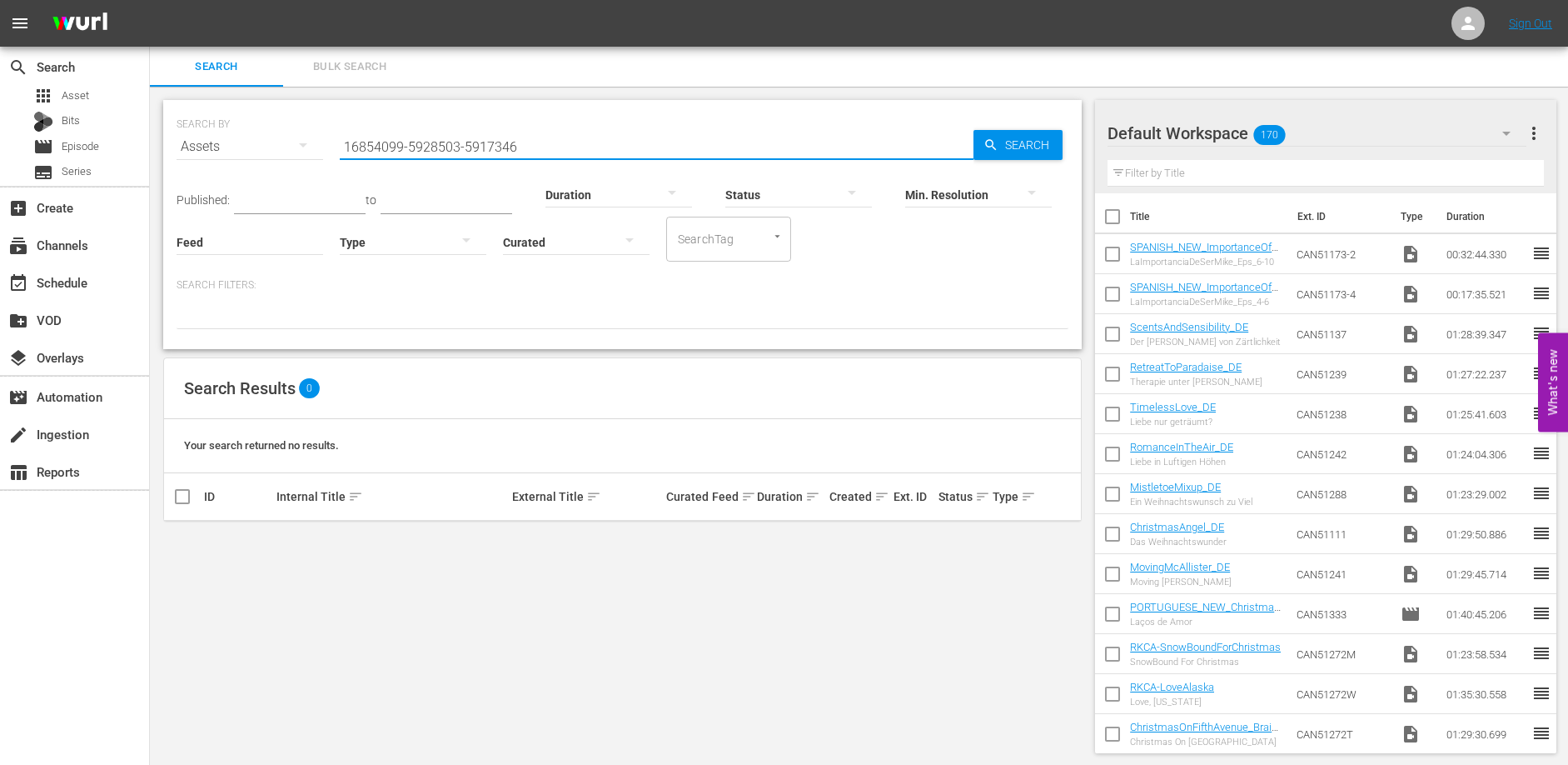
drag, startPoint x: 401, startPoint y: 145, endPoint x: 590, endPoint y: 159, distance: 189.5
click at [590, 159] on div "SEARCH BY Search By Assets Search ID, Title, Description, Keywords, or Category…" at bounding box center [622, 225] width 919 height 249
type input "16854099"
click at [85, 145] on span "Episode" at bounding box center [80, 146] width 38 height 17
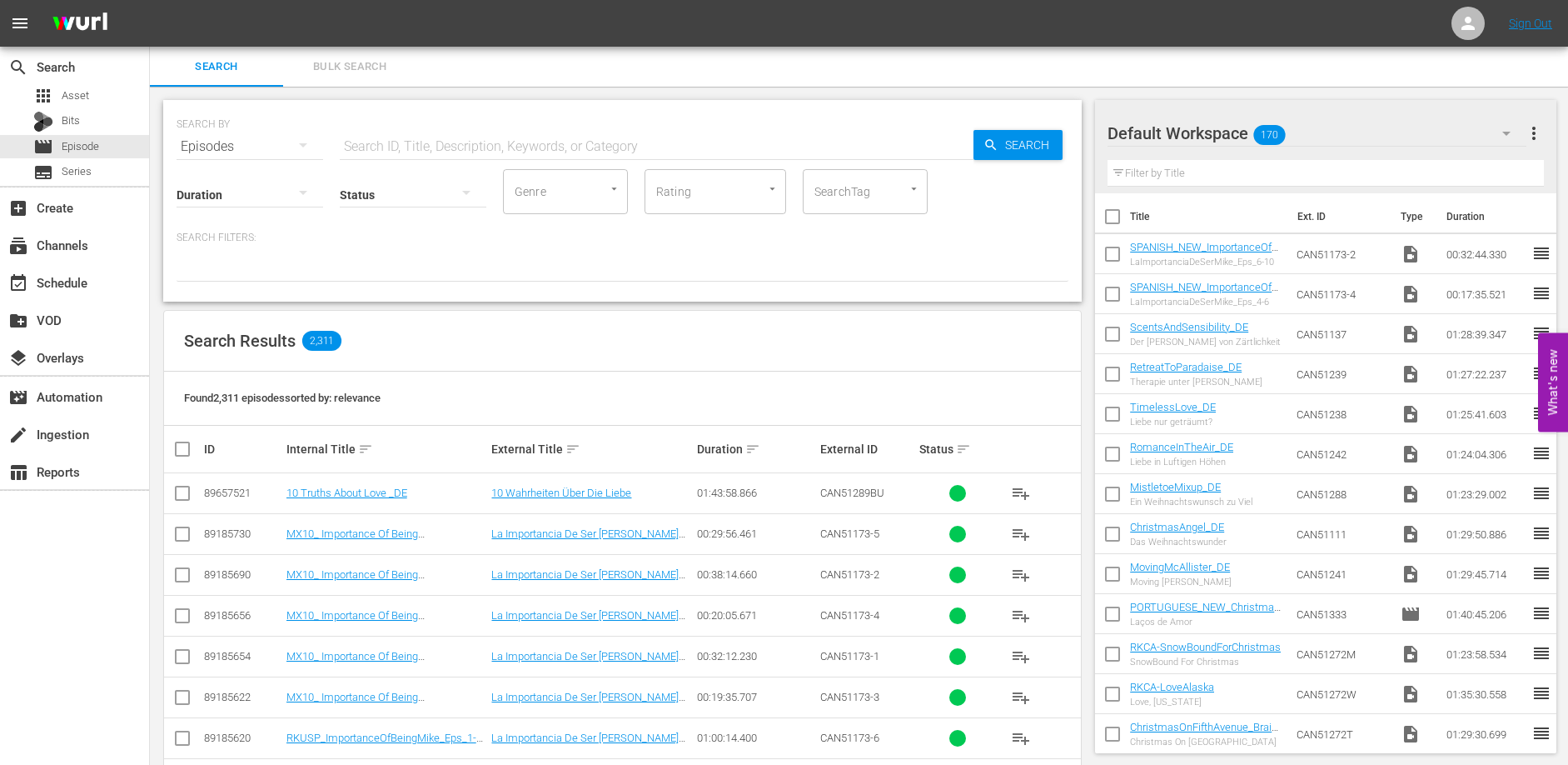
click at [431, 141] on input "text" at bounding box center [656, 146] width 633 height 40
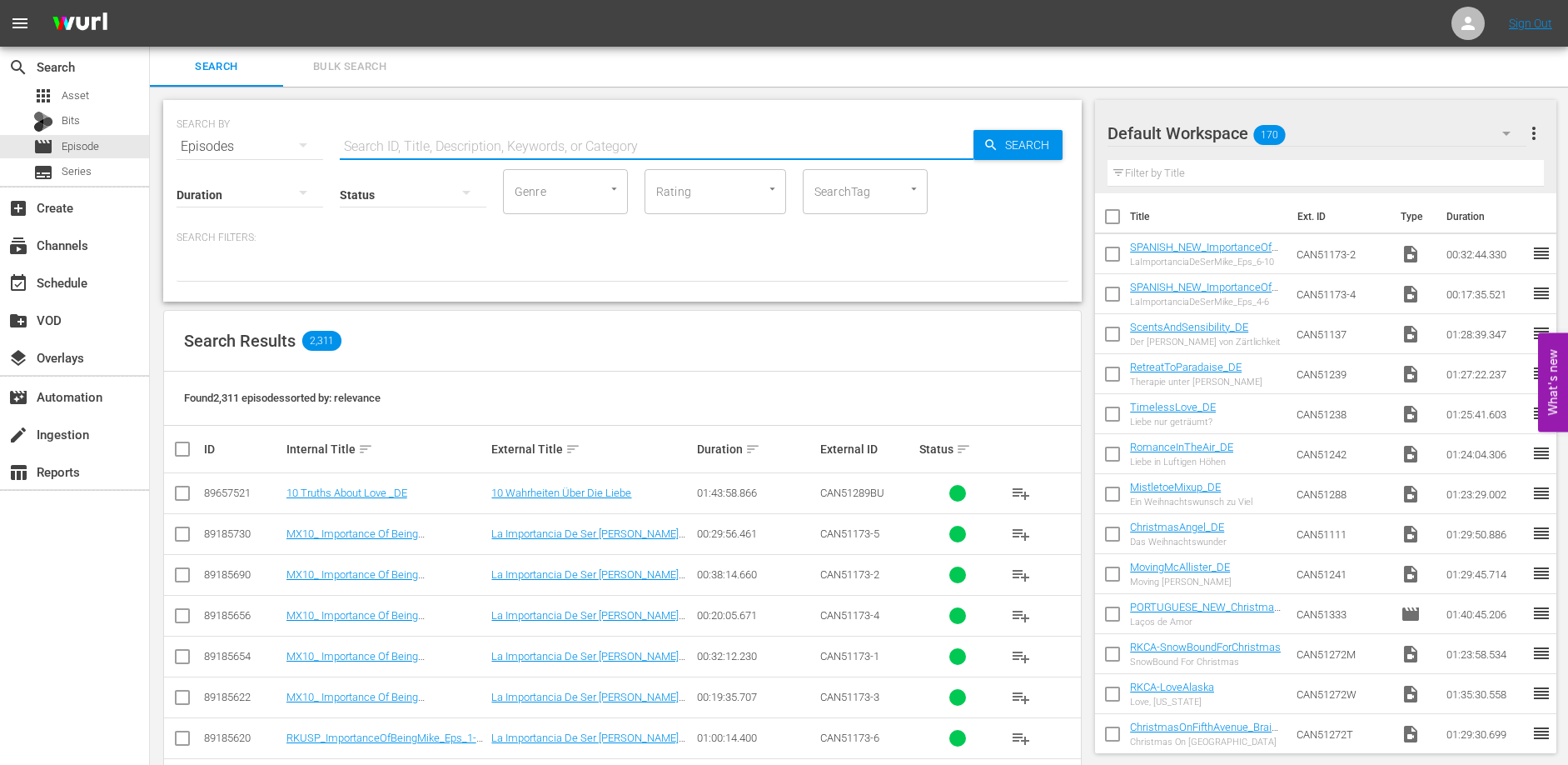
paste input "US-16854099-5928503-5917346"
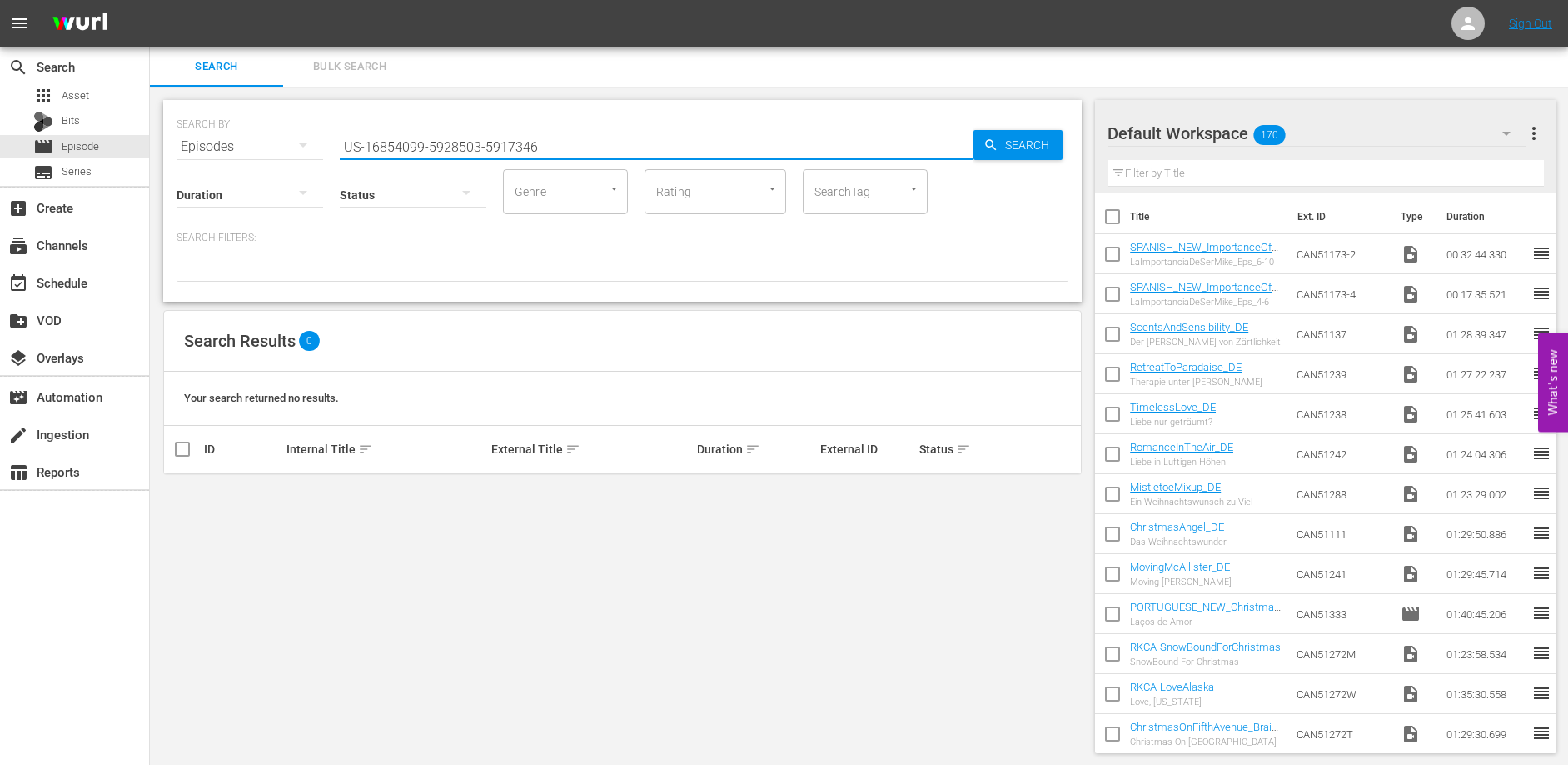
click at [423, 147] on input "US-16854099-5928503-5917346" at bounding box center [656, 146] width 633 height 40
drag, startPoint x: 366, startPoint y: 146, endPoint x: 396, endPoint y: 155, distance: 31.3
click at [367, 146] on input "US-16854099" at bounding box center [656, 146] width 633 height 40
type input "16854099"
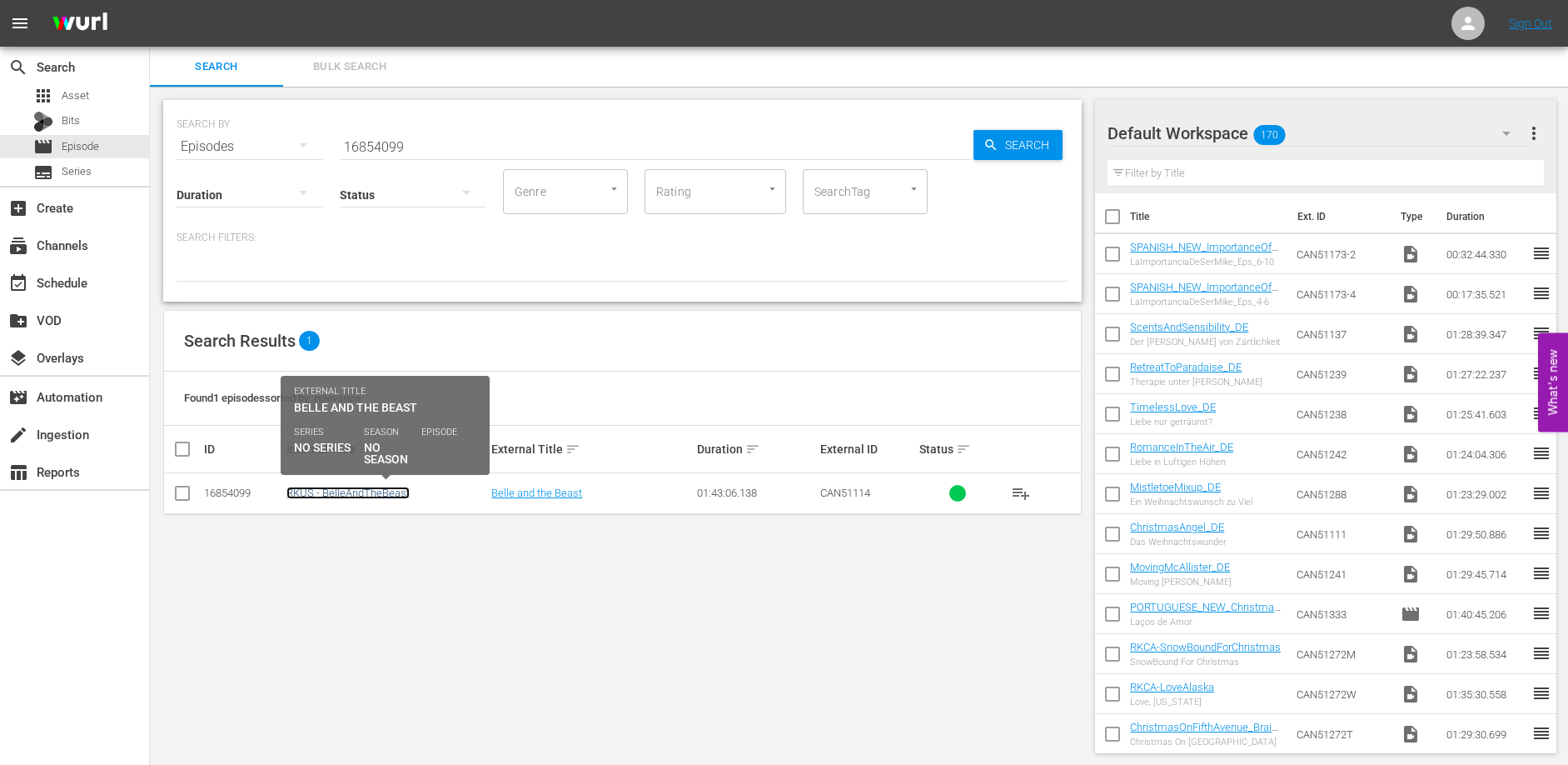
click at [377, 492] on link "RKUS - BelleAndTheBeast" at bounding box center [348, 492] width 124 height 12
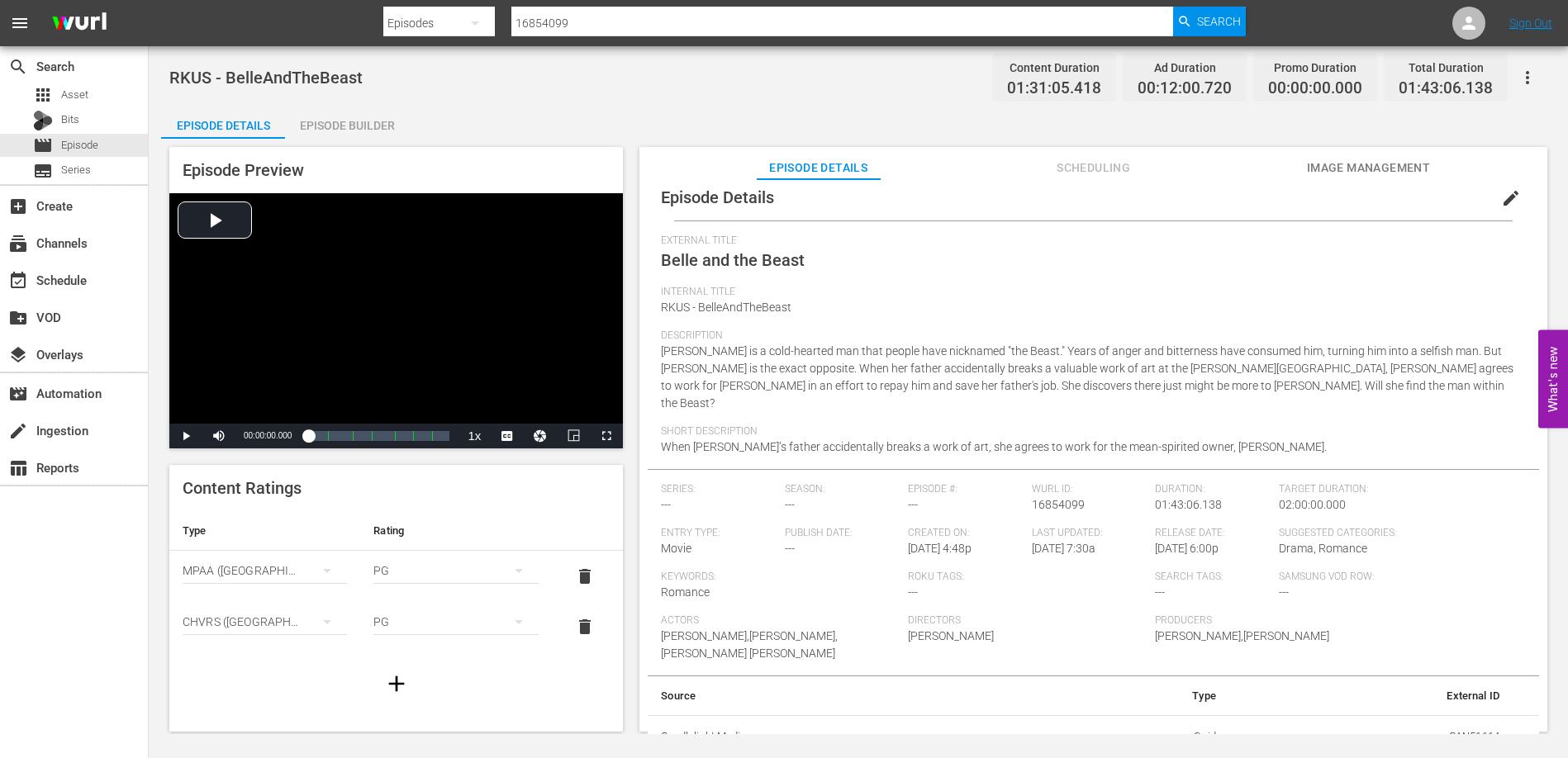
scroll to position [15, 0]
click at [1112, 168] on span "Scheduling" at bounding box center [1093, 168] width 124 height 21
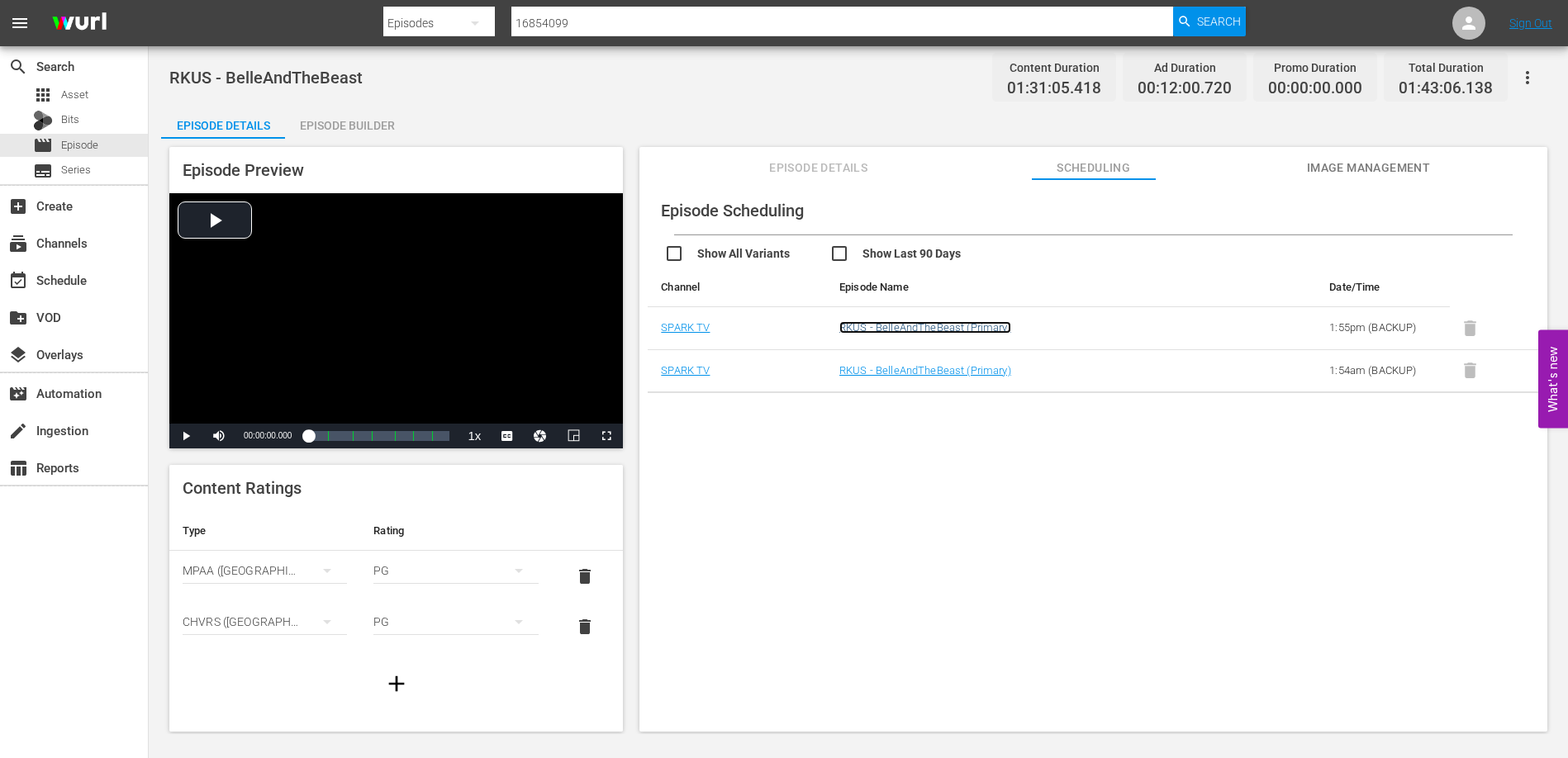
click at [914, 328] on link "RKUS - BelleAndTheBeast (Primary)" at bounding box center [925, 327] width 172 height 12
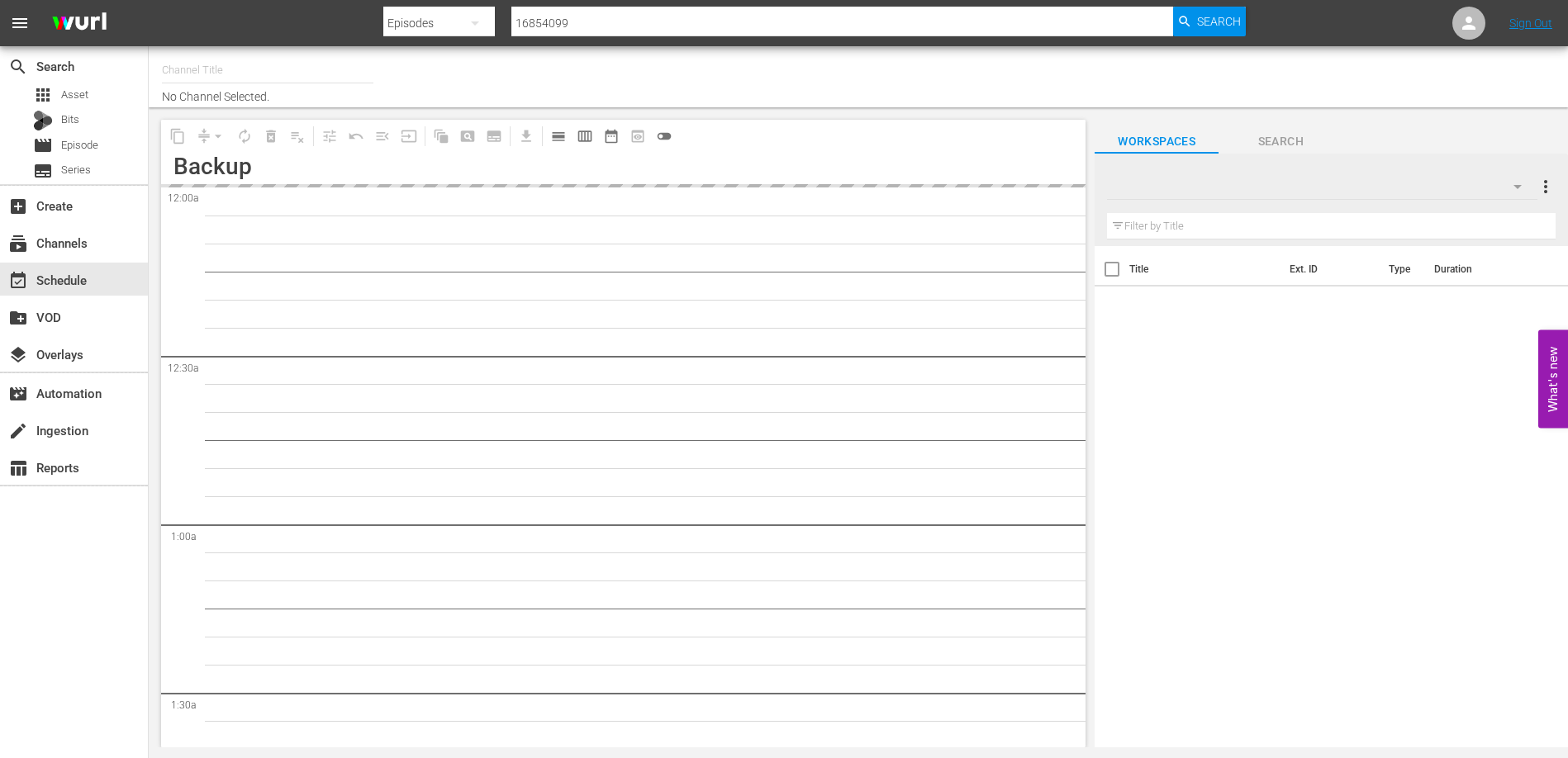
type input "ROKU-US -SPARK TV (1077)"
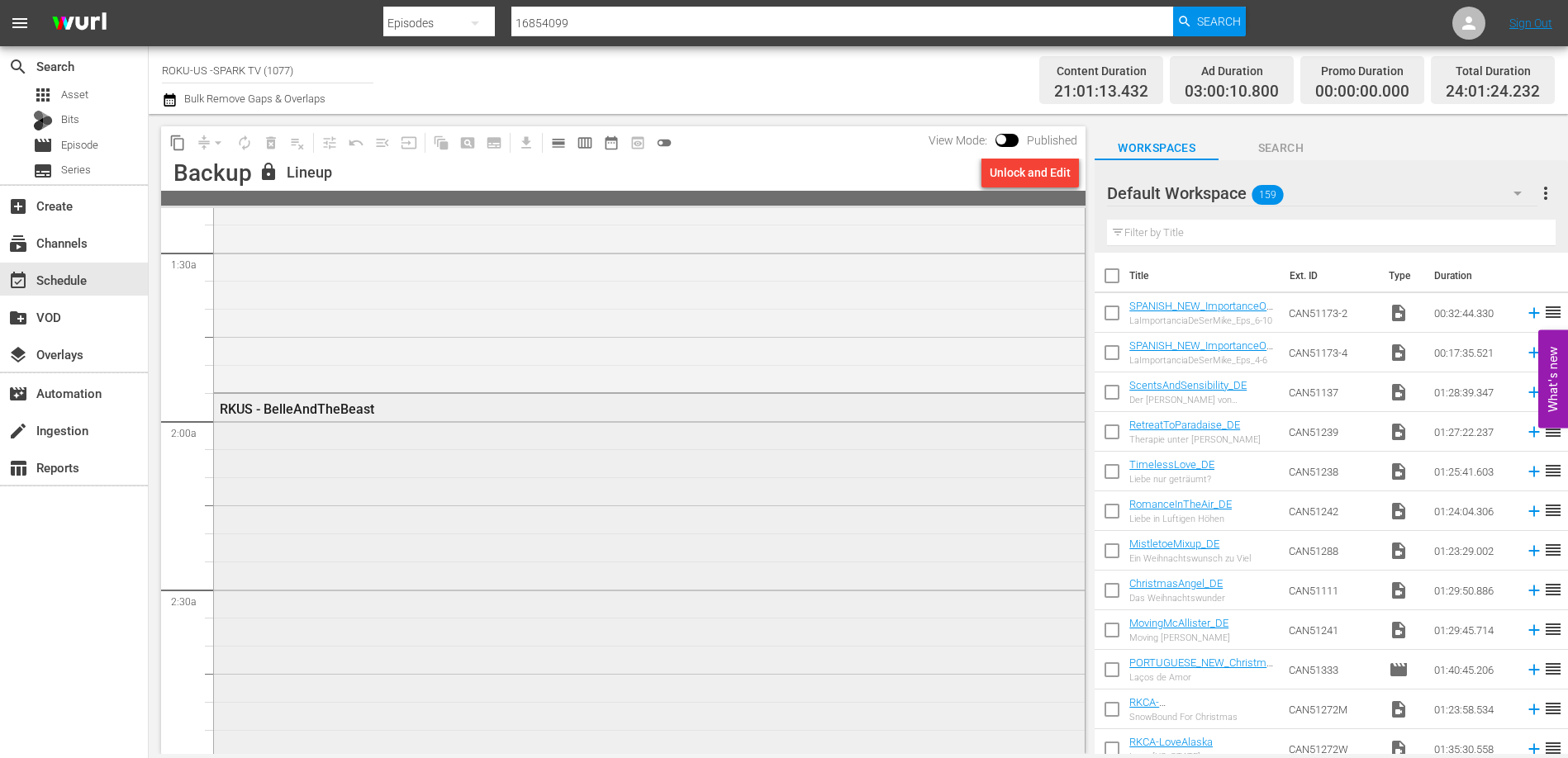
scroll to position [497, 0]
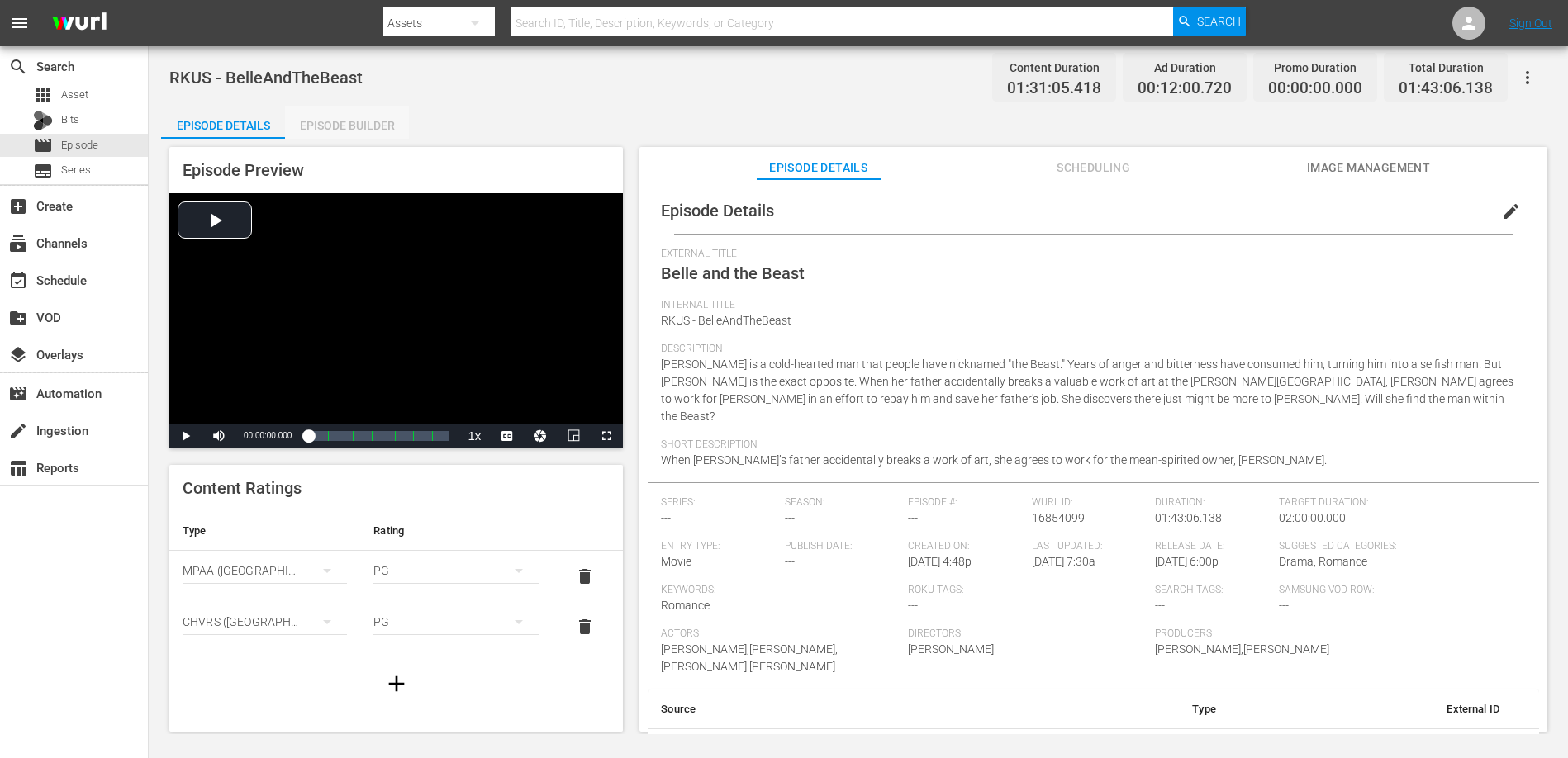
click at [368, 121] on div "Episode Builder" at bounding box center [346, 125] width 124 height 39
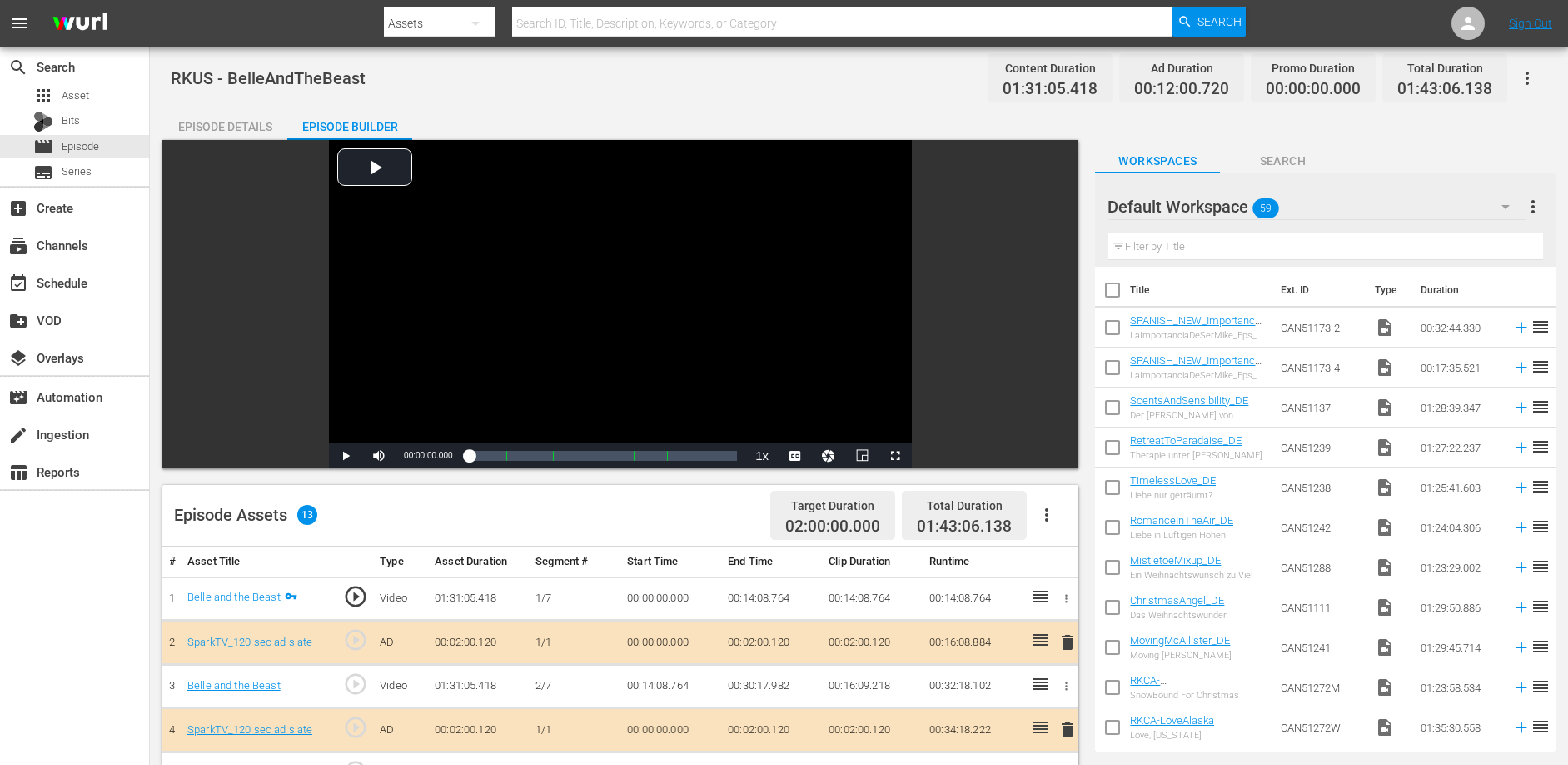
click at [770, 90] on div "RKUS - BelleAndTheBeast Content Duration 01:31:05.418 Ad Duration 00:12:00.720 …" at bounding box center [859, 78] width 1376 height 38
click at [531, 103] on div "RKUS - BelleAndTheBeast Content Duration 01:31:05.418 Ad Duration 00:12:00.720 …" at bounding box center [859, 622] width 1419 height 1152
click at [230, 127] on div "Episode Details" at bounding box center [225, 127] width 125 height 40
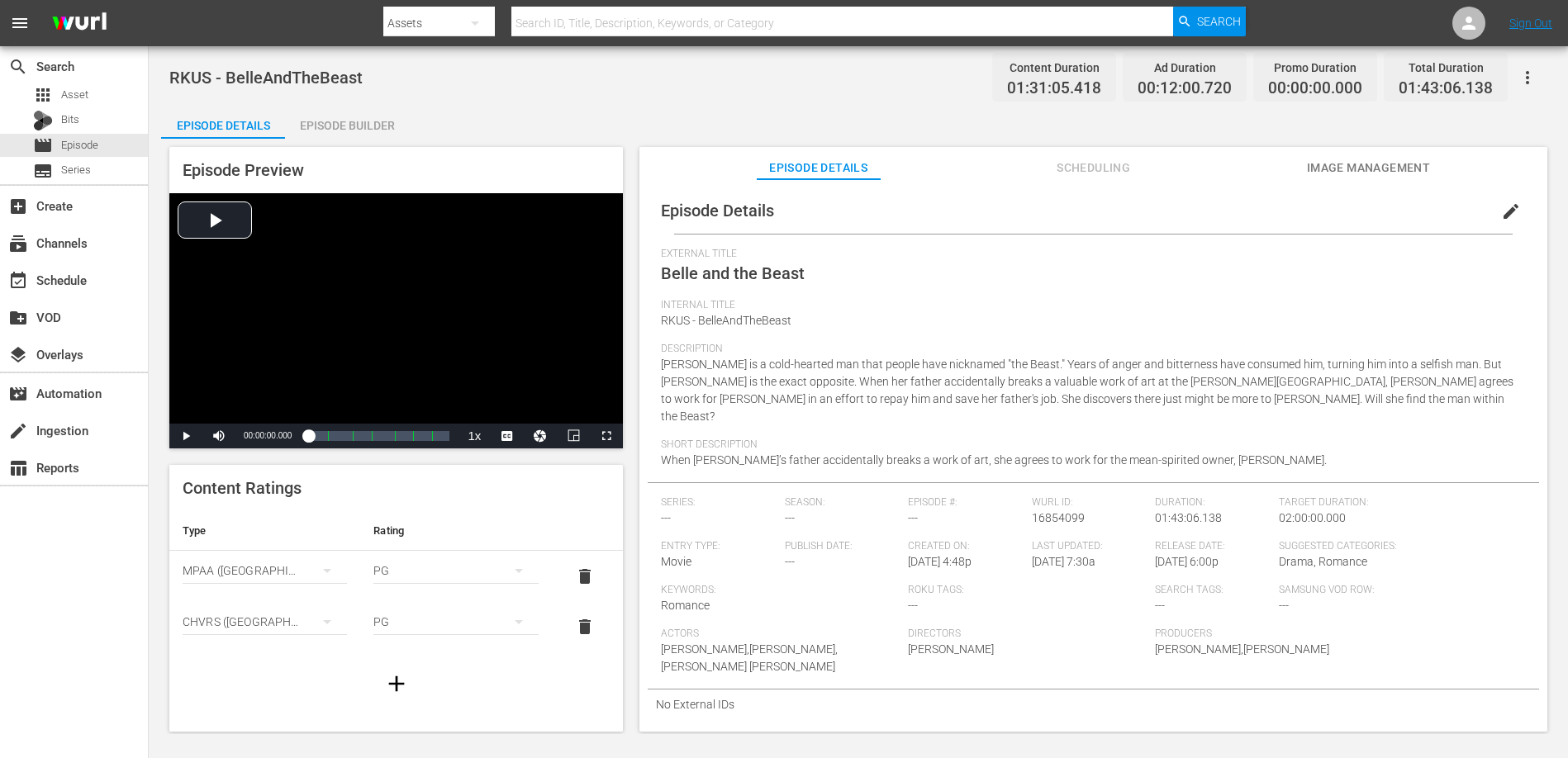
click at [1351, 182] on div "Episode Details edit External Title Belle and the Beast Internal Title RKUS - B…" at bounding box center [1093, 462] width 908 height 568
click at [1351, 175] on span "Image Management" at bounding box center [1369, 168] width 124 height 21
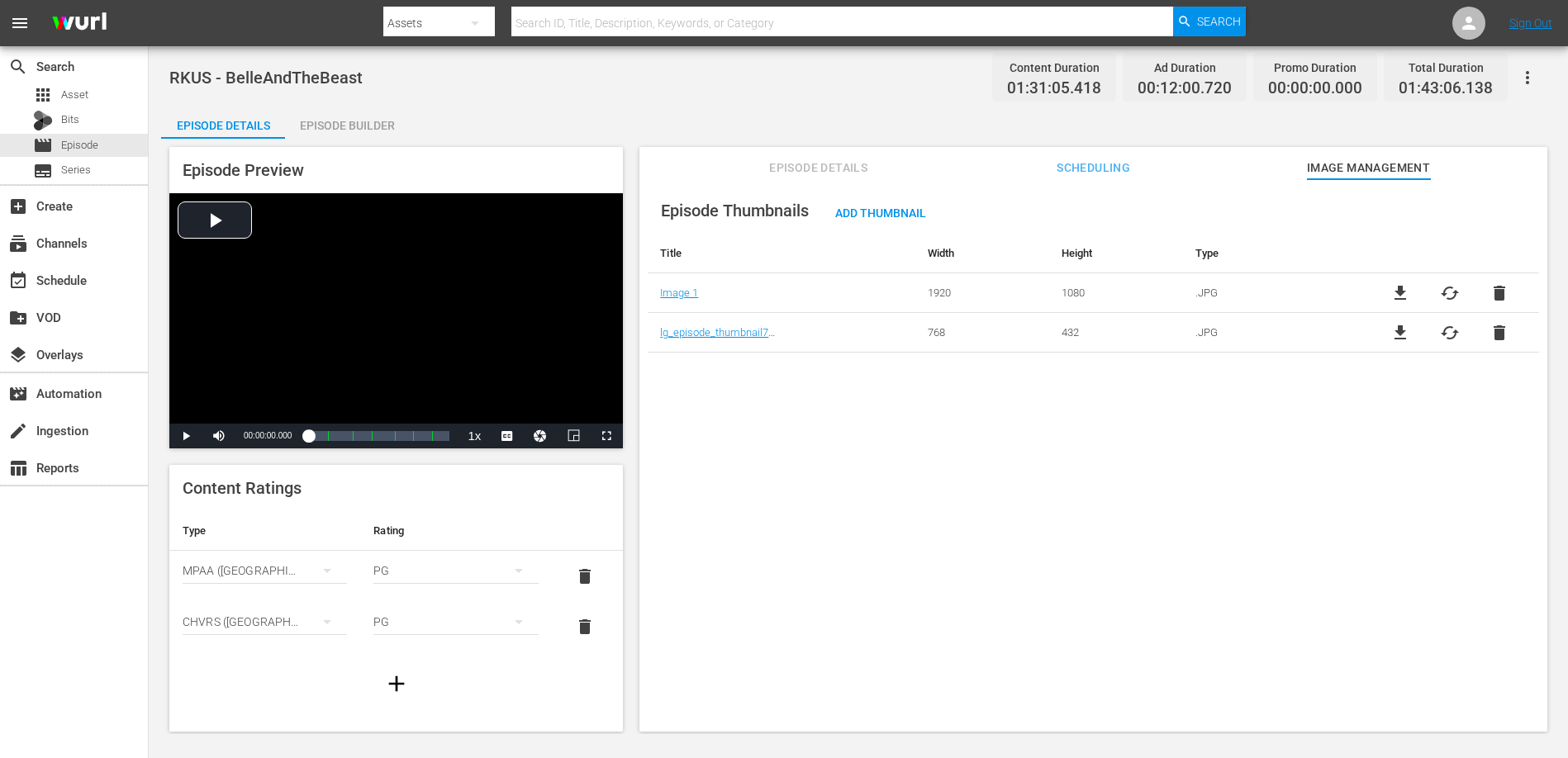
click at [1084, 155] on button "Scheduling" at bounding box center [1093, 163] width 124 height 33
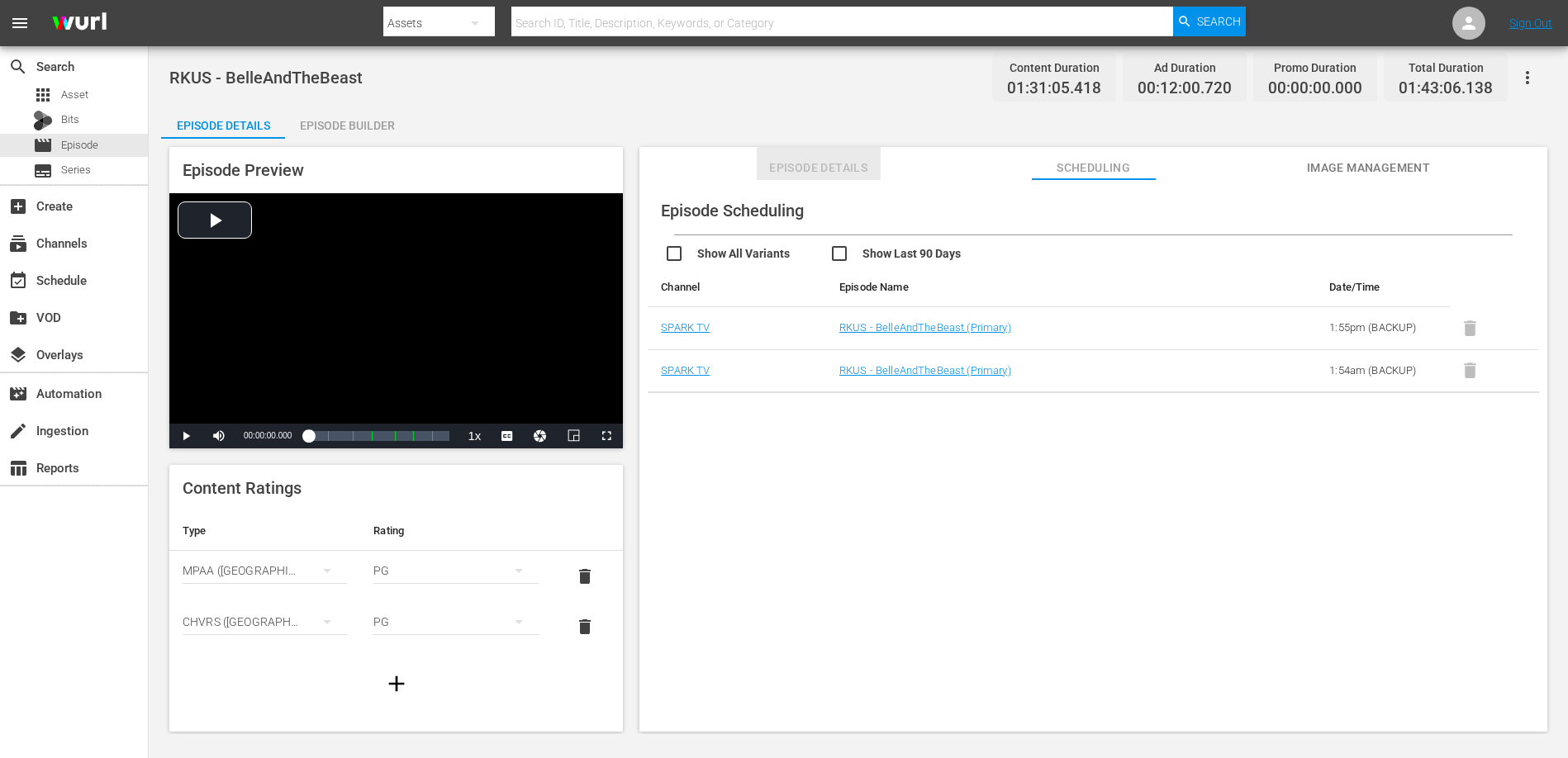
click at [808, 166] on span "Episode Details" at bounding box center [818, 168] width 124 height 21
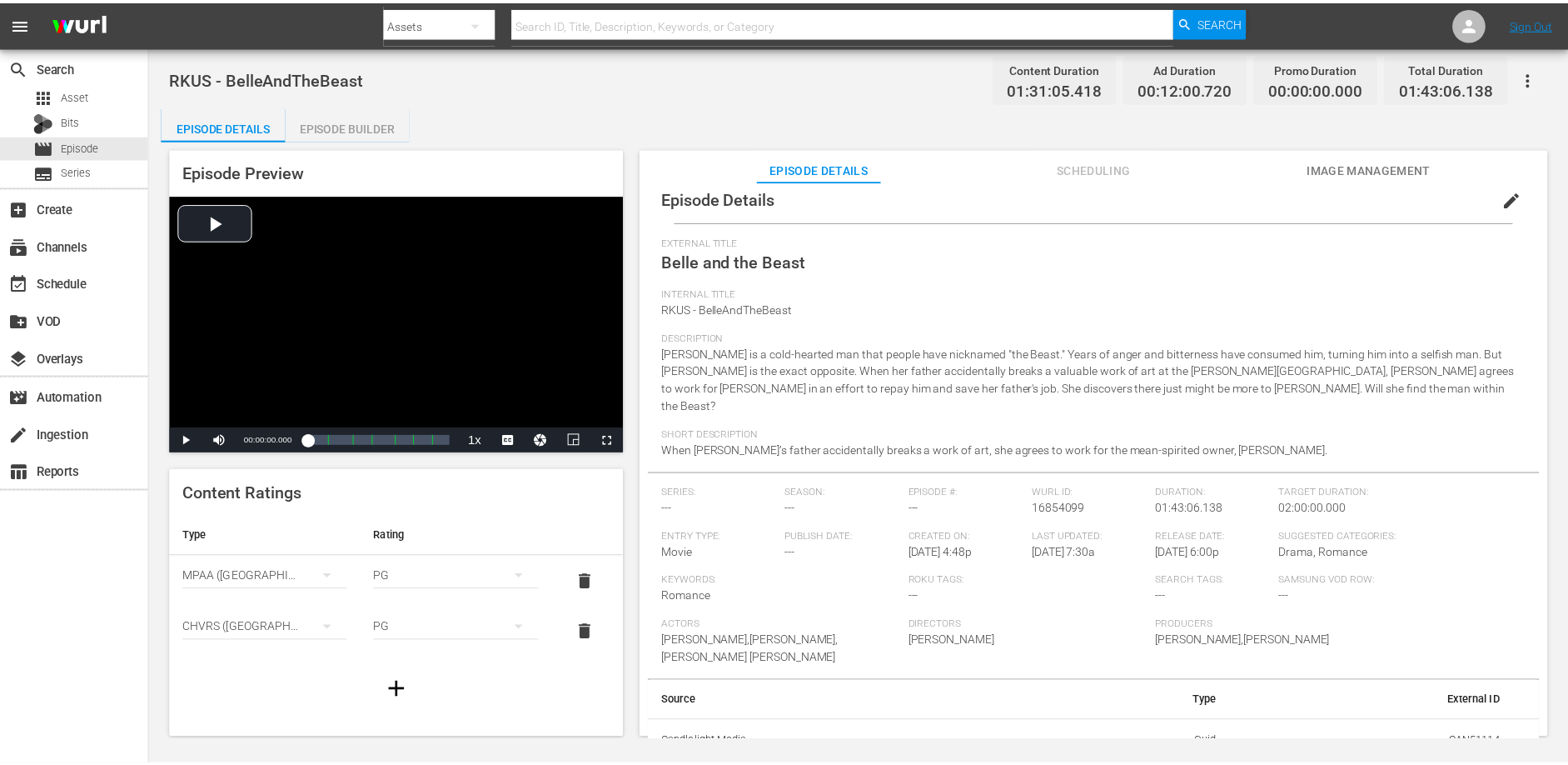
scroll to position [15, 0]
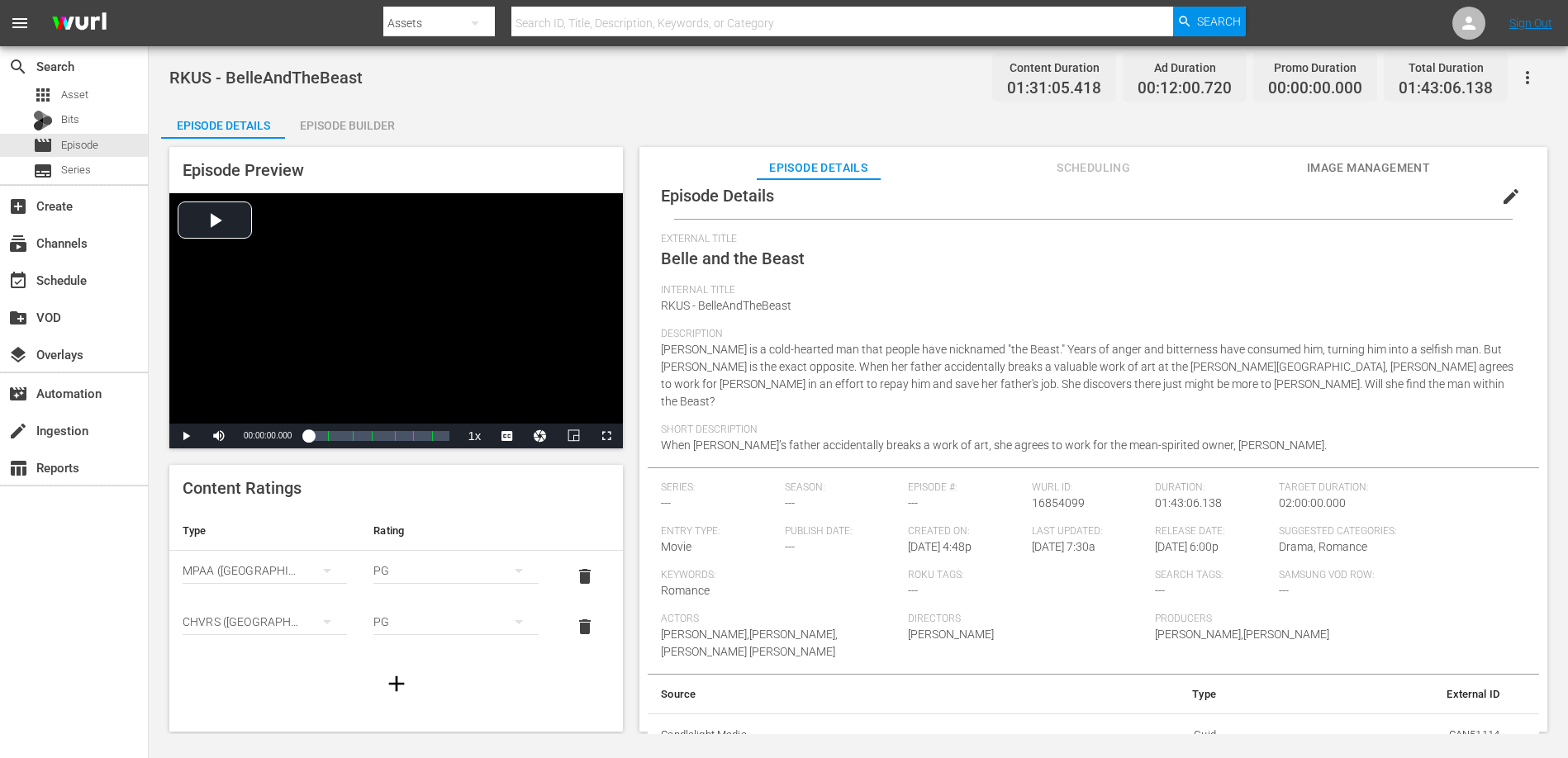
click at [344, 124] on div "Episode Builder" at bounding box center [346, 125] width 124 height 39
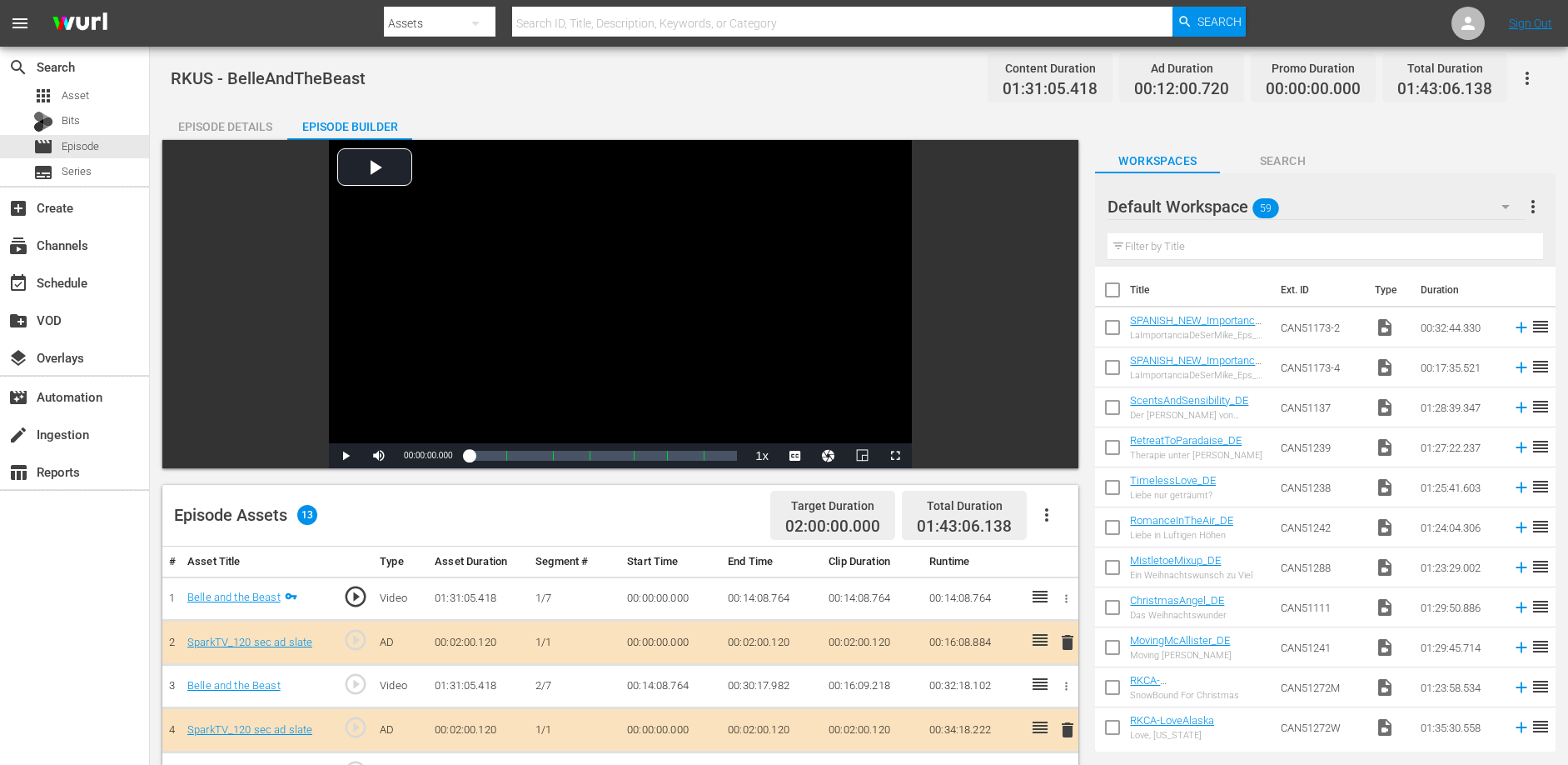
click at [203, 125] on div "Episode Details" at bounding box center [225, 127] width 125 height 40
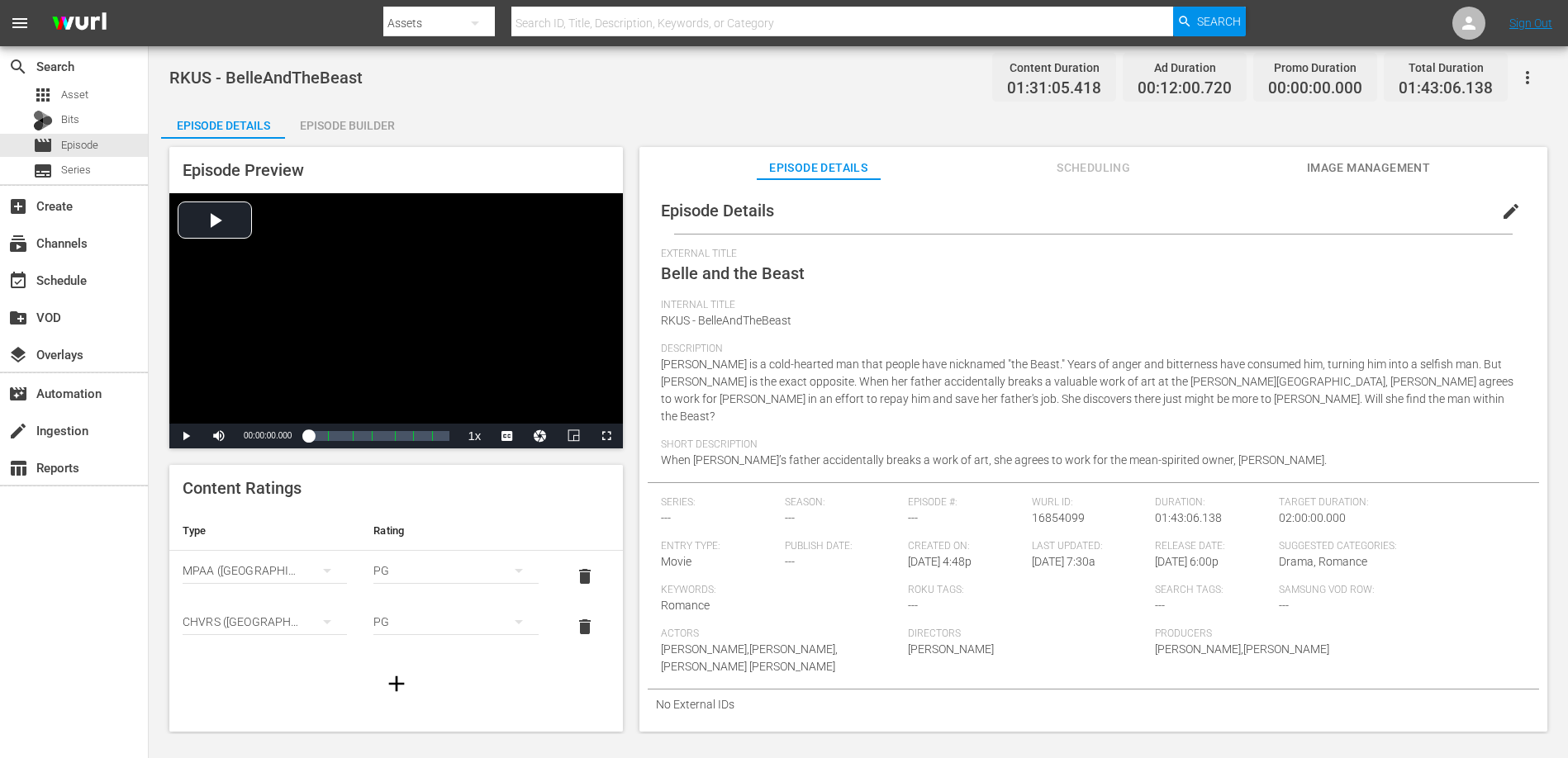
click at [1098, 166] on span "Scheduling" at bounding box center [1093, 168] width 124 height 21
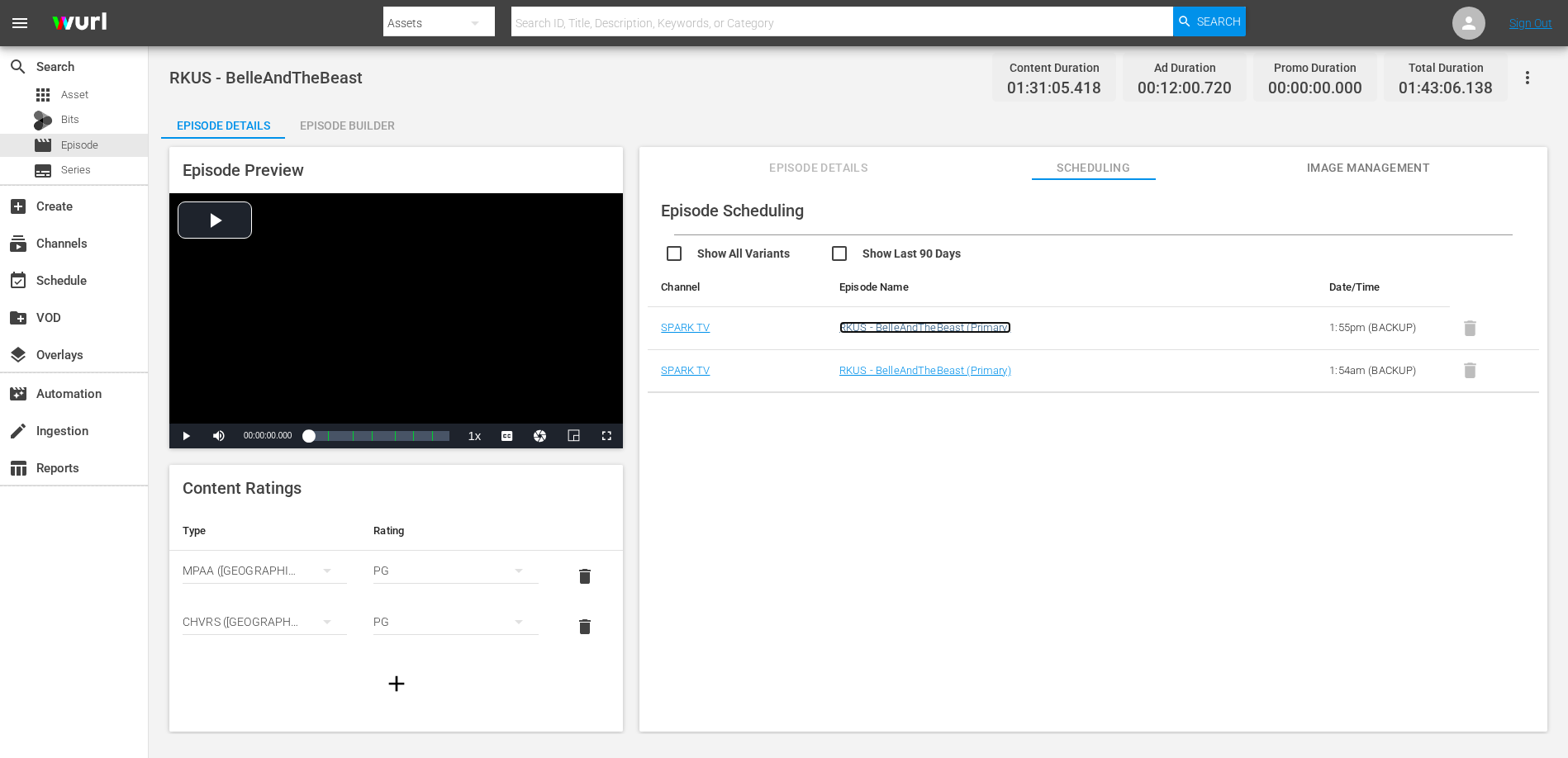
click at [943, 327] on link "RKUS - BelleAndTheBeast (Primary)" at bounding box center [925, 327] width 172 height 12
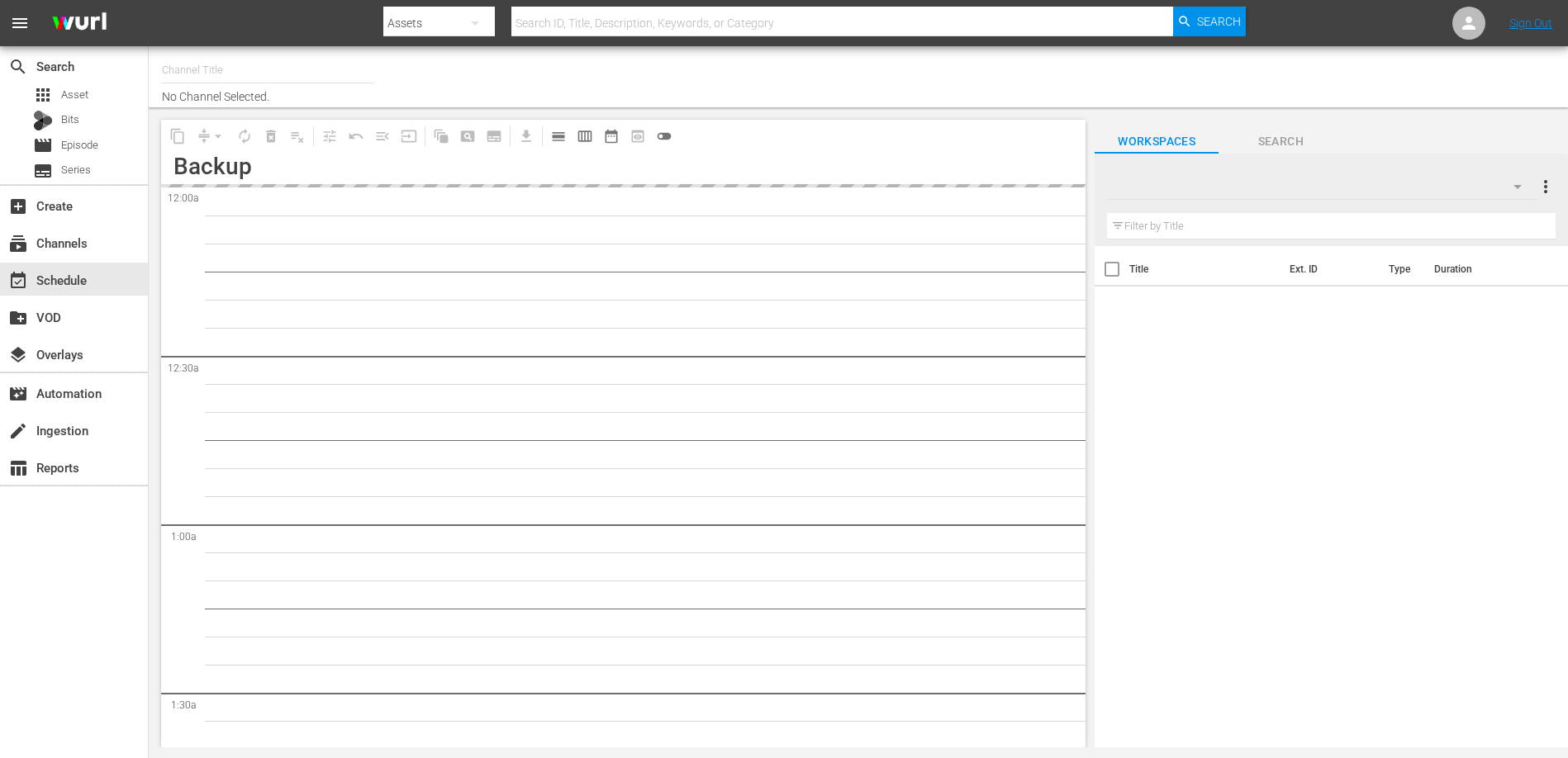
type input "ROKU-US -SPARK TV (1077)"
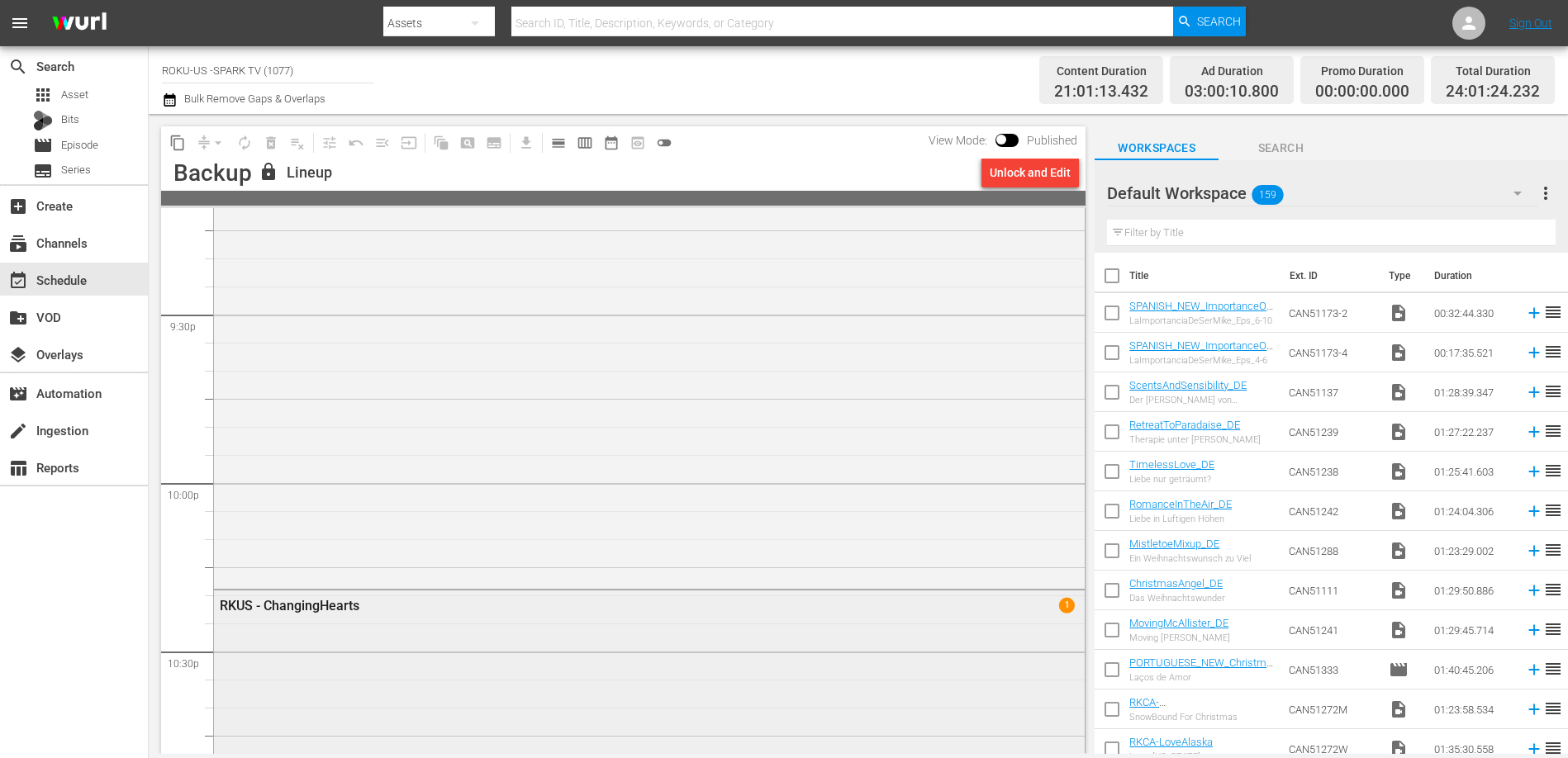
scroll to position [7547, 0]
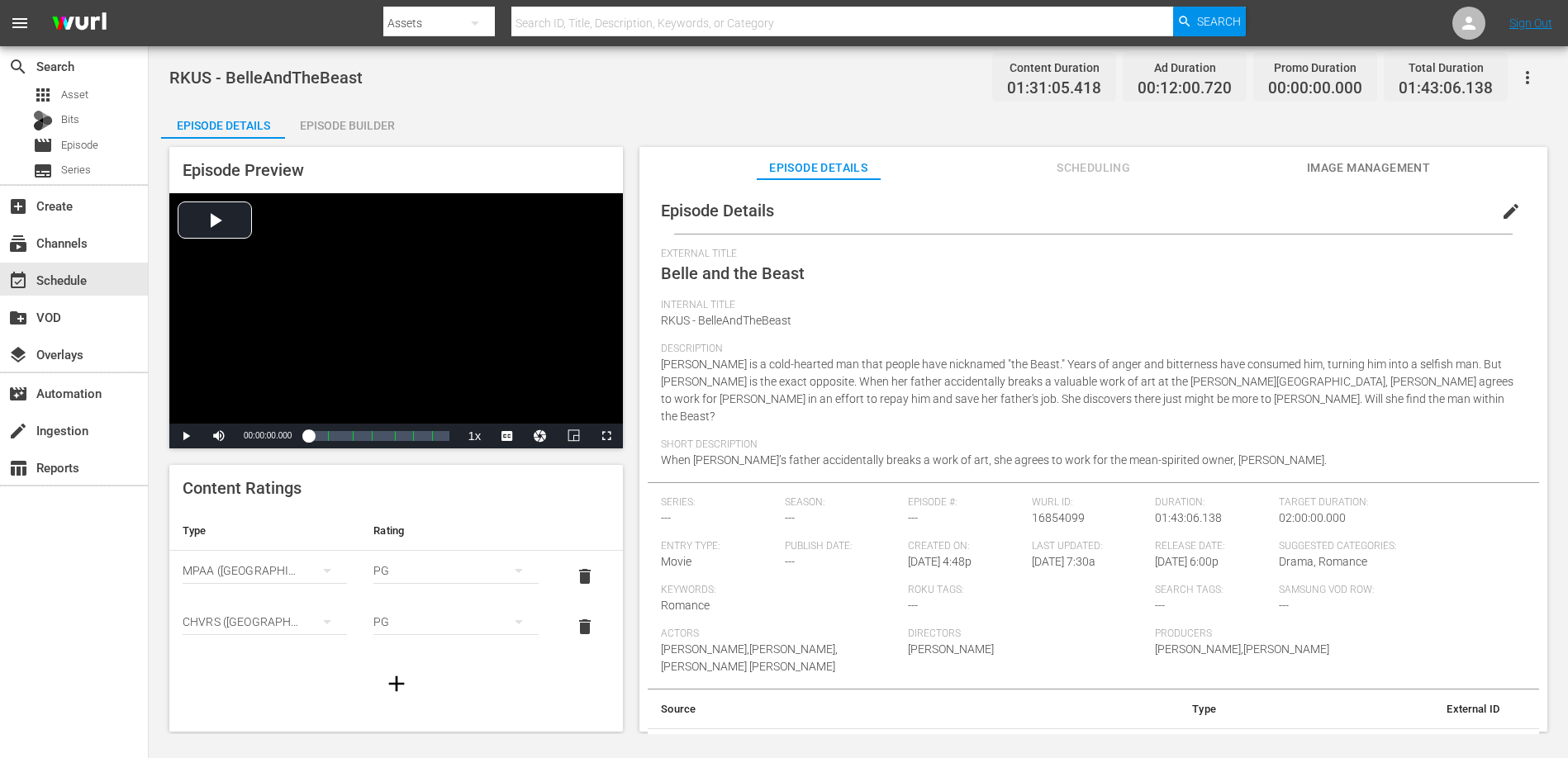
click at [1078, 165] on span "Scheduling" at bounding box center [1093, 168] width 124 height 21
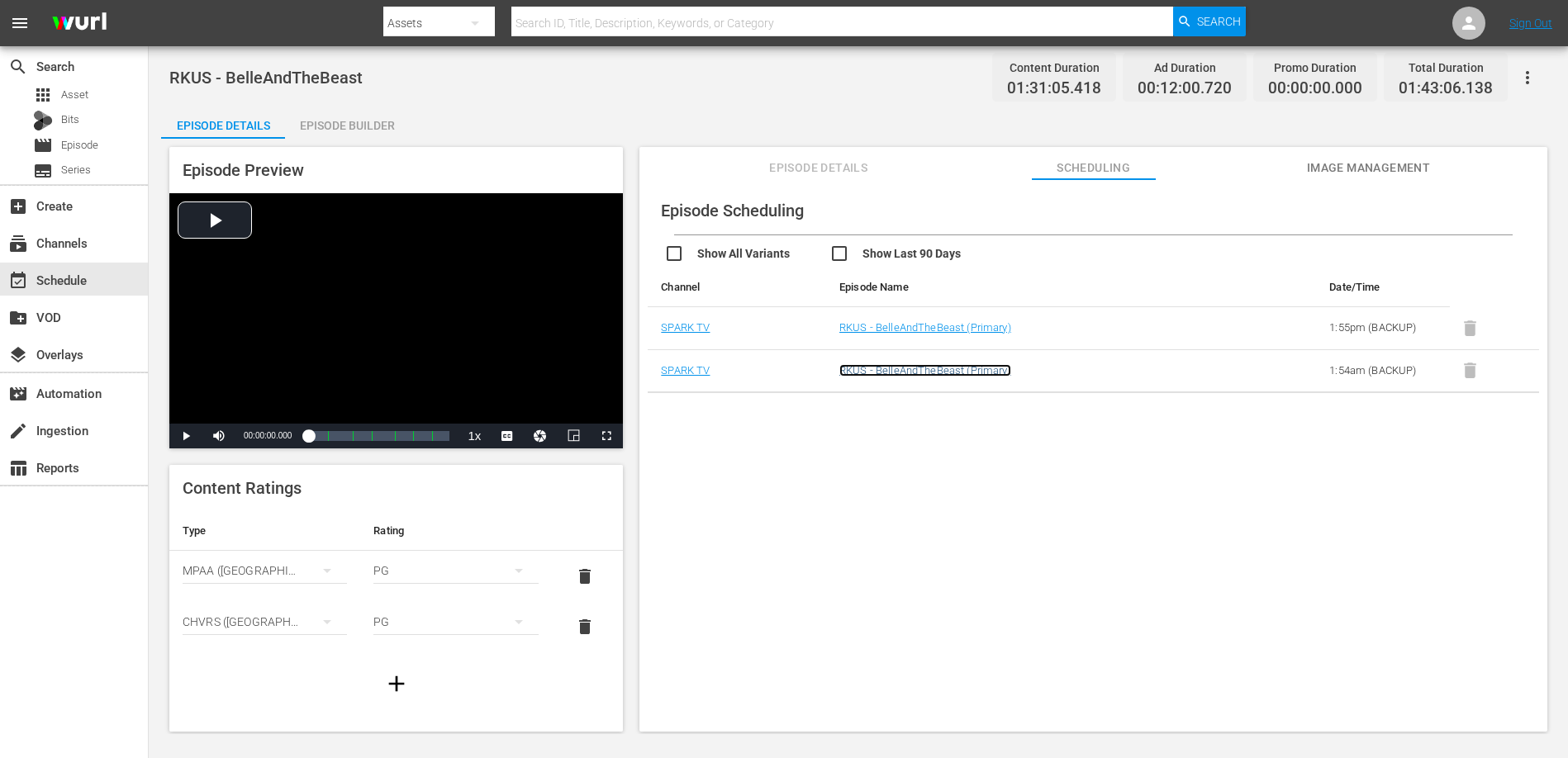
click at [965, 371] on link "RKUS - BelleAndTheBeast (Primary)" at bounding box center [925, 370] width 172 height 12
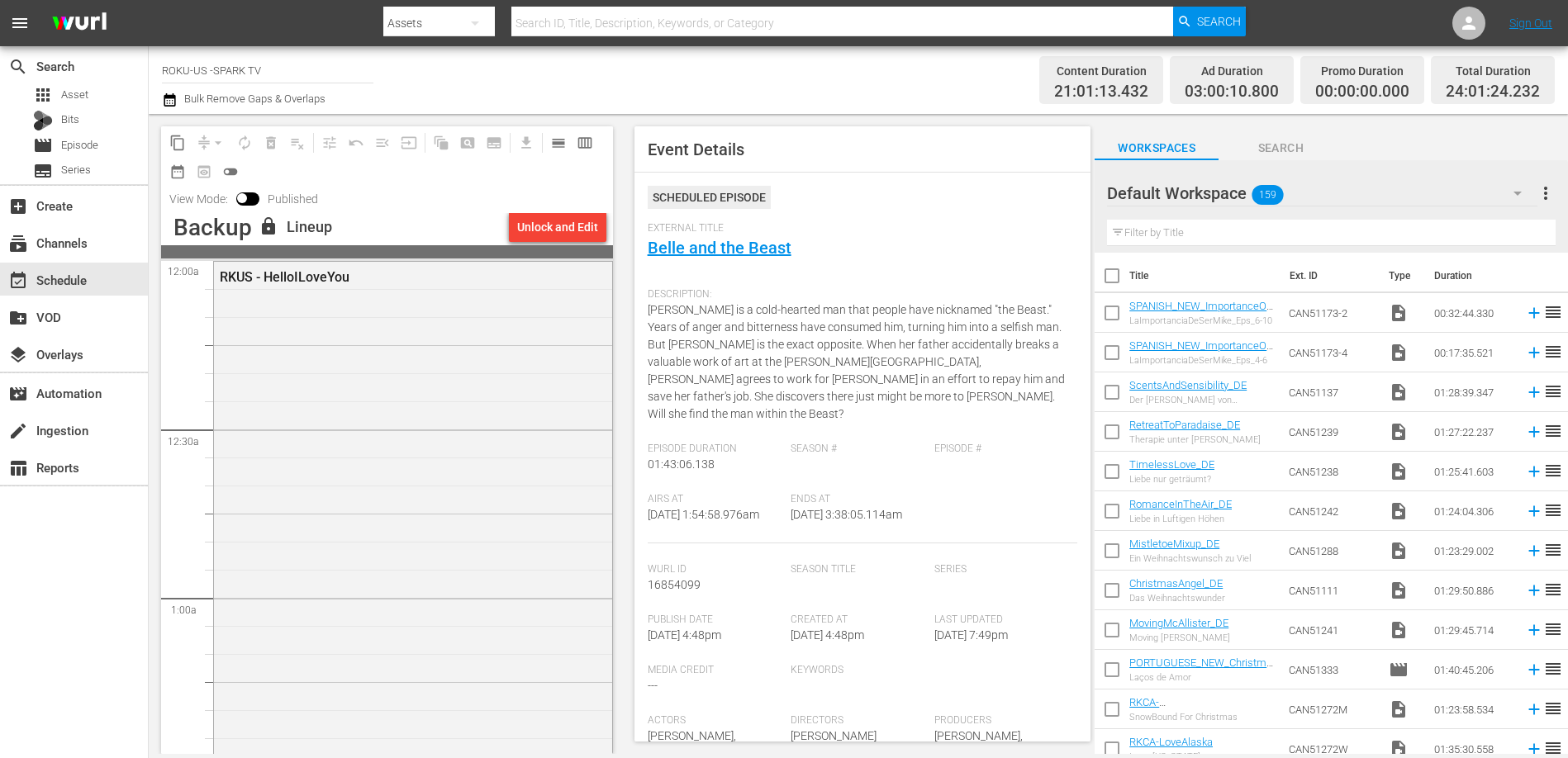
click at [637, 80] on div "Channel Title ROKU-US -SPARK TV Bulk Remove Gaps & Overlaps" at bounding box center [542, 80] width 760 height 60
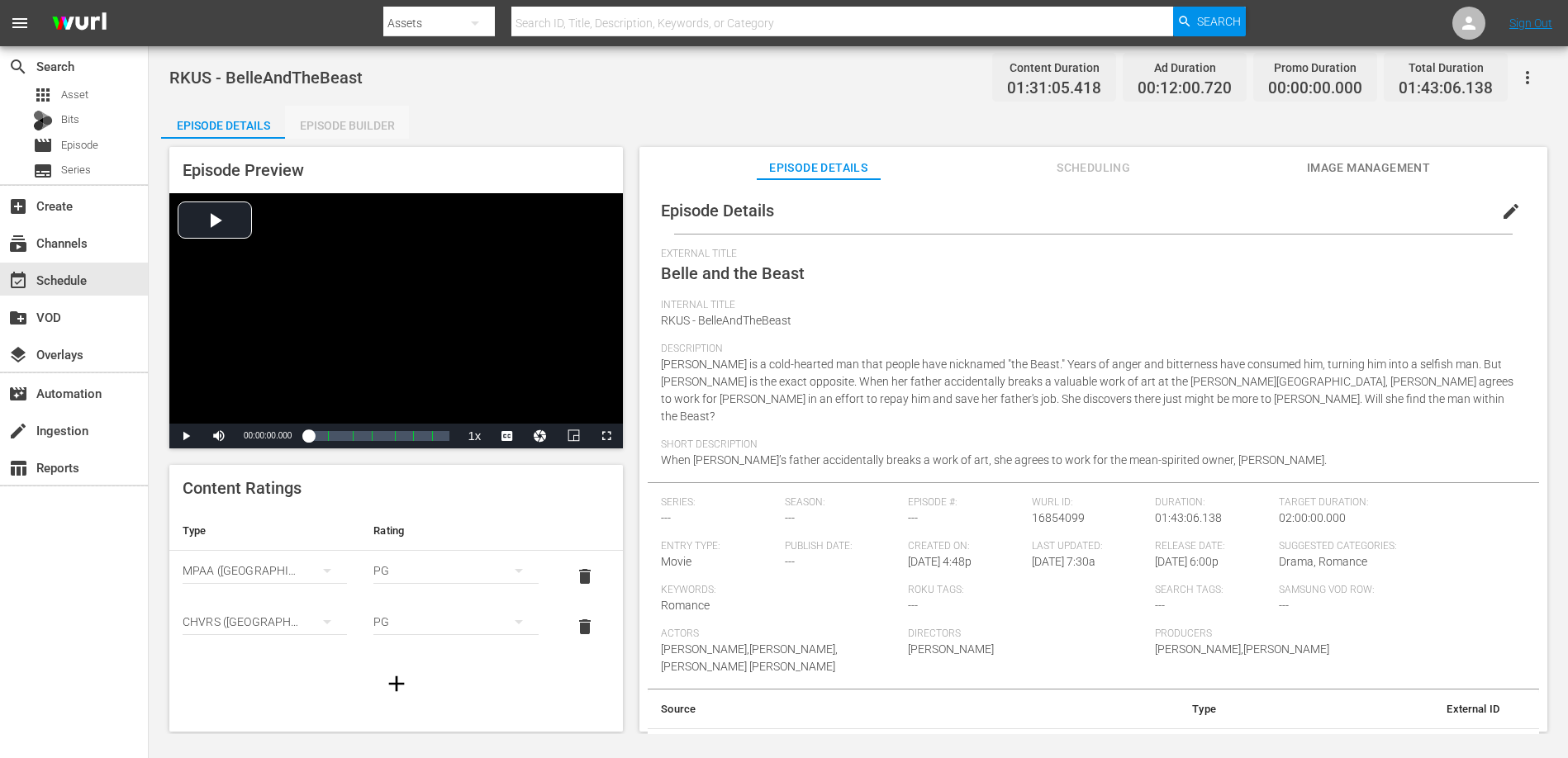
click at [327, 109] on div "Episode Builder" at bounding box center [346, 125] width 124 height 39
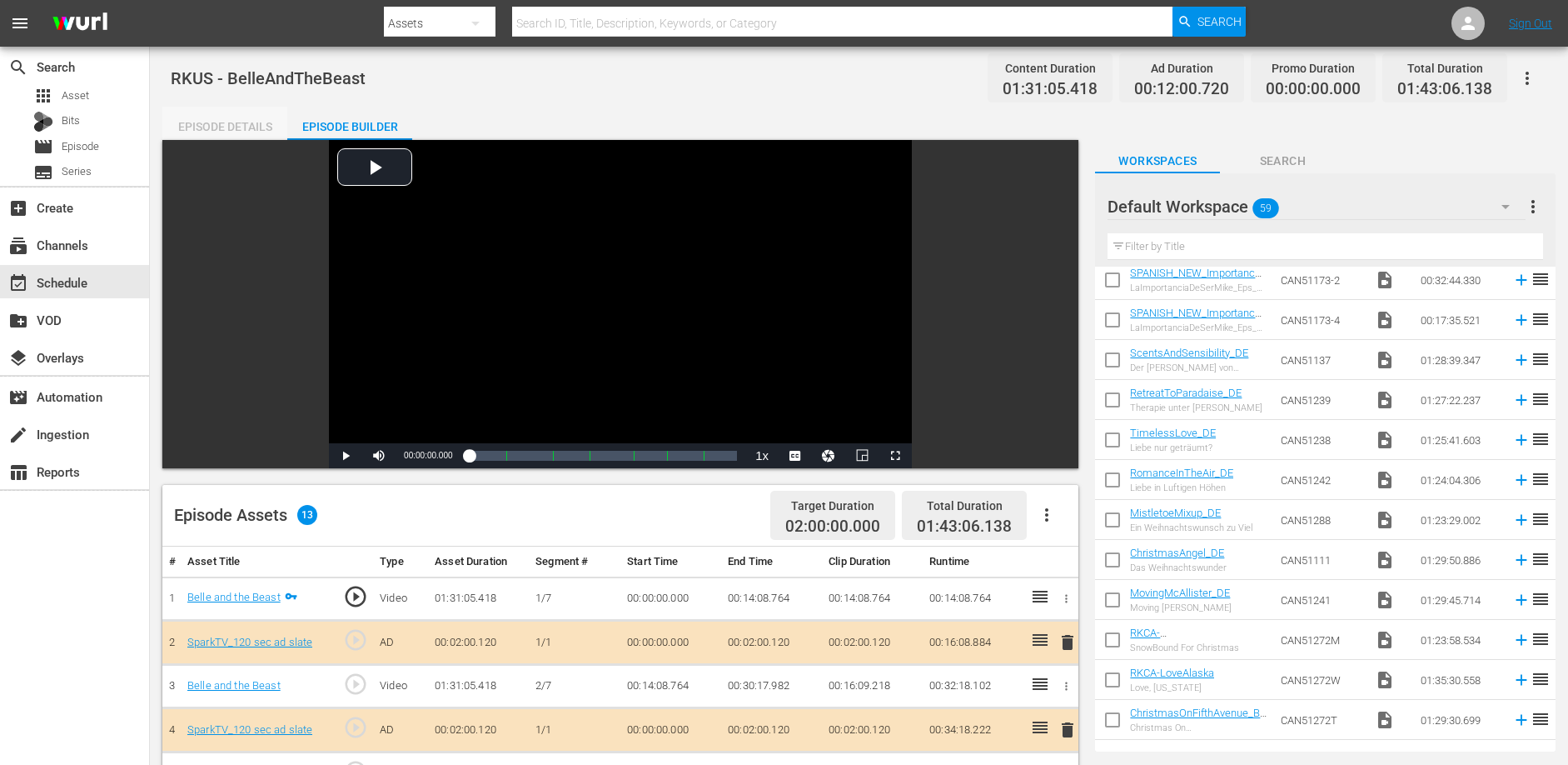
click at [216, 120] on div "Episode Details" at bounding box center [225, 127] width 125 height 40
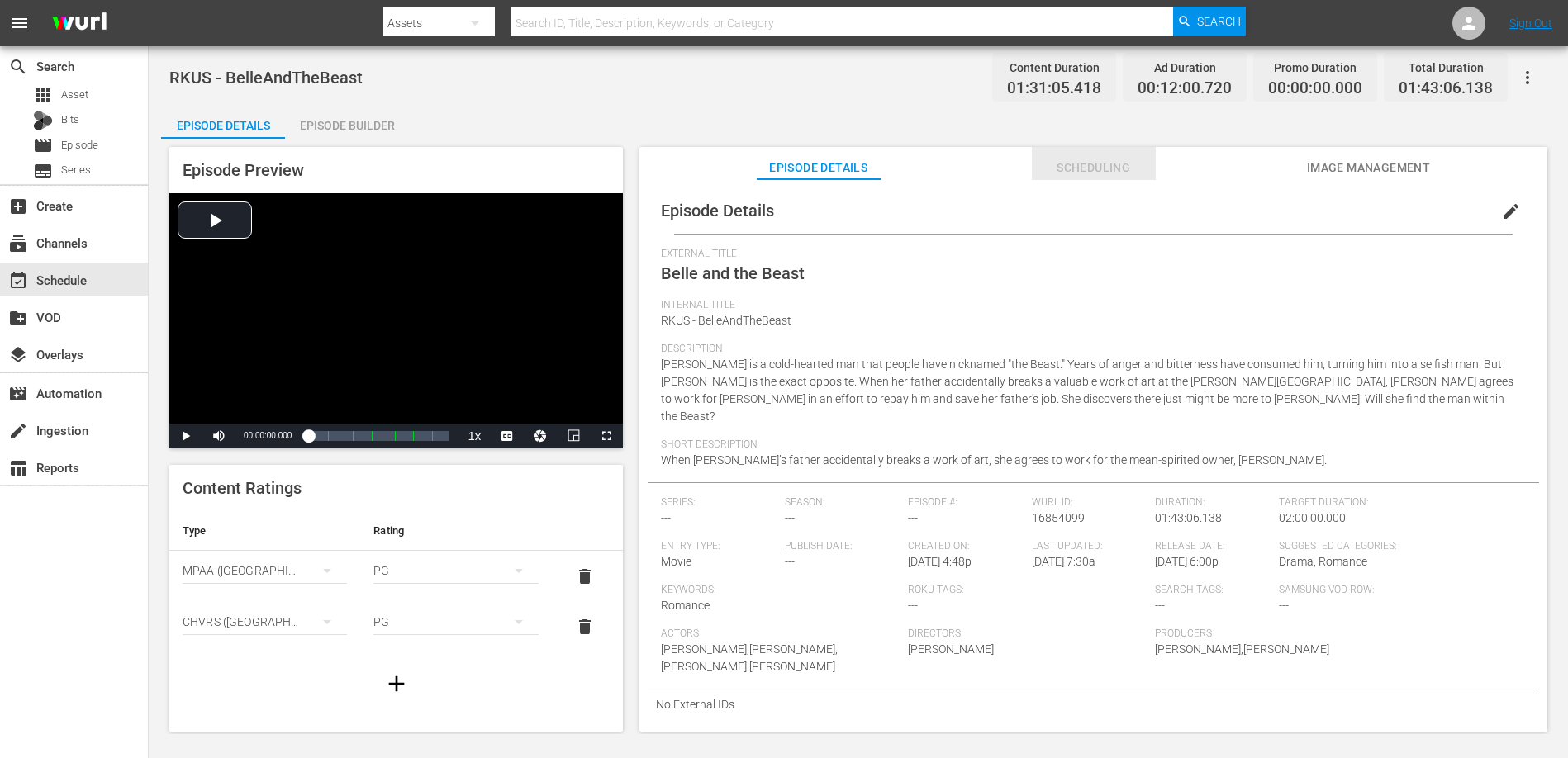
click at [1077, 170] on span "Scheduling" at bounding box center [1093, 168] width 124 height 21
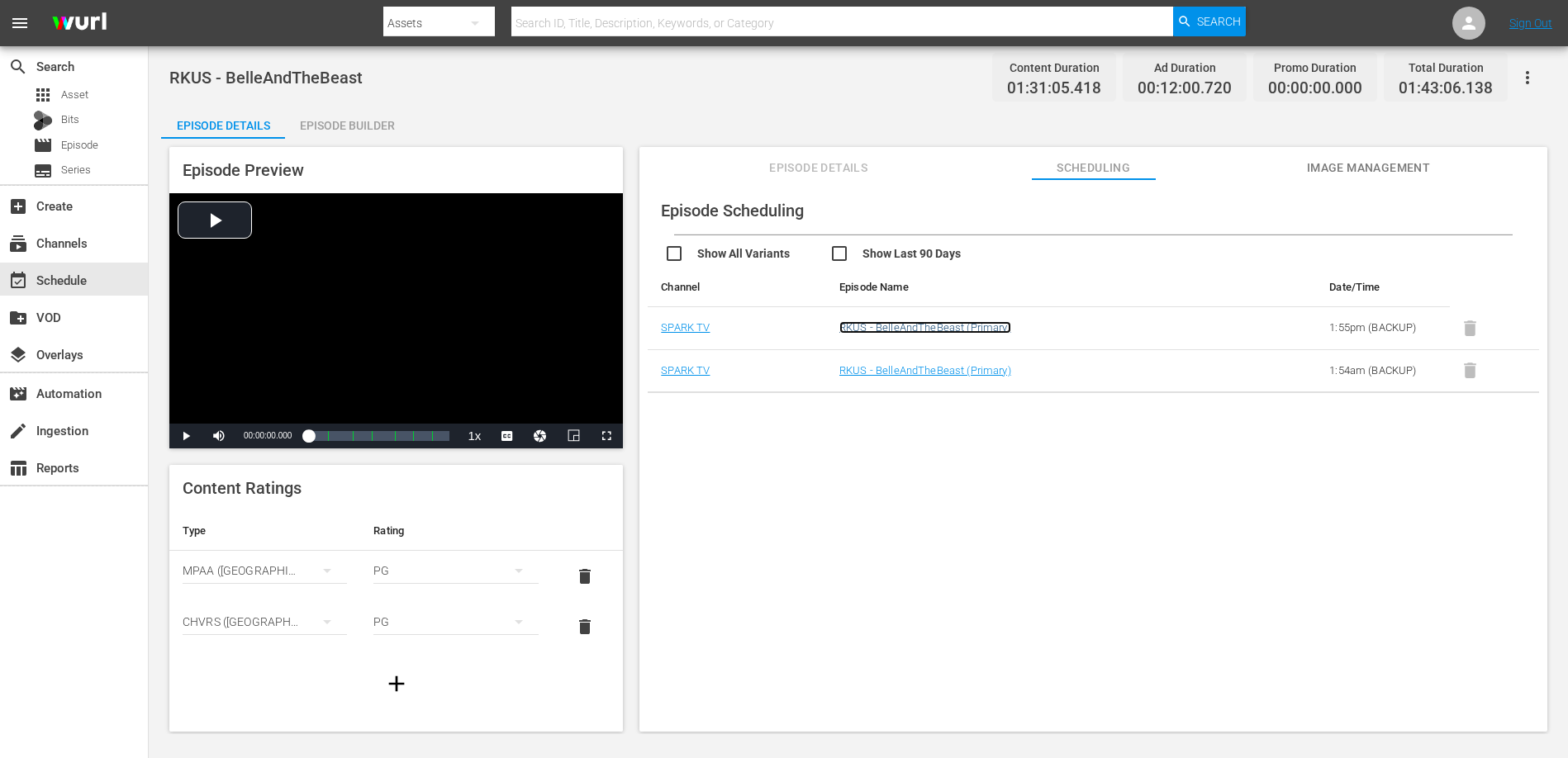
click at [965, 328] on link "RKUS - BelleAndTheBeast (Primary)" at bounding box center [925, 327] width 172 height 12
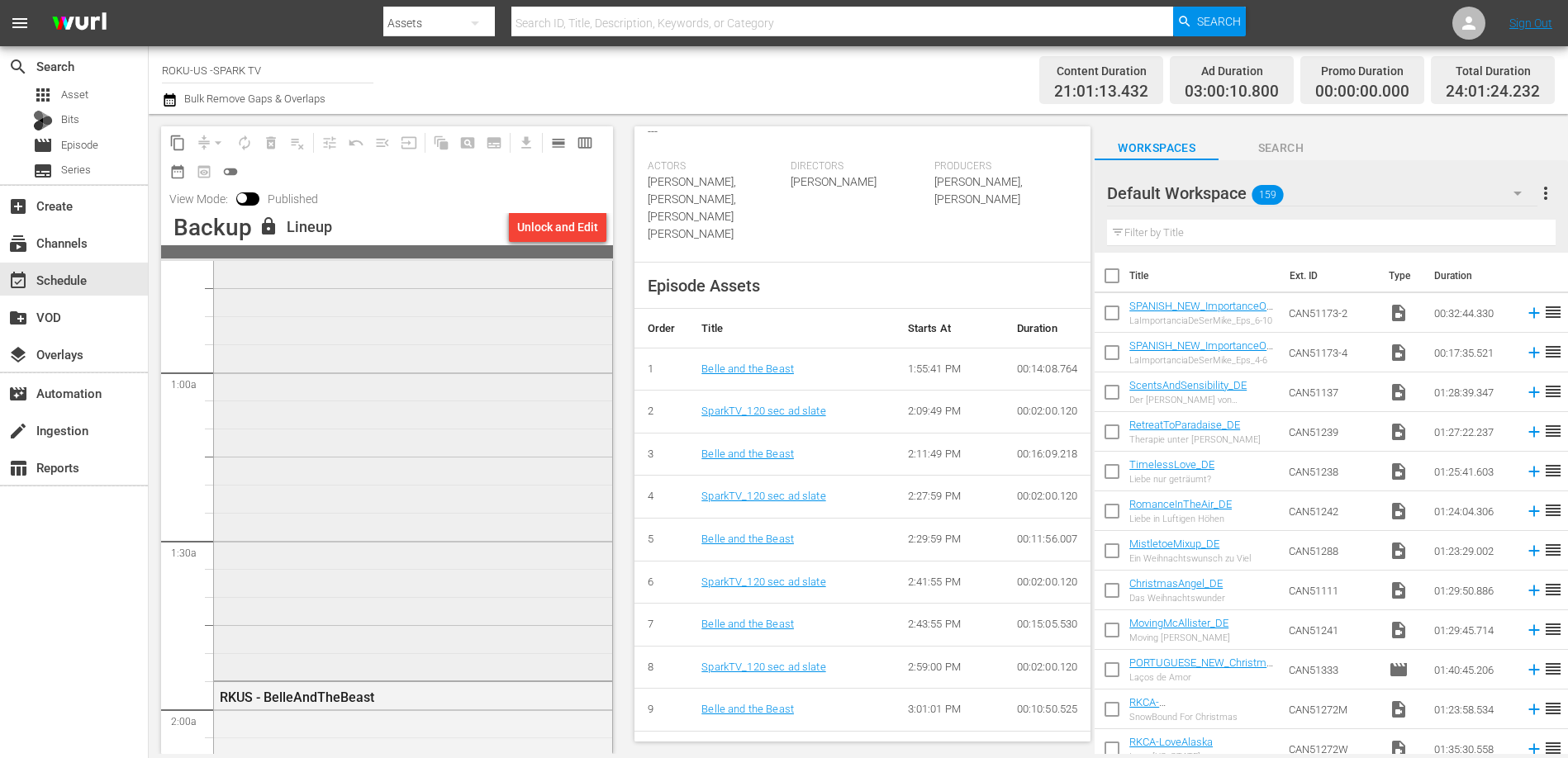
scroll to position [8, 0]
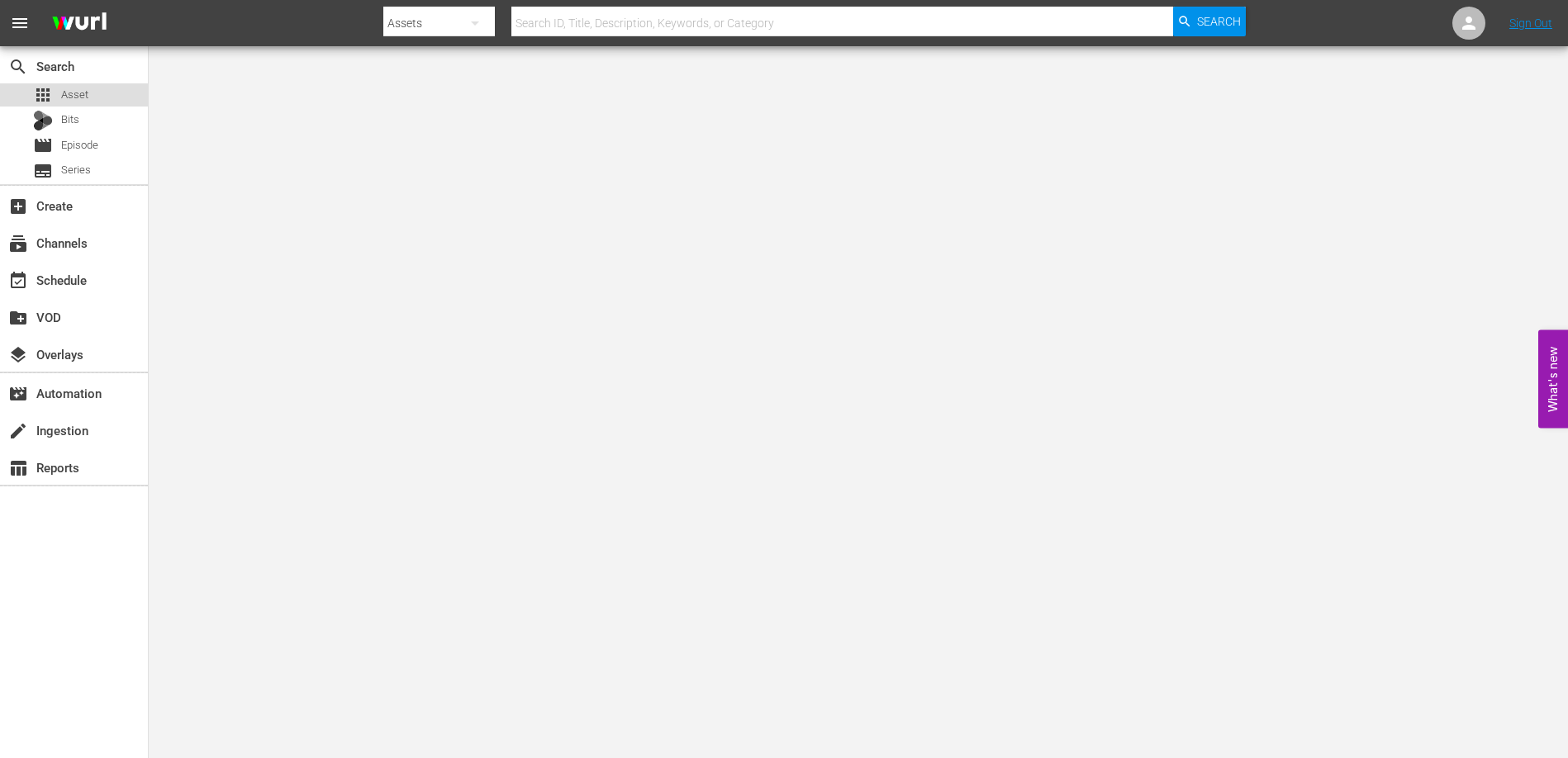
click at [64, 90] on span "Asset" at bounding box center [74, 95] width 27 height 17
